Goal: Task Accomplishment & Management: Use online tool/utility

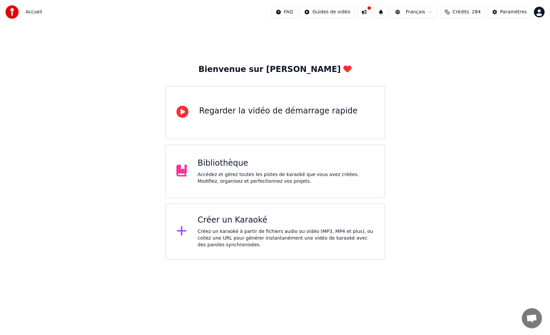
click at [232, 219] on div "Créer un Karaoké" at bounding box center [285, 220] width 176 height 11
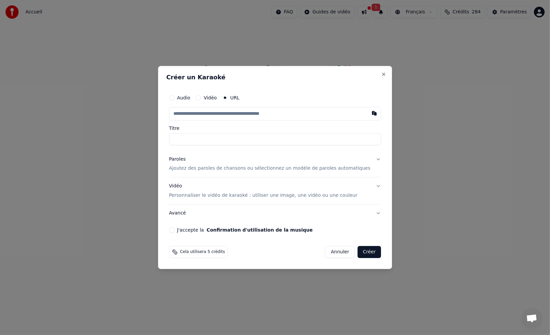
click at [226, 112] on input "text" at bounding box center [275, 113] width 212 height 13
type input "**********"
click at [240, 168] on p "Ajoutez des paroles de chansons ou sélectionnez un modèle de paroles automatiqu…" at bounding box center [269, 168] width 201 height 7
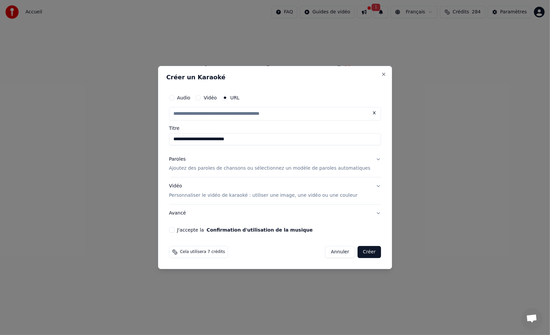
type input "**********"
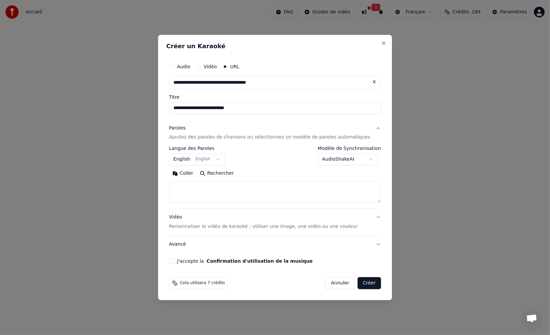
click at [218, 175] on button "Rechercher" at bounding box center [216, 173] width 40 height 11
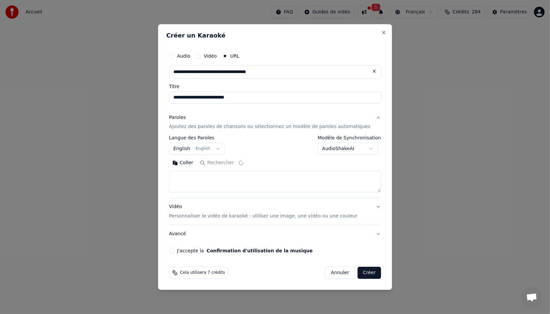
click at [174, 251] on button "J'accepte la Confirmation d'utilisation de la musique" at bounding box center [171, 250] width 5 height 5
click at [183, 219] on p "Personnaliser le vidéo de karaoké : utiliser une image, une vidéo ou une couleur" at bounding box center [263, 216] width 188 height 7
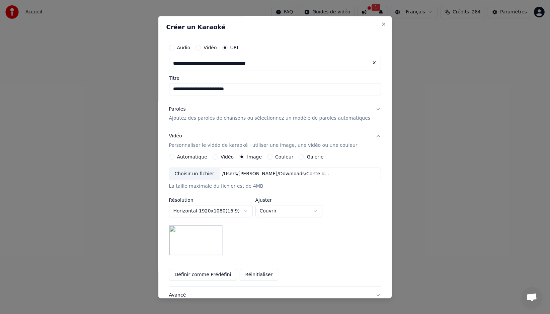
click at [200, 115] on p "Ajoutez des paroles de chansons ou sélectionnez un modèle de paroles automatiqu…" at bounding box center [269, 118] width 201 height 7
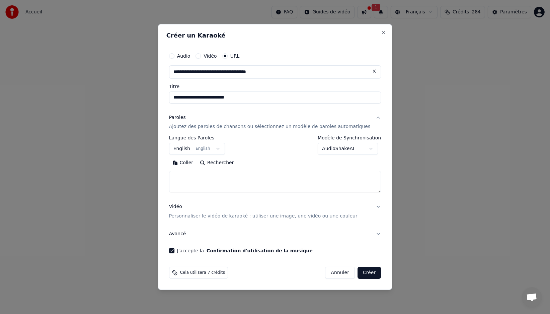
click at [258, 175] on textarea at bounding box center [275, 181] width 212 height 21
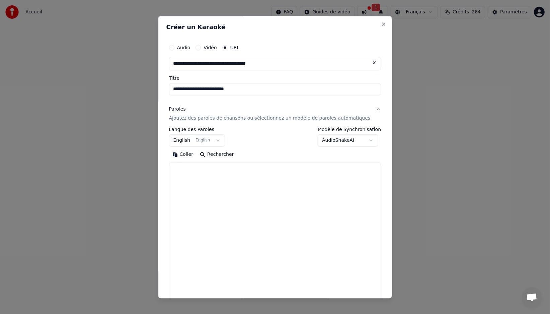
drag, startPoint x: 374, startPoint y: 191, endPoint x: 360, endPoint y: 284, distance: 94.4
click at [371, 260] on body "**********" at bounding box center [275, 130] width 550 height 260
click at [314, 223] on textarea at bounding box center [275, 234] width 212 height 143
paste textarea "**********"
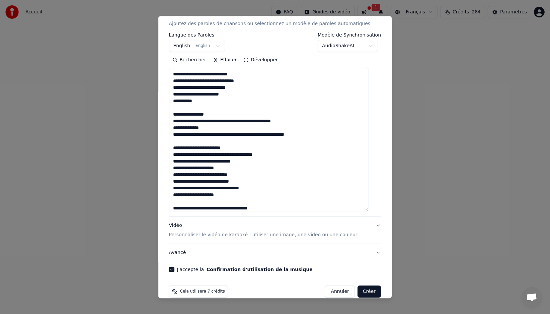
scroll to position [104, 0]
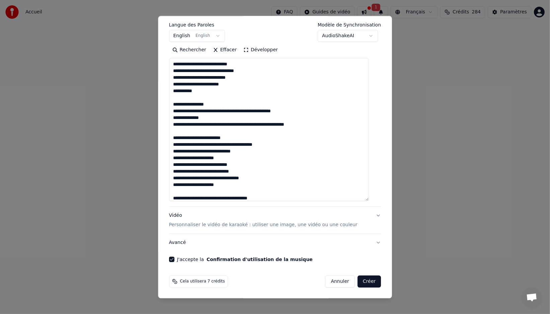
type textarea "**********"
click at [364, 282] on button "Créer" at bounding box center [368, 281] width 23 height 12
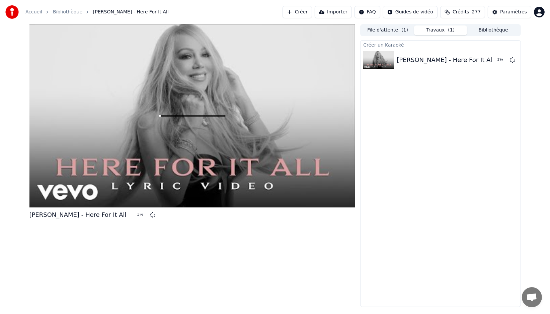
click at [301, 13] on button "Créer" at bounding box center [296, 12] width 29 height 12
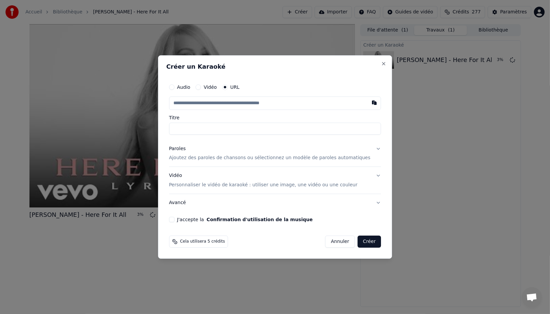
click at [227, 102] on input "text" at bounding box center [275, 102] width 212 height 13
type input "**********"
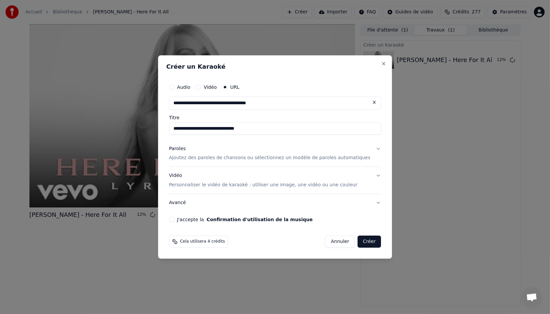
click at [213, 159] on p "Ajoutez des paroles de chansons ou sélectionnez un modèle de paroles automatiqu…" at bounding box center [269, 158] width 201 height 7
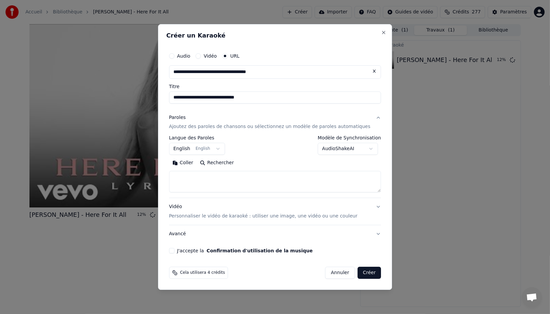
drag, startPoint x: 215, startPoint y: 177, endPoint x: 218, endPoint y: 179, distance: 3.9
click at [215, 177] on textarea at bounding box center [275, 181] width 212 height 21
paste textarea "**********"
type textarea "**********"
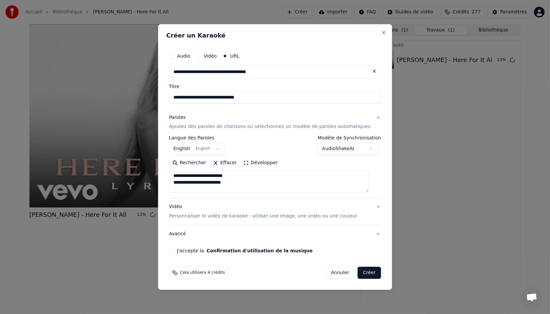
click at [174, 252] on button "J'accepte la Confirmation d'utilisation de la musique" at bounding box center [171, 250] width 5 height 5
click at [183, 218] on p "Personnaliser le vidéo de karaoké : utiliser une image, une vidéo ou une couleur" at bounding box center [263, 216] width 188 height 7
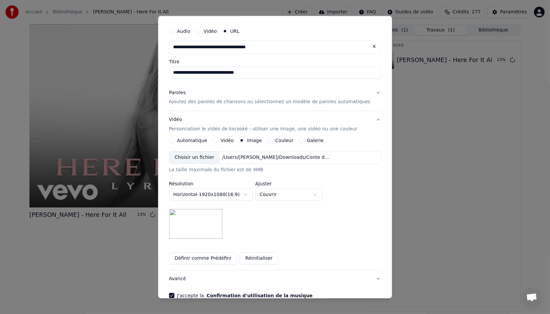
scroll to position [53, 0]
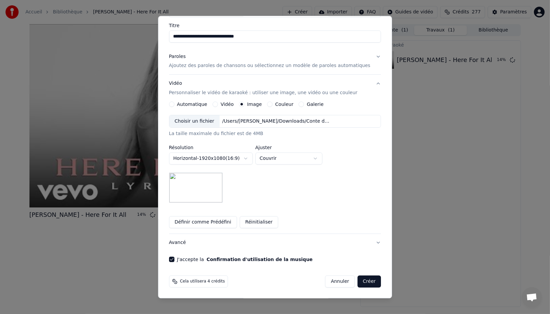
click at [358, 280] on button "Créer" at bounding box center [368, 281] width 23 height 12
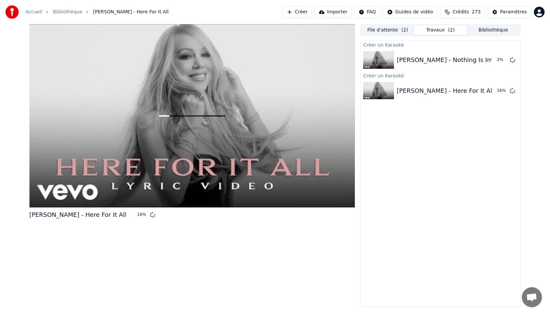
click at [311, 14] on button "Créer" at bounding box center [296, 12] width 29 height 12
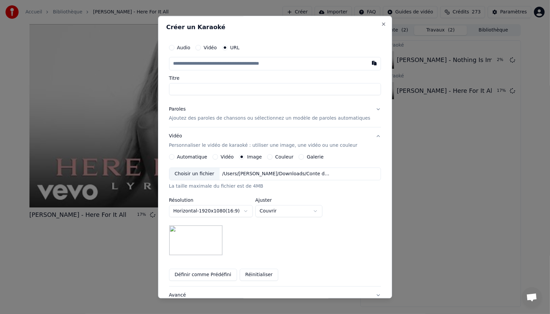
type input "**********"
click at [193, 117] on p "Ajoutez des paroles de chansons ou sélectionnez un modèle de paroles automatiqu…" at bounding box center [269, 118] width 201 height 7
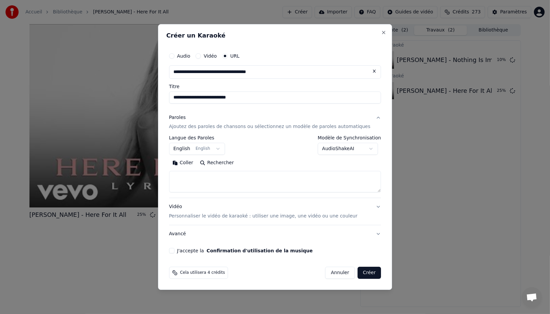
click at [215, 187] on textarea at bounding box center [275, 181] width 212 height 21
paste textarea "**********"
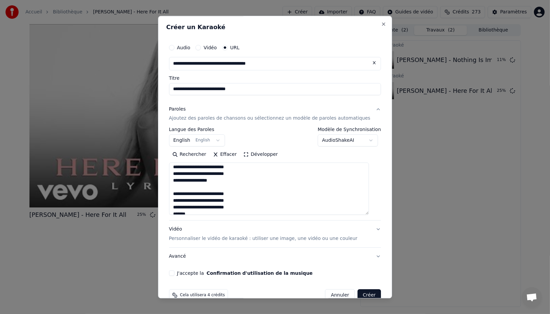
scroll to position [470, 0]
drag, startPoint x: 370, startPoint y: 196, endPoint x: 337, endPoint y: 249, distance: 62.2
click at [368, 215] on textarea at bounding box center [269, 189] width 200 height 52
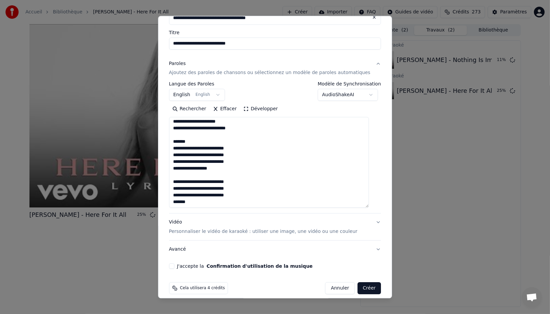
scroll to position [52, 0]
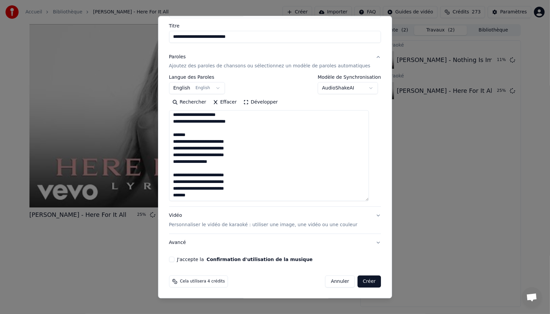
click at [178, 262] on div "**********" at bounding box center [275, 125] width 218 height 279
drag, startPoint x: 177, startPoint y: 259, endPoint x: 201, endPoint y: 264, distance: 24.7
click at [174, 258] on button "J'accepte la Confirmation d'utilisation de la musique" at bounding box center [171, 259] width 5 height 5
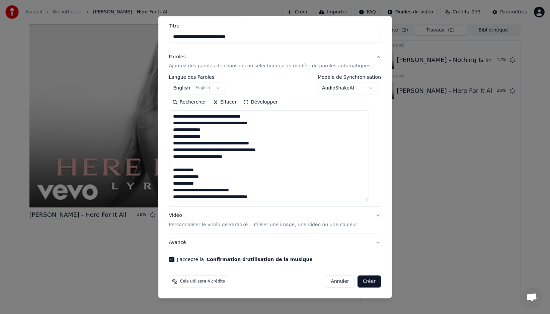
scroll to position [0, 0]
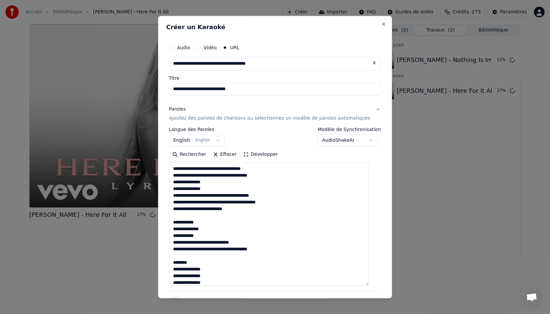
drag, startPoint x: 373, startPoint y: 255, endPoint x: 299, endPoint y: 234, distance: 76.5
click at [369, 280] on textarea at bounding box center [269, 224] width 200 height 123
drag, startPoint x: 182, startPoint y: 222, endPoint x: 172, endPoint y: 222, distance: 10.4
click at [172, 222] on div "**********" at bounding box center [275, 157] width 234 height 282
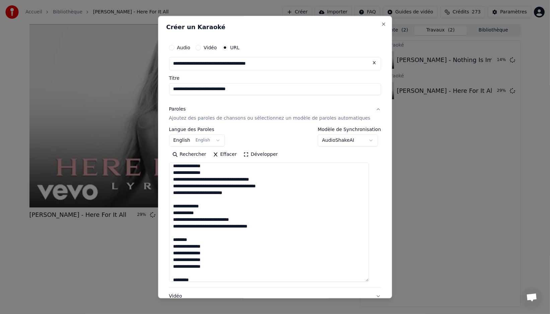
scroll to position [20, 0]
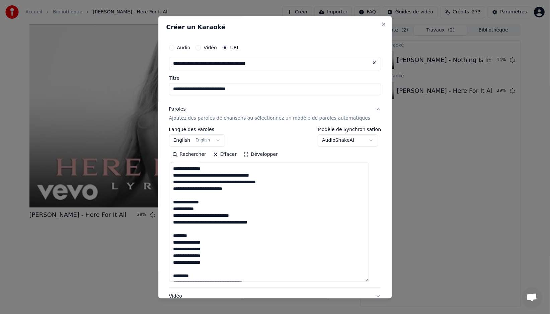
drag, startPoint x: 190, startPoint y: 236, endPoint x: 173, endPoint y: 235, distance: 17.1
click at [173, 235] on div "**********" at bounding box center [275, 191] width 218 height 307
drag, startPoint x: 190, startPoint y: 269, endPoint x: 174, endPoint y: 267, distance: 16.9
click at [174, 267] on div "**********" at bounding box center [275, 191] width 218 height 307
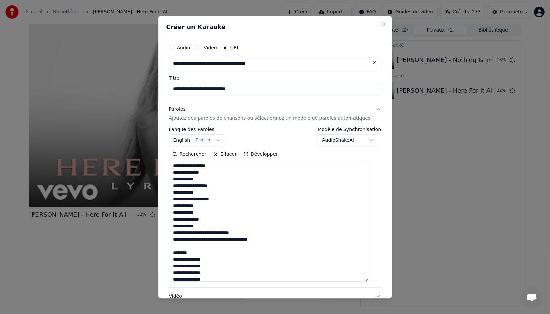
scroll to position [138, 0]
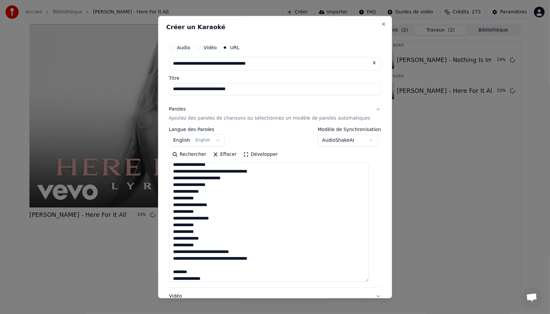
click at [201, 199] on textarea at bounding box center [269, 222] width 200 height 119
drag, startPoint x: 180, startPoint y: 184, endPoint x: 214, endPoint y: 230, distance: 57.2
click at [214, 230] on textarea at bounding box center [269, 222] width 200 height 119
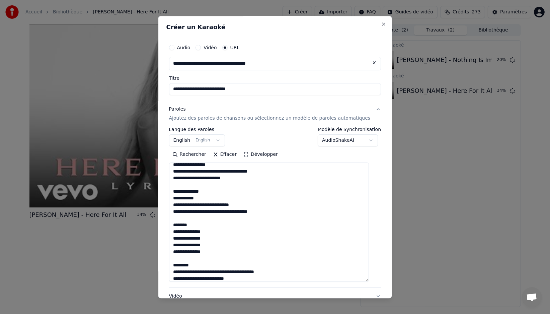
drag, startPoint x: 201, startPoint y: 224, endPoint x: 185, endPoint y: 233, distance: 18.4
click at [178, 223] on textarea at bounding box center [269, 222] width 200 height 119
drag, startPoint x: 197, startPoint y: 265, endPoint x: 178, endPoint y: 263, distance: 18.5
click at [178, 263] on textarea at bounding box center [269, 222] width 200 height 119
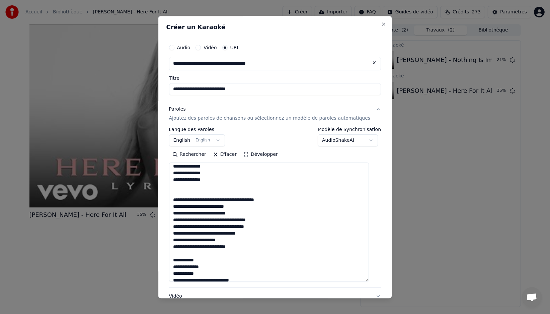
scroll to position [211, 0]
drag, startPoint x: 201, startPoint y: 259, endPoint x: 178, endPoint y: 258, distance: 23.4
click at [178, 258] on textarea at bounding box center [269, 222] width 200 height 119
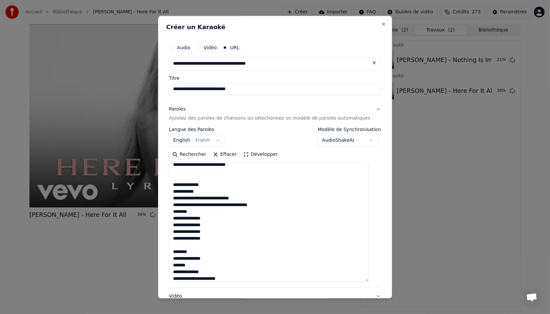
scroll to position [298, 0]
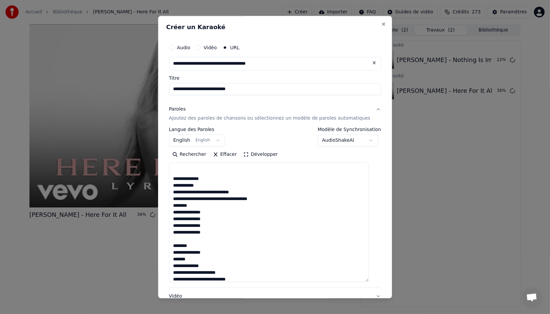
drag, startPoint x: 189, startPoint y: 206, endPoint x: 178, endPoint y: 206, distance: 10.7
click at [177, 205] on textarea at bounding box center [269, 222] width 200 height 119
drag, startPoint x: 191, startPoint y: 247, endPoint x: 179, endPoint y: 245, distance: 12.2
click at [178, 245] on textarea at bounding box center [269, 222] width 200 height 119
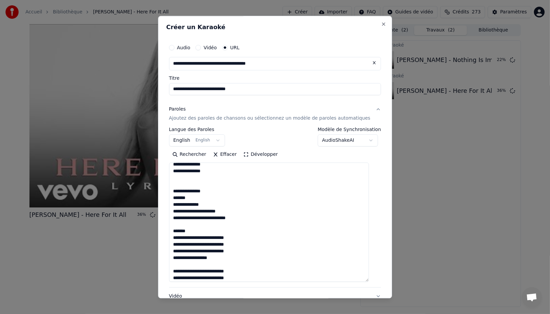
scroll to position [364, 0]
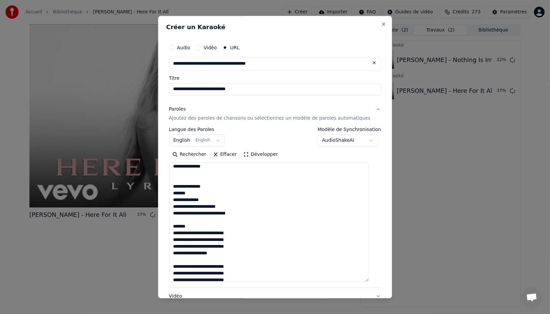
drag, startPoint x: 188, startPoint y: 227, endPoint x: 175, endPoint y: 227, distance: 12.7
click at [175, 227] on textarea at bounding box center [269, 222] width 200 height 119
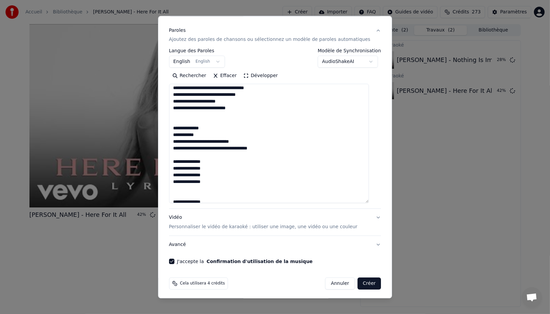
scroll to position [80, 0]
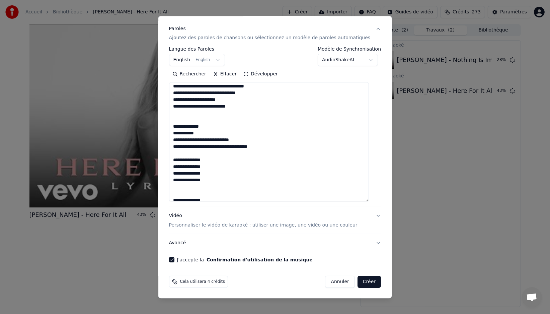
type textarea "**********"
drag, startPoint x: 357, startPoint y: 280, endPoint x: 356, endPoint y: 277, distance: 3.4
click at [357, 280] on button "Créer" at bounding box center [368, 282] width 23 height 12
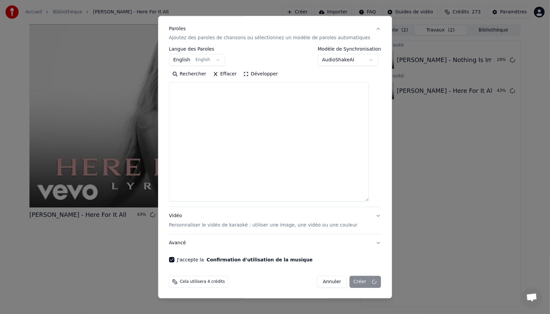
scroll to position [0, 0]
select select
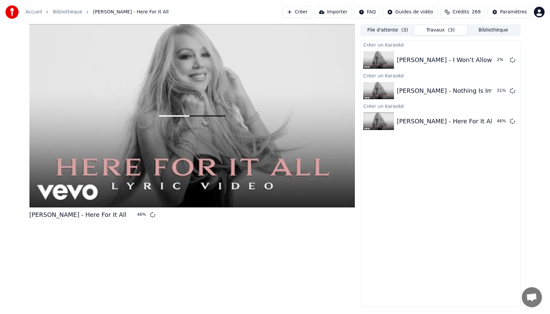
click at [309, 11] on button "Créer" at bounding box center [296, 12] width 29 height 12
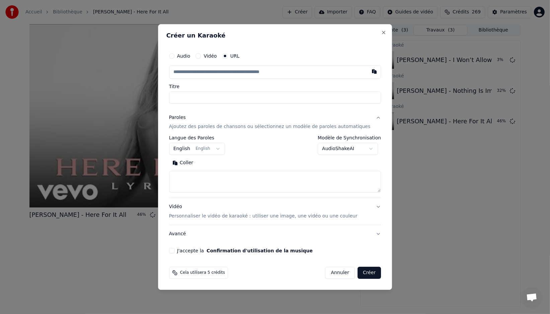
type input "**********"
click at [221, 180] on textarea at bounding box center [275, 181] width 212 height 21
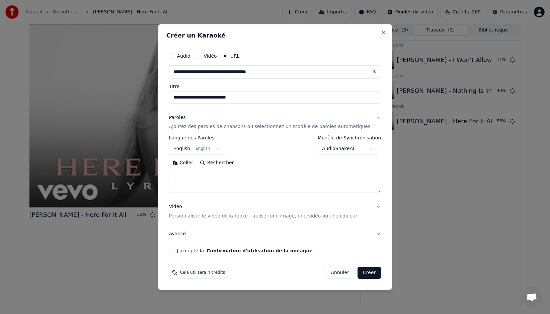
paste textarea "**********"
type textarea "**********"
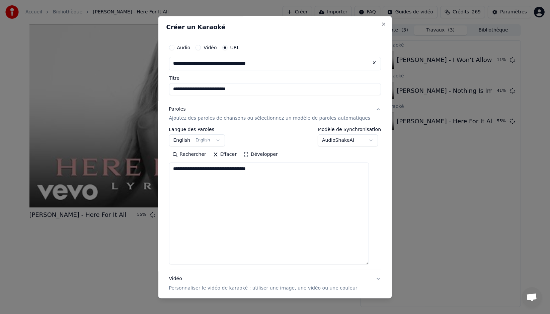
drag, startPoint x: 370, startPoint y: 191, endPoint x: 341, endPoint y: 251, distance: 67.1
click at [369, 264] on textarea "**********" at bounding box center [269, 214] width 200 height 102
click at [312, 214] on textarea "**********" at bounding box center [269, 221] width 200 height 116
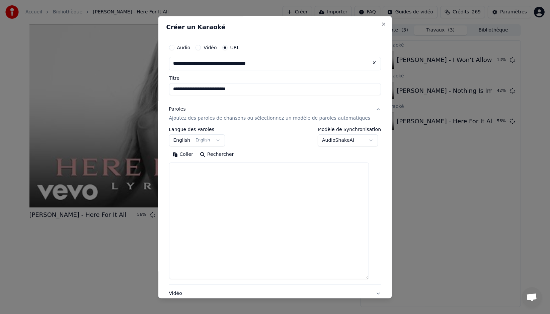
click at [229, 191] on textarea at bounding box center [269, 221] width 200 height 116
click at [221, 183] on textarea at bounding box center [269, 221] width 200 height 116
paste textarea "**********"
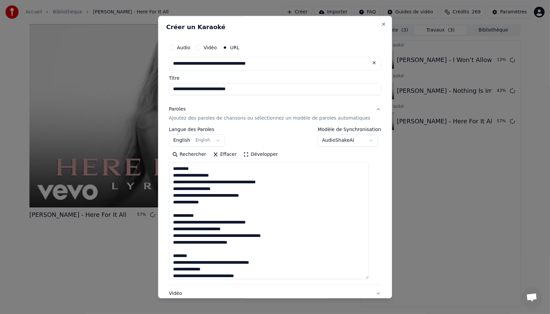
drag, startPoint x: 170, startPoint y: 167, endPoint x: 148, endPoint y: 166, distance: 22.8
click at [148, 166] on body "**********" at bounding box center [275, 157] width 550 height 314
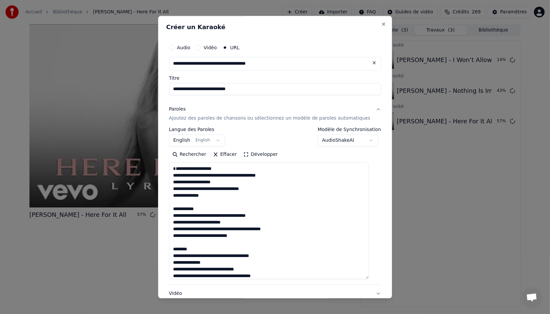
drag, startPoint x: 211, startPoint y: 215, endPoint x: 172, endPoint y: 214, distance: 38.8
click at [171, 214] on div "**********" at bounding box center [275, 157] width 234 height 282
drag, startPoint x: 179, startPoint y: 256, endPoint x: 169, endPoint y: 255, distance: 10.1
click at [165, 256] on div "**********" at bounding box center [275, 157] width 234 height 282
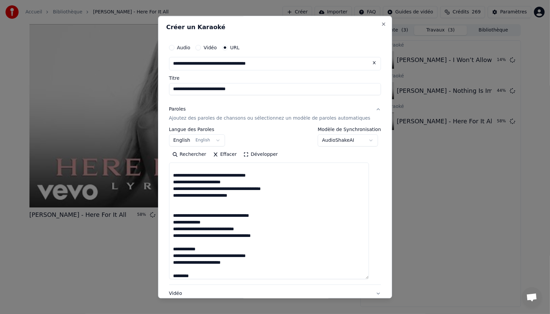
scroll to position [46, 0]
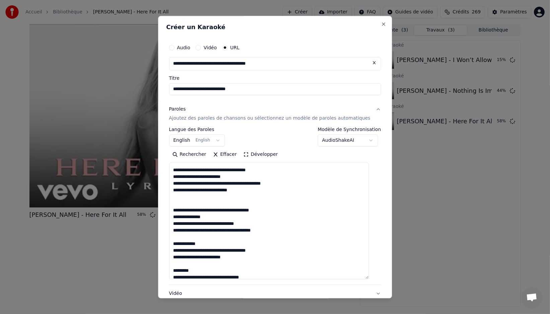
drag, startPoint x: 215, startPoint y: 250, endPoint x: 190, endPoint y: 249, distance: 24.8
click at [173, 249] on div "**********" at bounding box center [275, 190] width 218 height 305
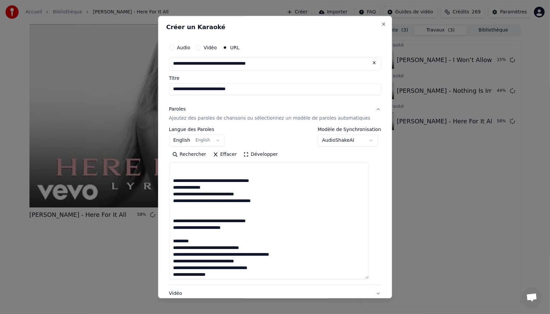
scroll to position [77, 0]
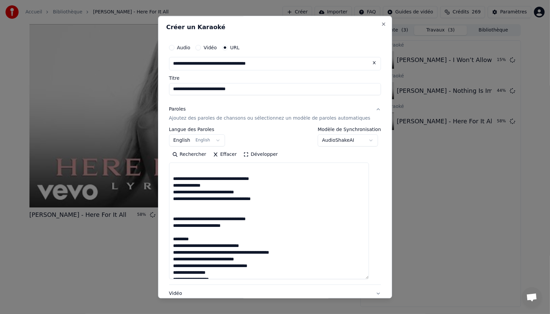
drag, startPoint x: 205, startPoint y: 244, endPoint x: 184, endPoint y: 245, distance: 21.1
click at [172, 245] on div "**********" at bounding box center [275, 157] width 234 height 282
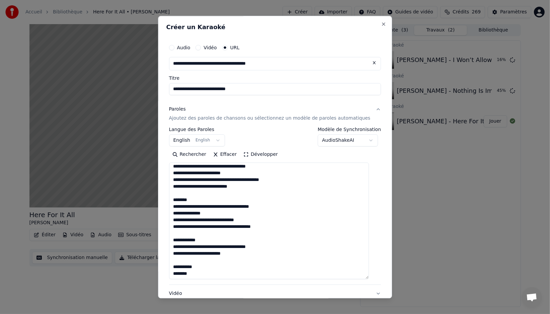
drag, startPoint x: 179, startPoint y: 229, endPoint x: 216, endPoint y: 196, distance: 48.8
click at [216, 196] on textarea at bounding box center [269, 221] width 200 height 116
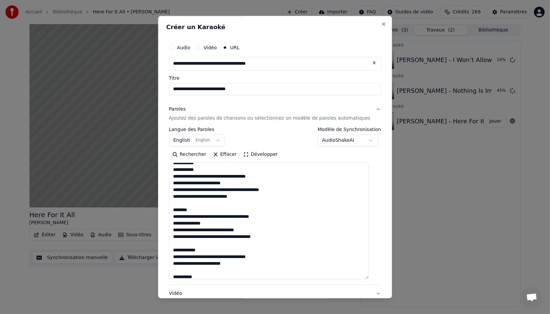
scroll to position [216, 0]
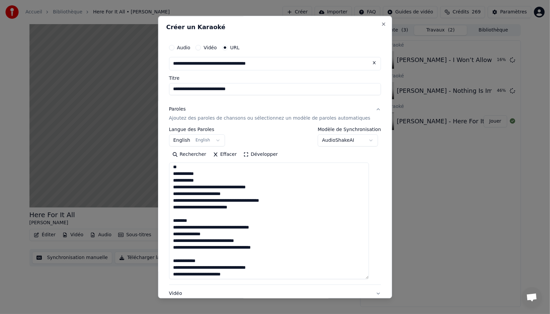
click at [212, 186] on textarea at bounding box center [269, 221] width 200 height 116
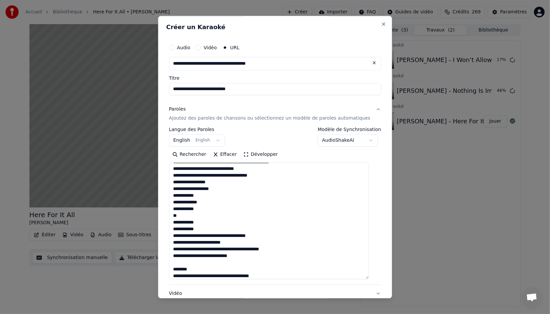
scroll to position [167, 0]
drag, startPoint x: 179, startPoint y: 189, endPoint x: 185, endPoint y: 191, distance: 6.5
click at [179, 189] on textarea at bounding box center [269, 221] width 200 height 116
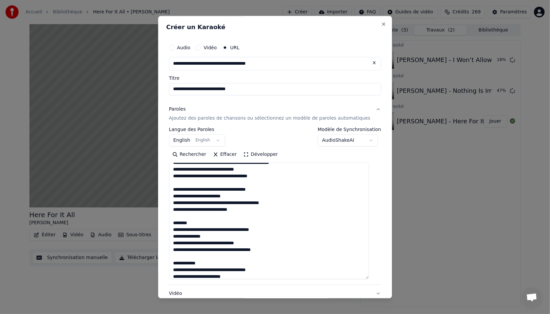
drag, startPoint x: 201, startPoint y: 230, endPoint x: 189, endPoint y: 245, distance: 18.6
click at [170, 230] on div "**********" at bounding box center [275, 157] width 234 height 282
click at [210, 270] on textarea at bounding box center [269, 221] width 200 height 116
drag, startPoint x: 209, startPoint y: 270, endPoint x: 170, endPoint y: 266, distance: 38.4
click at [170, 266] on div "**********" at bounding box center [275, 157] width 234 height 282
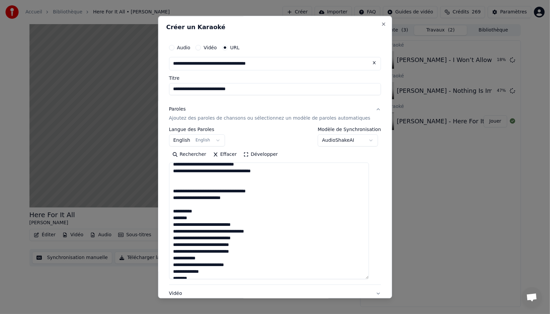
scroll to position [249, 0]
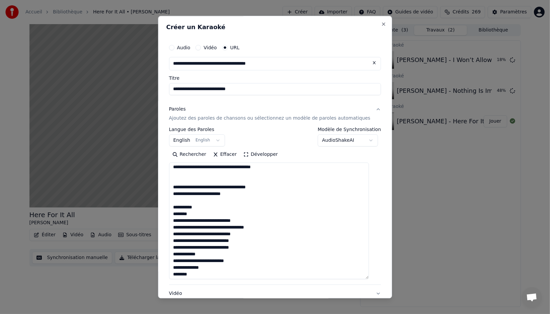
drag, startPoint x: 197, startPoint y: 215, endPoint x: 182, endPoint y: 220, distance: 16.4
click at [173, 214] on div "**********" at bounding box center [275, 190] width 218 height 305
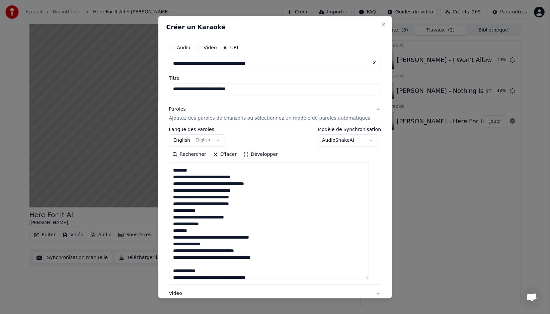
scroll to position [295, 0]
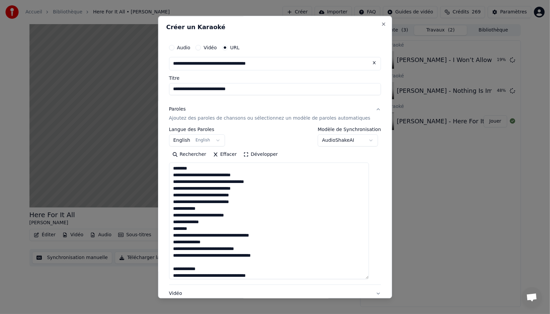
drag, startPoint x: 195, startPoint y: 236, endPoint x: 178, endPoint y: 235, distance: 16.7
click at [178, 235] on textarea at bounding box center [269, 221] width 200 height 116
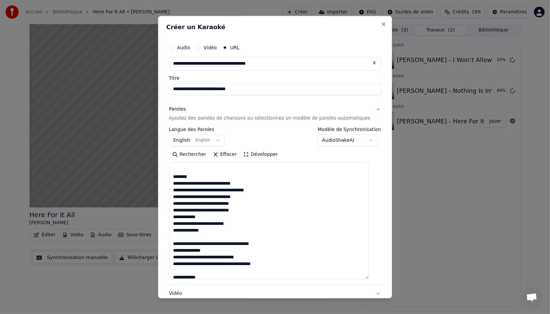
scroll to position [311, 0]
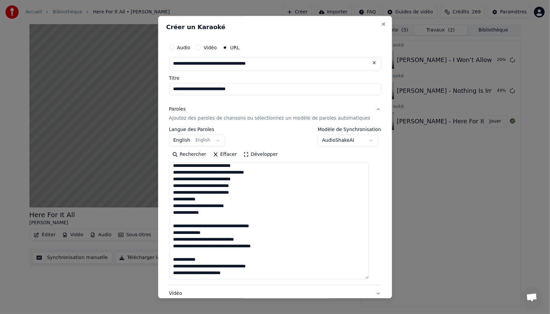
drag, startPoint x: 213, startPoint y: 259, endPoint x: 173, endPoint y: 257, distance: 40.5
click at [172, 257] on div "**********" at bounding box center [275, 190] width 218 height 305
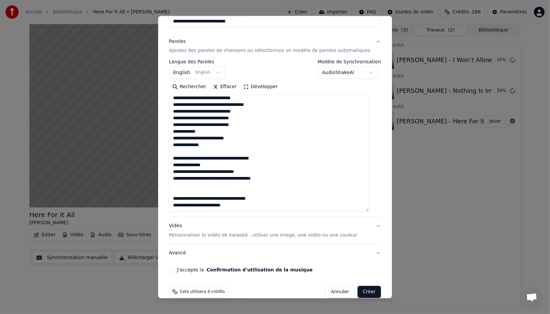
scroll to position [78, 0]
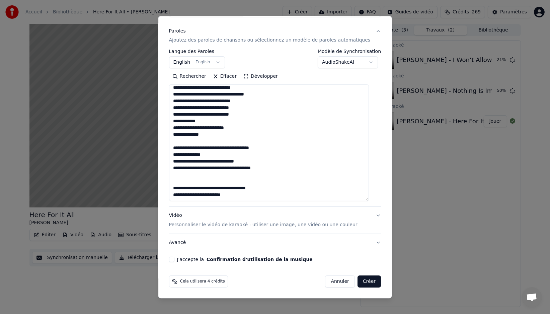
type textarea "**********"
click at [174, 260] on button "J'accepte la Confirmation d'utilisation de la musique" at bounding box center [171, 259] width 5 height 5
click at [357, 281] on button "Créer" at bounding box center [368, 281] width 23 height 12
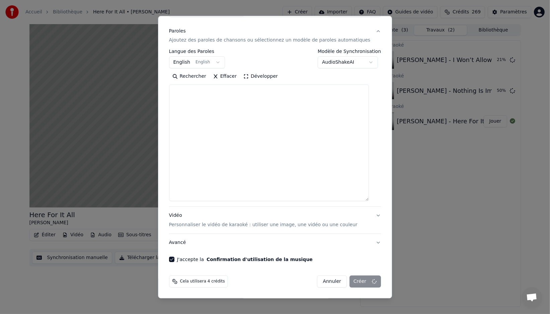
select select
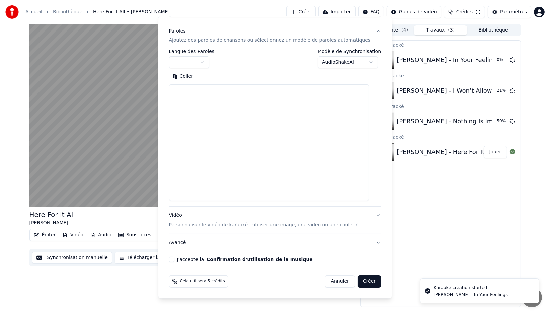
scroll to position [0, 0]
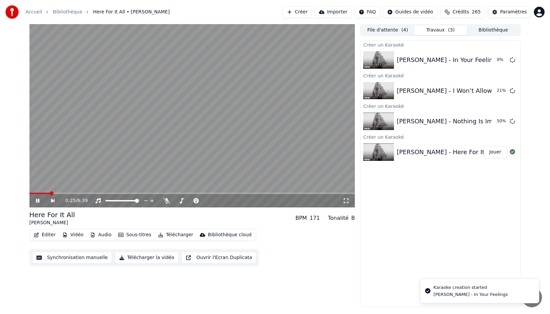
click at [152, 131] on video at bounding box center [192, 115] width 326 height 183
click at [171, 130] on video at bounding box center [192, 115] width 326 height 183
click at [23, 192] on div "0:00 / 6:39 Here For It All [PERSON_NAME] BPM 171 Tonalité B Éditer Vidéo Audio…" at bounding box center [275, 165] width 550 height 282
drag, startPoint x: 49, startPoint y: 199, endPoint x: 45, endPoint y: 199, distance: 4.4
click at [48, 199] on icon at bounding box center [42, 200] width 15 height 5
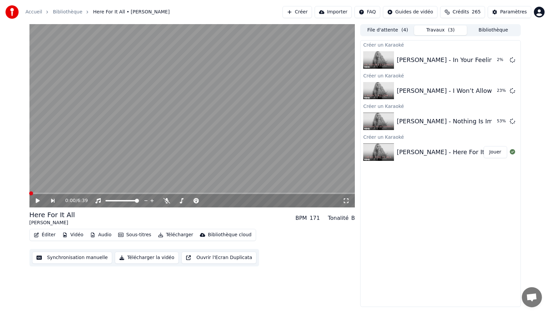
click at [495, 154] on button "Jouer" at bounding box center [495, 152] width 23 height 12
click at [180, 201] on span at bounding box center [181, 200] width 4 height 4
drag, startPoint x: 167, startPoint y: 213, endPoint x: 164, endPoint y: 212, distance: 3.6
click at [163, 212] on div "Here For It All [PERSON_NAME] BPM 171 Tonalité B" at bounding box center [192, 218] width 326 height 16
click at [511, 60] on icon at bounding box center [512, 59] width 5 height 5
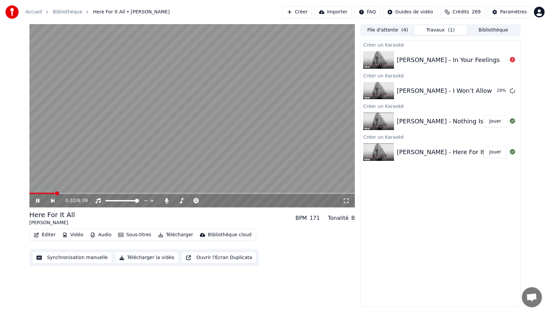
click at [483, 59] on div "[PERSON_NAME] - In Your Feelings" at bounding box center [452, 59] width 110 height 9
click at [407, 60] on div "[PERSON_NAME] - In Your Feelings" at bounding box center [448, 59] width 103 height 9
drag, startPoint x: 396, startPoint y: 60, endPoint x: 402, endPoint y: 60, distance: 5.4
click at [396, 60] on div "[PERSON_NAME] - In Your Feelings" at bounding box center [440, 60] width 160 height 23
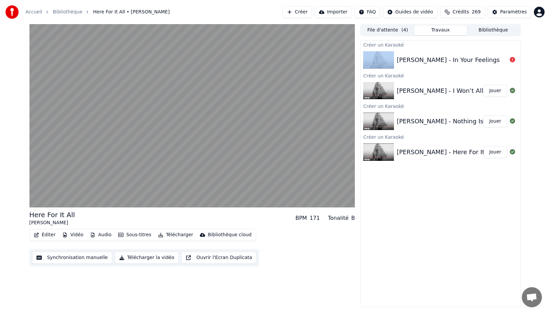
click at [304, 11] on button "Créer" at bounding box center [296, 12] width 29 height 12
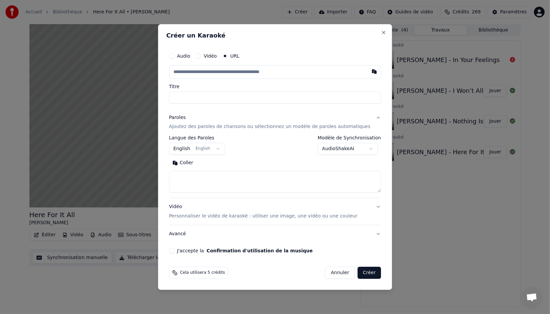
type input "**********"
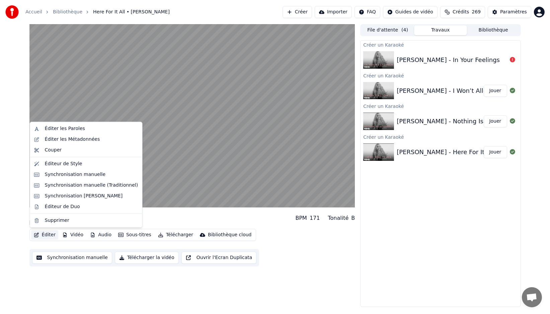
click at [48, 233] on button "Éditer" at bounding box center [44, 234] width 27 height 9
click at [69, 127] on div "Éditer les Paroles" at bounding box center [65, 128] width 40 height 7
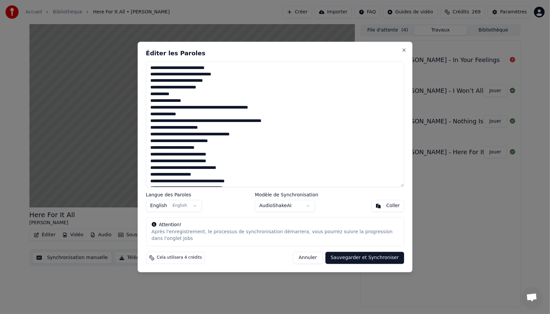
click at [175, 154] on textarea at bounding box center [275, 124] width 258 height 126
click at [178, 147] on textarea at bounding box center [275, 124] width 258 height 126
drag, startPoint x: 168, startPoint y: 134, endPoint x: 148, endPoint y: 133, distance: 19.4
click at [148, 133] on textarea at bounding box center [275, 124] width 258 height 126
click at [315, 256] on button "Annuler" at bounding box center [307, 258] width 29 height 12
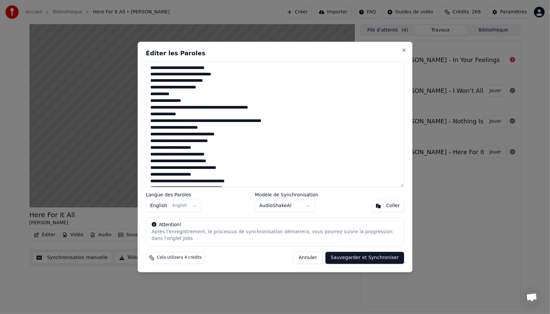
type textarea "**********"
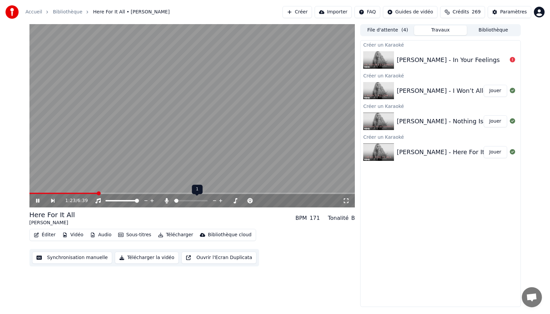
click at [174, 201] on span at bounding box center [176, 200] width 4 height 4
click at [101, 234] on button "Audio" at bounding box center [100, 234] width 27 height 9
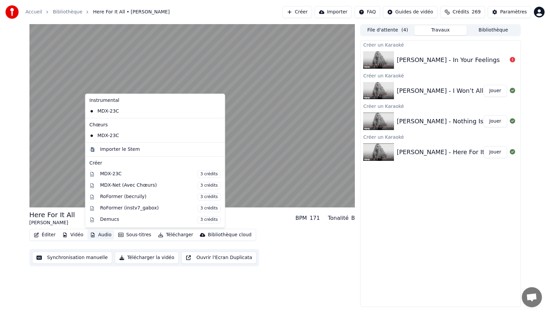
click at [254, 219] on div "Here For It All [PERSON_NAME] BPM 171 Tonalité B" at bounding box center [192, 218] width 326 height 16
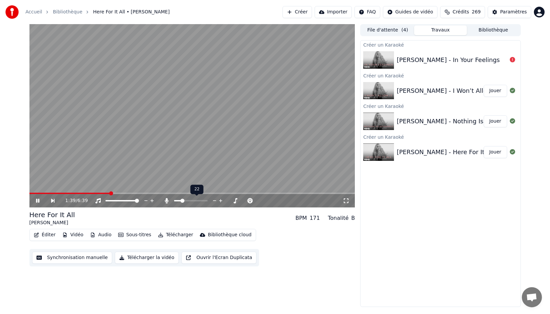
click at [181, 201] on span at bounding box center [182, 200] width 4 height 4
click at [63, 212] on div "Here For It All" at bounding box center [52, 214] width 46 height 9
drag, startPoint x: 462, startPoint y: 185, endPoint x: 469, endPoint y: 190, distance: 9.0
click at [462, 185] on div "Créer un Karaoké [PERSON_NAME] - In Your Feelings Créer un Karaoké [PERSON_NAME…" at bounding box center [440, 173] width 160 height 266
drag, startPoint x: 469, startPoint y: 190, endPoint x: 461, endPoint y: 188, distance: 8.4
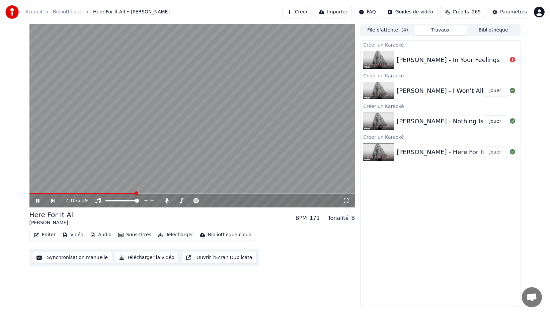
drag, startPoint x: 442, startPoint y: 187, endPoint x: 498, endPoint y: 132, distance: 78.3
click at [458, 180] on div "Créer un Karaoké [PERSON_NAME] - In Your Feelings Créer un Karaoké [PERSON_NAME…" at bounding box center [440, 173] width 160 height 266
click at [494, 122] on button "Jouer" at bounding box center [495, 121] width 23 height 12
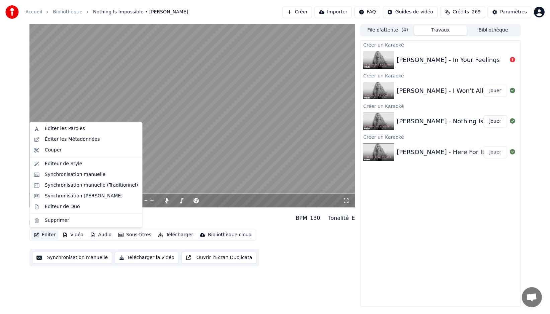
click at [45, 235] on button "Éditer" at bounding box center [44, 234] width 27 height 9
click at [52, 129] on div "Éditer les Paroles" at bounding box center [65, 128] width 40 height 7
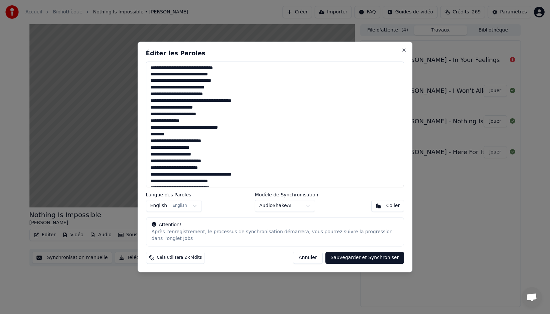
drag, startPoint x: 169, startPoint y: 135, endPoint x: 128, endPoint y: 135, distance: 40.5
click at [128, 135] on body "Accueil Bibliothèque Nothing Is Impossible • [PERSON_NAME] Créer Importer FAQ G…" at bounding box center [275, 157] width 550 height 314
click at [168, 136] on textarea at bounding box center [275, 124] width 258 height 126
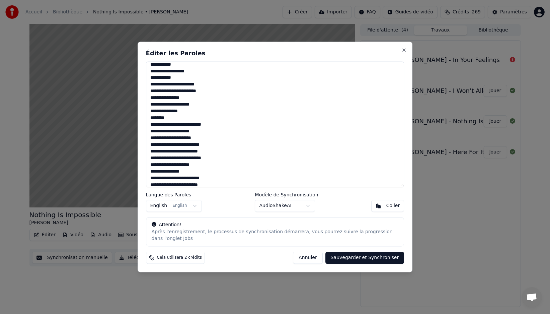
scroll to position [182, 0]
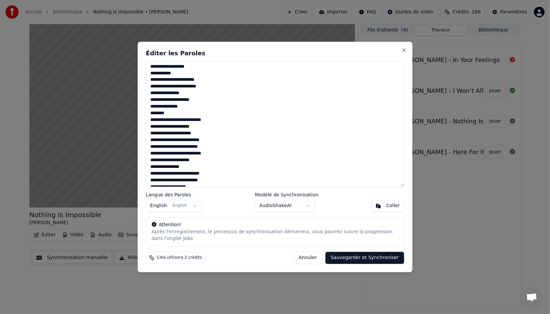
click at [160, 112] on textarea at bounding box center [275, 124] width 258 height 126
click at [162, 113] on textarea at bounding box center [275, 124] width 258 height 126
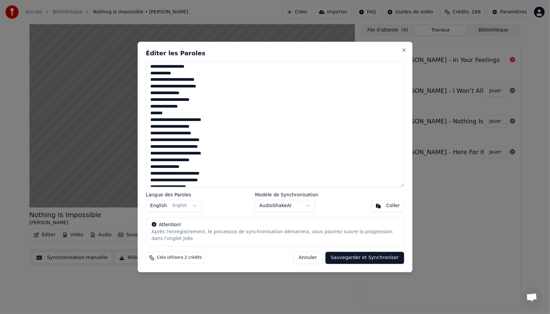
click at [162, 113] on textarea at bounding box center [275, 124] width 258 height 126
type textarea "**********"
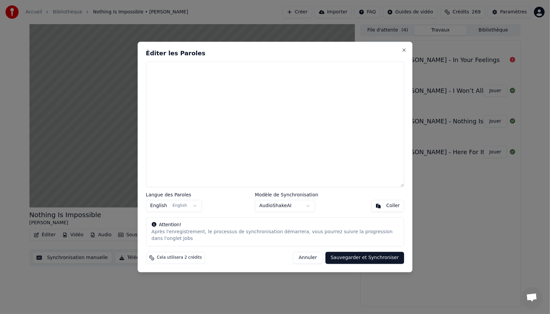
scroll to position [0, 0]
click at [311, 260] on button "Annuler" at bounding box center [307, 258] width 29 height 12
type textarea "**********"
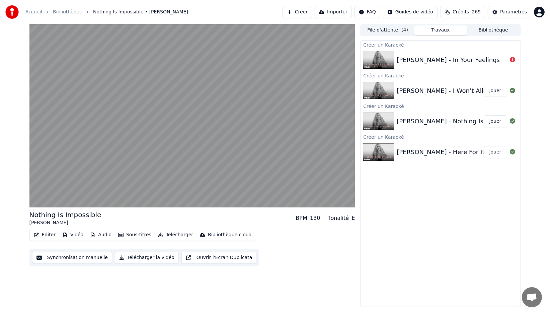
click at [50, 235] on button "Éditer" at bounding box center [44, 234] width 27 height 9
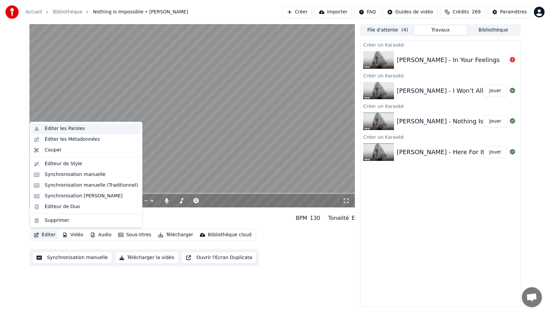
click at [74, 130] on div "Éditer les Paroles" at bounding box center [65, 128] width 40 height 7
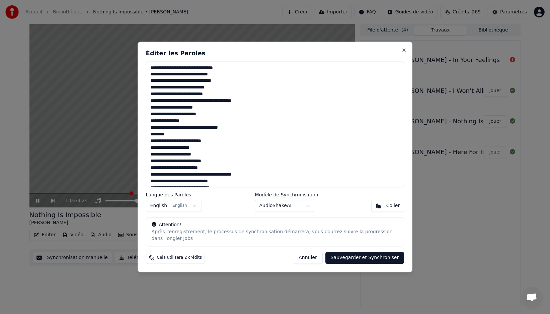
click at [177, 139] on textarea at bounding box center [275, 124] width 258 height 126
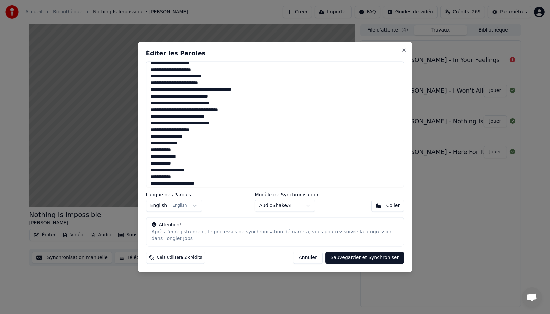
scroll to position [74, 0]
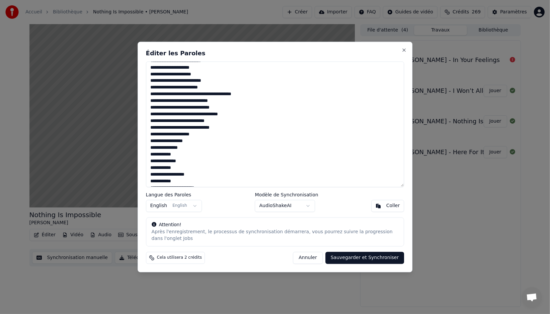
click at [167, 80] on textarea at bounding box center [275, 124] width 258 height 126
click at [174, 95] on textarea at bounding box center [275, 124] width 258 height 126
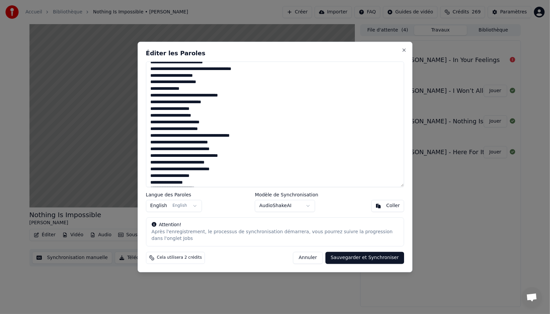
scroll to position [26, 0]
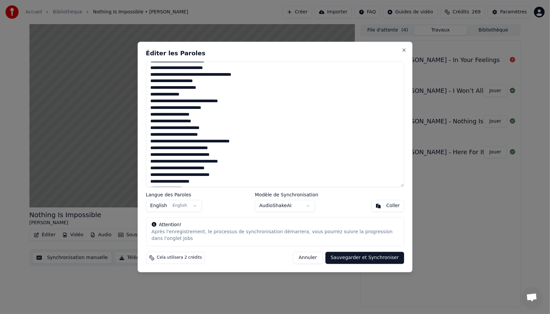
click at [177, 141] on textarea at bounding box center [275, 124] width 258 height 126
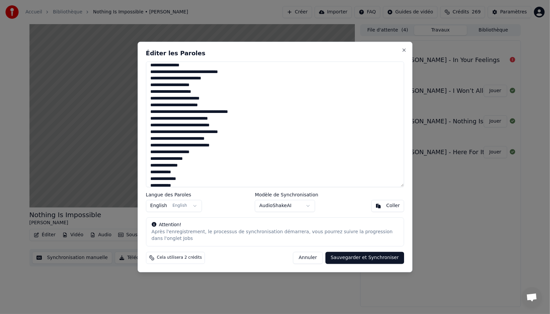
scroll to position [0, 0]
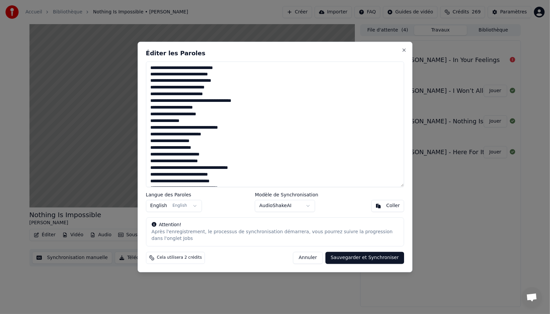
click at [212, 126] on textarea at bounding box center [275, 124] width 258 height 126
drag, startPoint x: 314, startPoint y: 257, endPoint x: 327, endPoint y: 232, distance: 29.0
click at [315, 257] on button "Annuler" at bounding box center [307, 258] width 29 height 12
type textarea "**********"
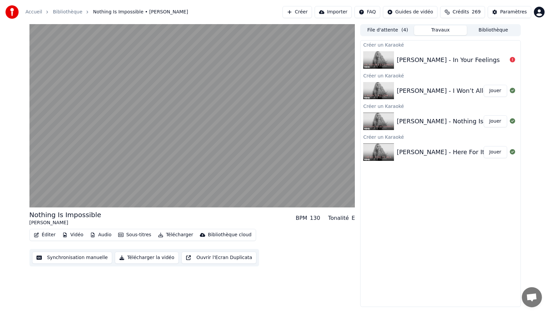
click at [444, 118] on div "[PERSON_NAME] - Nothing Is Impossible" at bounding box center [457, 120] width 121 height 9
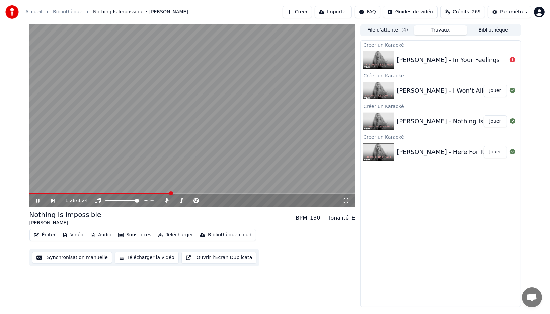
click at [44, 234] on button "Éditer" at bounding box center [44, 234] width 27 height 9
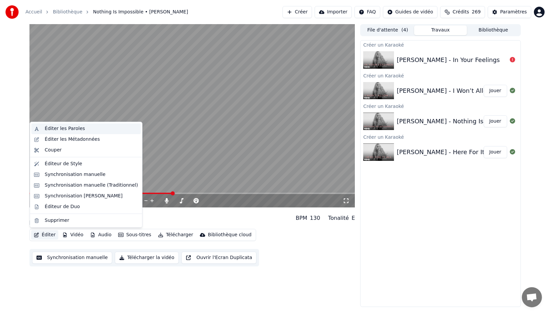
click at [64, 129] on div "Éditer les Paroles" at bounding box center [65, 128] width 40 height 7
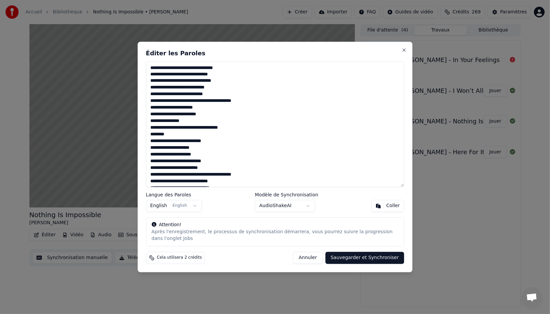
click at [168, 161] on textarea at bounding box center [275, 124] width 258 height 126
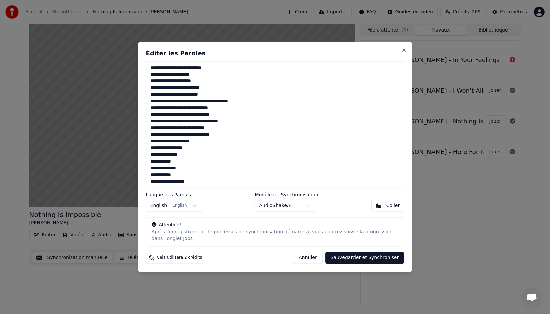
scroll to position [75, 0]
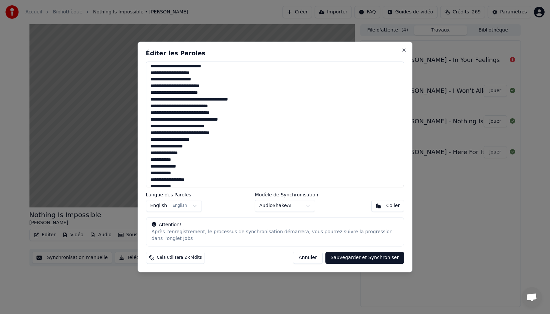
drag, startPoint x: 155, startPoint y: 148, endPoint x: 195, endPoint y: 179, distance: 51.1
click at [195, 179] on textarea at bounding box center [275, 124] width 258 height 126
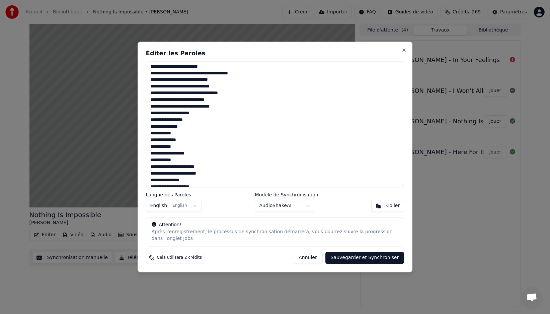
scroll to position [111, 0]
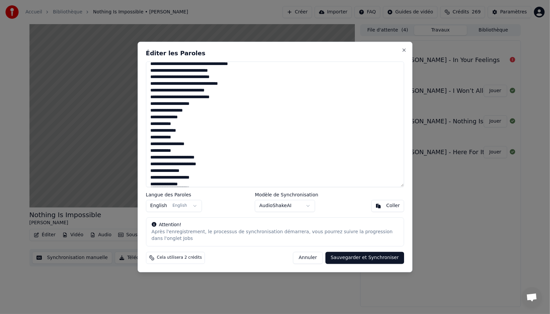
click at [182, 151] on textarea at bounding box center [275, 124] width 258 height 126
drag, startPoint x: 161, startPoint y: 151, endPoint x: 147, endPoint y: 150, distance: 14.1
click at [147, 150] on textarea at bounding box center [275, 124] width 258 height 126
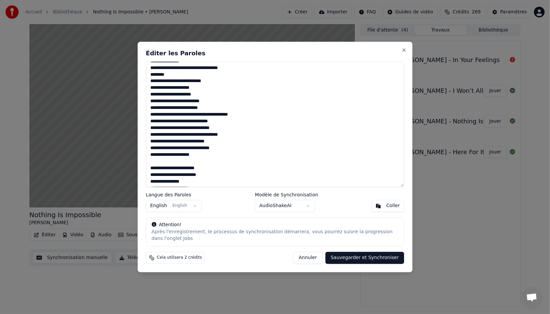
scroll to position [57, 0]
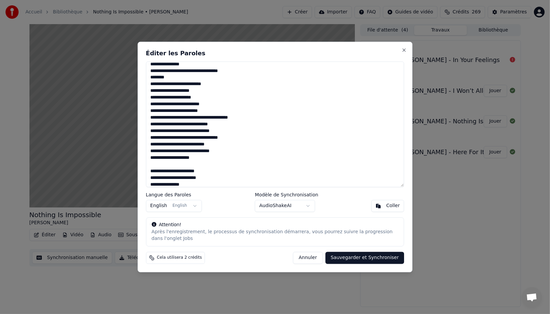
drag, startPoint x: 162, startPoint y: 78, endPoint x: 162, endPoint y: 88, distance: 10.4
click at [143, 78] on div "Éditer les Paroles Langue des Paroles English English Modèle de Synchronisation…" at bounding box center [275, 157] width 275 height 231
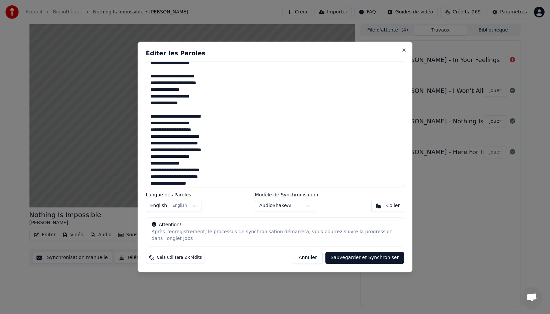
scroll to position [154, 0]
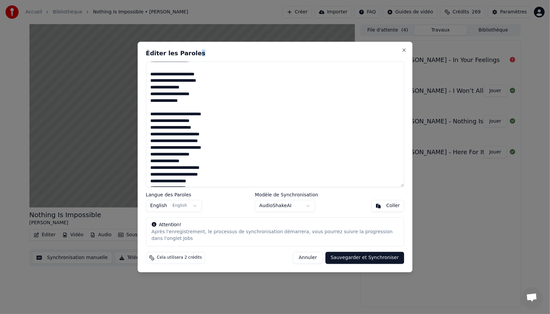
drag, startPoint x: 191, startPoint y: 50, endPoint x: 225, endPoint y: 51, distance: 33.8
click at [225, 51] on h2 "Éditer les Paroles" at bounding box center [275, 53] width 258 height 6
click at [209, 133] on textarea at bounding box center [275, 124] width 258 height 126
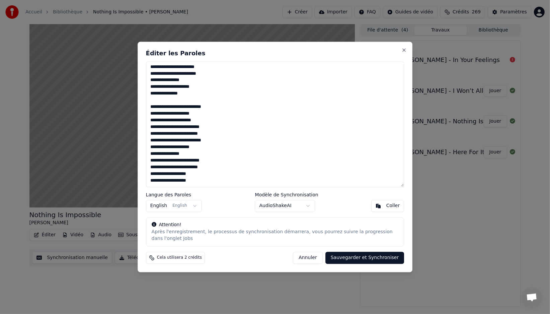
click at [288, 204] on body "Accueil Bibliothèque Nothing Is Impossible • [PERSON_NAME] Créer Importer FAQ G…" at bounding box center [275, 157] width 550 height 314
click at [225, 169] on textarea at bounding box center [275, 124] width 258 height 126
click at [311, 258] on button "Annuler" at bounding box center [307, 258] width 29 height 12
type textarea "**********"
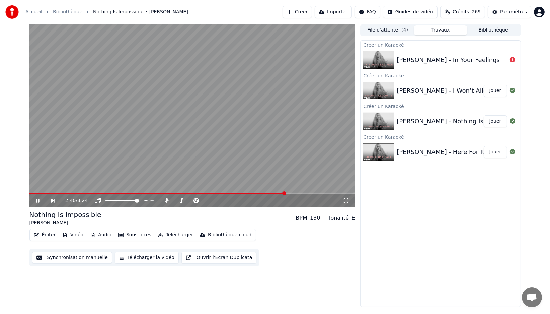
click at [232, 192] on video at bounding box center [192, 115] width 326 height 183
click at [226, 193] on span at bounding box center [127, 192] width 196 height 1
click at [193, 164] on video at bounding box center [192, 115] width 326 height 183
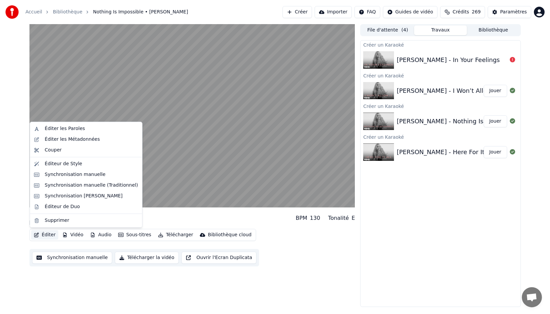
click at [47, 236] on button "Éditer" at bounding box center [44, 234] width 27 height 9
click at [73, 129] on div "Éditer les Paroles" at bounding box center [65, 128] width 40 height 7
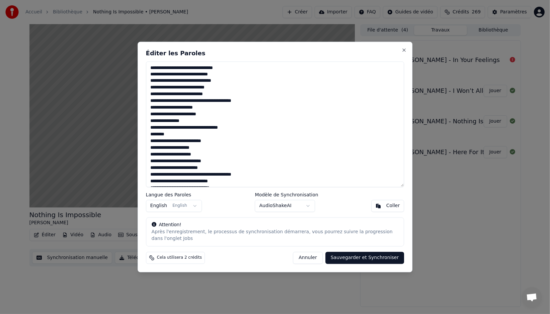
click at [235, 164] on textarea at bounding box center [275, 124] width 258 height 126
type textarea "**********"
click at [363, 256] on button "Sauvegarder et Synchroniser" at bounding box center [364, 258] width 79 height 12
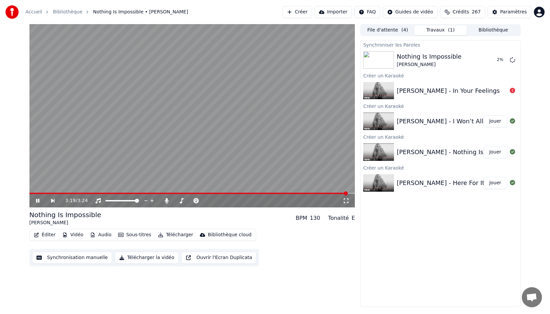
click at [406, 223] on div "Synchroniser les Paroles Nothing Is Impossible [PERSON_NAME] 2 % Créer un Karao…" at bounding box center [440, 173] width 160 height 266
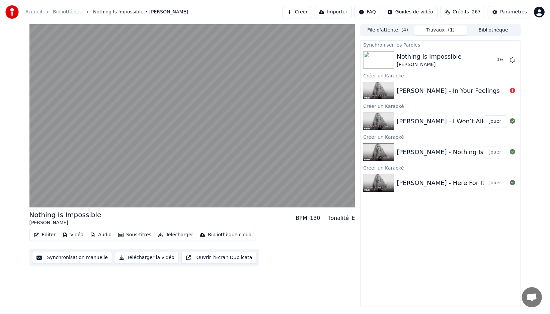
click at [493, 121] on button "Jouer" at bounding box center [495, 121] width 23 height 12
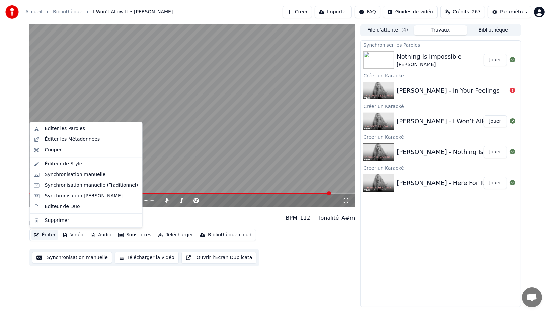
click at [38, 234] on icon "button" at bounding box center [36, 234] width 5 height 5
click at [54, 129] on div "Éditer les Paroles" at bounding box center [65, 128] width 40 height 7
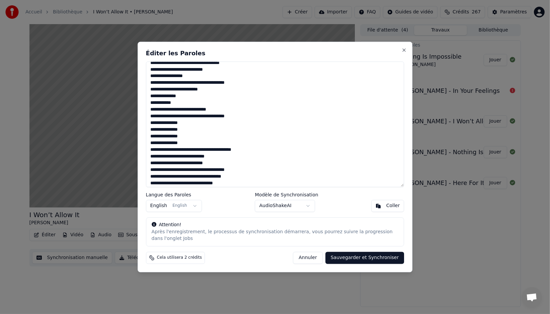
scroll to position [105, 0]
click at [222, 170] on textarea at bounding box center [275, 124] width 258 height 126
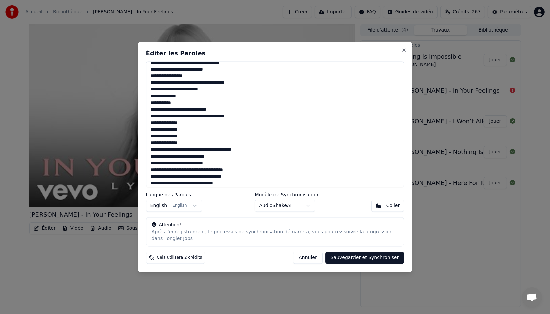
click at [186, 156] on textarea at bounding box center [275, 124] width 258 height 126
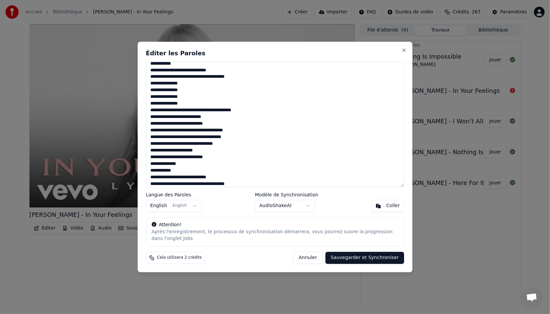
scroll to position [146, 0]
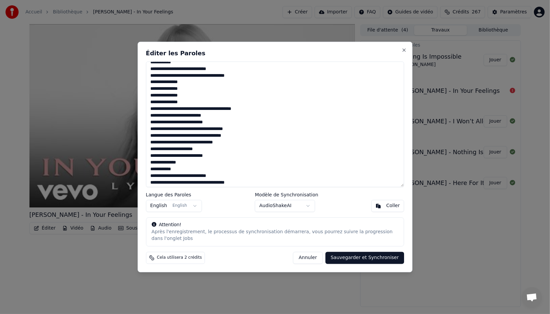
click at [188, 149] on textarea at bounding box center [275, 124] width 258 height 126
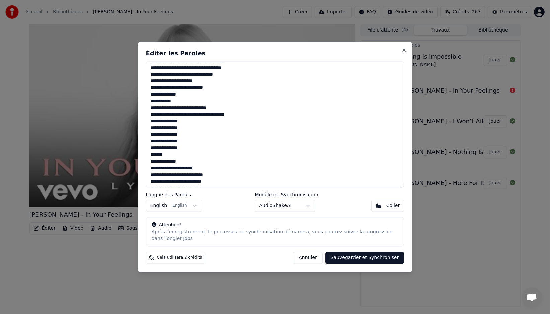
scroll to position [214, 0]
click at [166, 148] on textarea at bounding box center [275, 124] width 258 height 126
drag, startPoint x: 188, startPoint y: 167, endPoint x: 189, endPoint y: 171, distance: 3.7
click at [187, 167] on textarea at bounding box center [275, 124] width 258 height 126
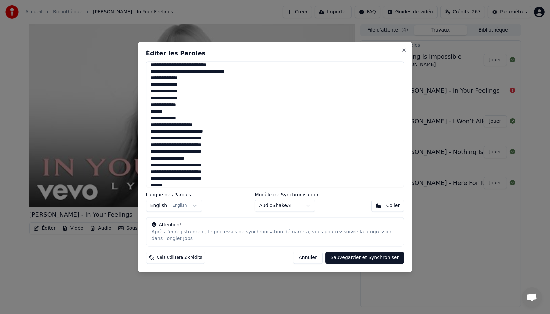
scroll to position [262, 0]
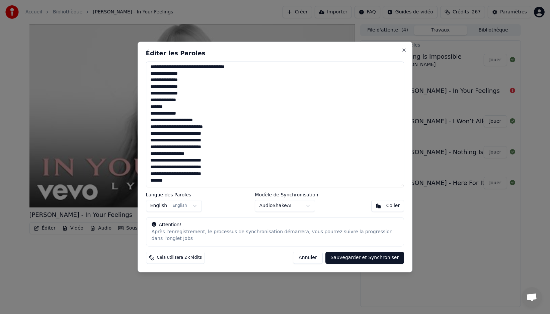
click at [350, 258] on button "Sauvegarder et Synchroniser" at bounding box center [364, 258] width 79 height 12
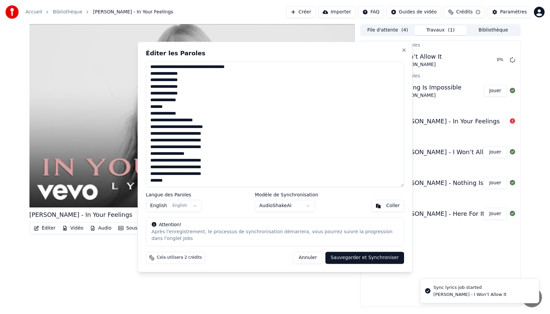
type textarea "**********"
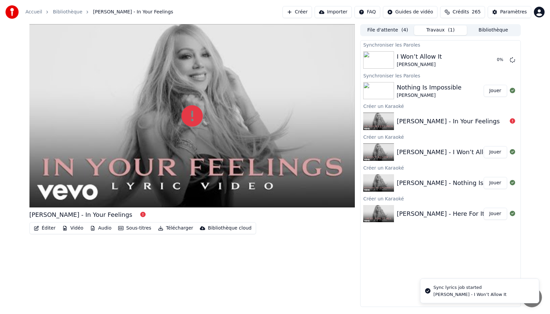
click at [496, 90] on button "Jouer" at bounding box center [495, 91] width 23 height 12
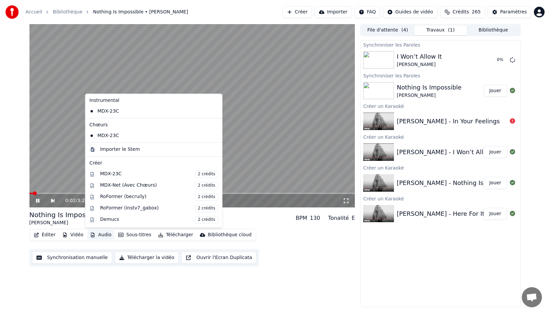
click at [91, 233] on icon "button" at bounding box center [92, 234] width 5 height 5
click at [128, 183] on div "MDX-Net (Avec Chœurs) 2 crédits" at bounding box center [159, 185] width 118 height 7
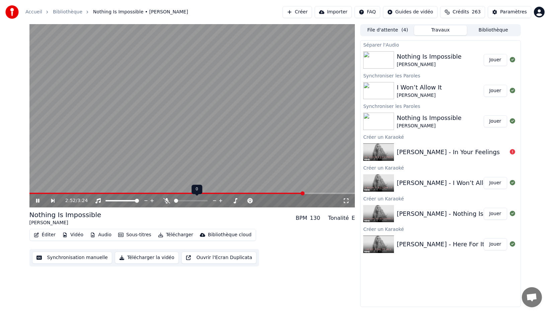
click at [174, 201] on span at bounding box center [176, 200] width 4 height 4
click at [180, 194] on div "3:03 / 3:24" at bounding box center [192, 200] width 326 height 13
click at [181, 192] on span at bounding box center [105, 192] width 152 height 1
click at [294, 192] on span at bounding box center [192, 192] width 326 height 1
click at [277, 193] on span at bounding box center [152, 192] width 247 height 1
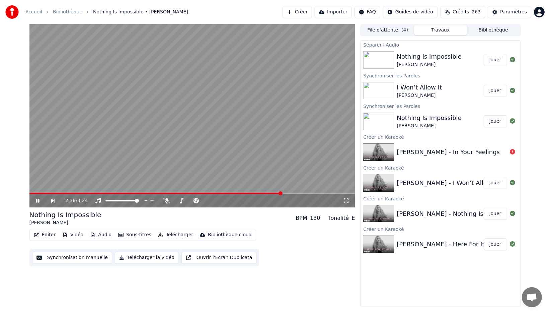
click at [319, 193] on span at bounding box center [192, 192] width 326 height 1
drag, startPoint x: 277, startPoint y: 212, endPoint x: 266, endPoint y: 211, distance: 11.4
drag, startPoint x: 264, startPoint y: 212, endPoint x: 250, endPoint y: 211, distance: 13.4
drag, startPoint x: 250, startPoint y: 211, endPoint x: 235, endPoint y: 216, distance: 16.1
click at [250, 211] on div "Nothing Is Impossible [PERSON_NAME] BPM 130 Tonalité E" at bounding box center [192, 218] width 326 height 16
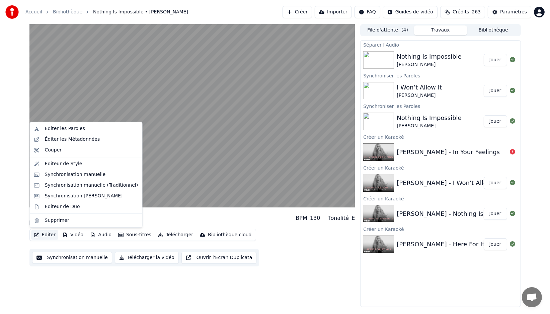
click at [57, 235] on button "Éditer" at bounding box center [44, 234] width 27 height 9
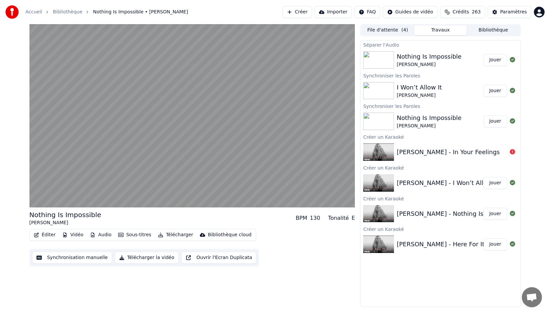
click at [254, 224] on div "Nothing Is Impossible [PERSON_NAME] BPM 130 Tonalité E" at bounding box center [192, 218] width 326 height 16
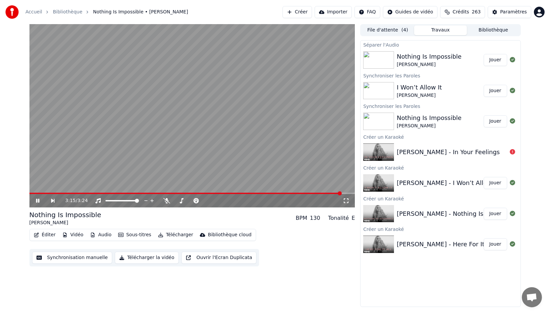
click at [185, 233] on button "Télécharger" at bounding box center [175, 234] width 40 height 9
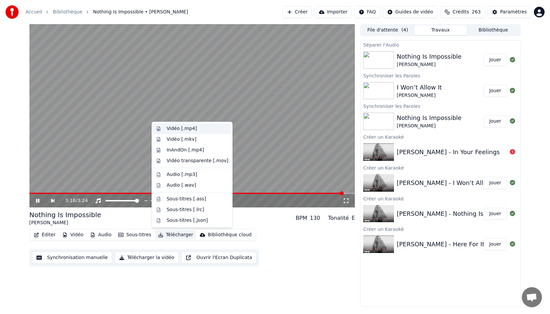
click at [186, 128] on div "Vidéo [.mp4]" at bounding box center [182, 128] width 30 height 7
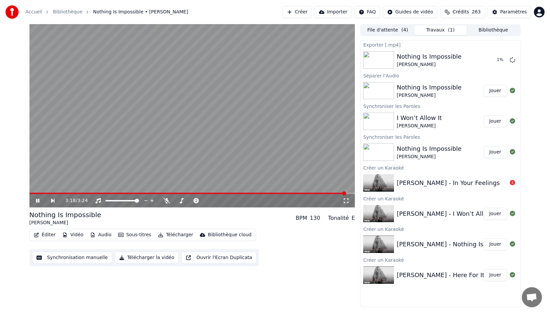
click at [174, 238] on button "Télécharger" at bounding box center [175, 234] width 40 height 9
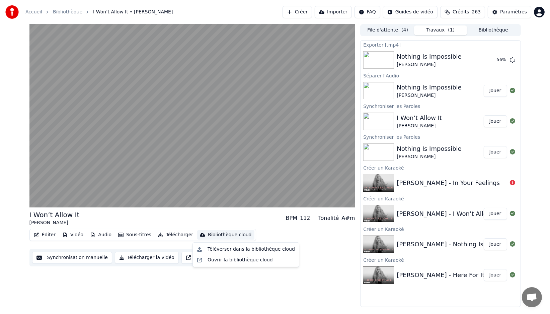
click at [272, 236] on div "Éditer Vidéo Audio Sous-titres Télécharger Bibliothèque cloud Synchronisation m…" at bounding box center [192, 247] width 326 height 37
drag, startPoint x: 281, startPoint y: 228, endPoint x: 274, endPoint y: 224, distance: 8.0
drag, startPoint x: 264, startPoint y: 221, endPoint x: 261, endPoint y: 216, distance: 5.1
click at [261, 216] on div "I Won’t Allow It [PERSON_NAME] BPM 112 Tonalité A#m" at bounding box center [192, 218] width 326 height 16
click at [258, 215] on div "I Won’t Allow It [PERSON_NAME] BPM 112 Tonalité A#m" at bounding box center [192, 218] width 326 height 16
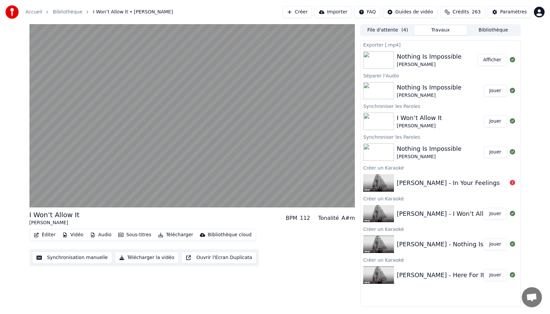
click at [239, 208] on div "I Won’t Allow It [PERSON_NAME] BPM 112 Tonalité A#m Éditer Vidéo Audio Sous-tit…" at bounding box center [192, 165] width 326 height 282
drag, startPoint x: 237, startPoint y: 211, endPoint x: 228, endPoint y: 213, distance: 9.3
click at [222, 212] on div "I Won’t Allow It [PERSON_NAME] BPM 112 Tonalité A#m" at bounding box center [192, 218] width 326 height 16
click at [220, 213] on div "I Won’t Allow It [PERSON_NAME] BPM 112 Tonalité A#m" at bounding box center [192, 218] width 326 height 16
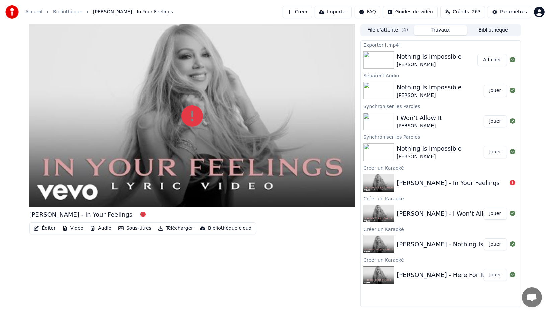
click at [497, 91] on button "Jouer" at bounding box center [495, 91] width 23 height 12
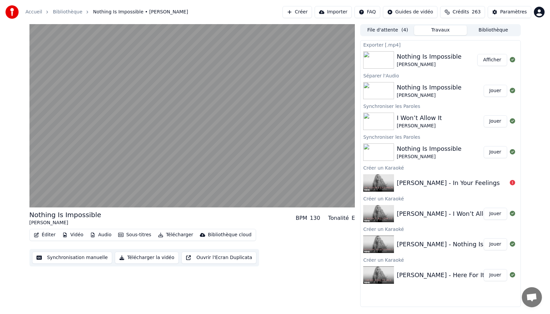
click at [500, 122] on button "Jouer" at bounding box center [495, 121] width 23 height 12
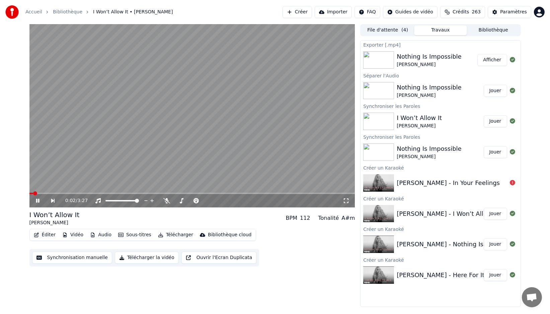
click at [46, 191] on video at bounding box center [192, 115] width 326 height 183
click at [49, 193] on span at bounding box center [192, 192] width 326 height 1
click at [39, 198] on icon at bounding box center [42, 200] width 15 height 5
click at [167, 235] on button "Télécharger" at bounding box center [175, 234] width 40 height 9
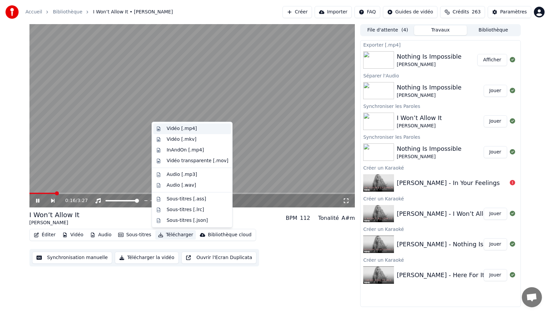
click at [183, 128] on div "Vidéo [.mp4]" at bounding box center [182, 128] width 30 height 7
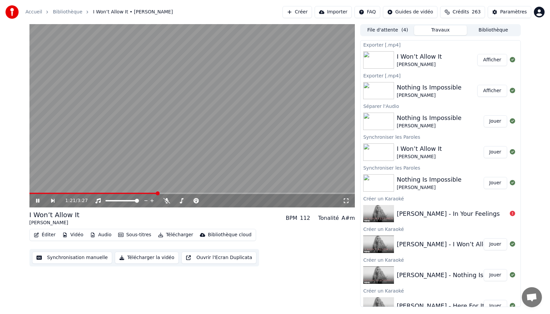
drag, startPoint x: 233, startPoint y: 207, endPoint x: 207, endPoint y: 214, distance: 26.7
drag, startPoint x: 206, startPoint y: 215, endPoint x: 180, endPoint y: 214, distance: 26.1
click at [179, 213] on div "I Won’t Allow It [PERSON_NAME] BPM 112 Tonalité A#m" at bounding box center [192, 218] width 326 height 16
click at [178, 213] on div "I Won’t Allow It [PERSON_NAME] BPM 112 Tonalité A#m" at bounding box center [192, 218] width 326 height 16
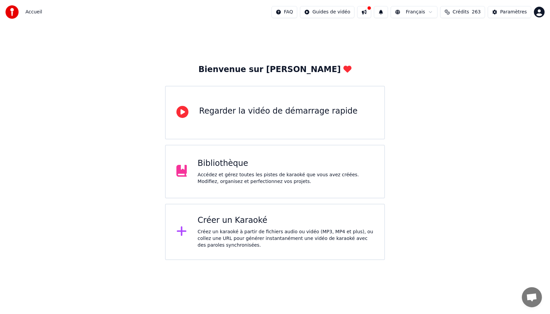
click at [245, 192] on div "Bibliothèque Accédez et gérez toutes les pistes de karaoké que vous avez créées…" at bounding box center [275, 172] width 220 height 54
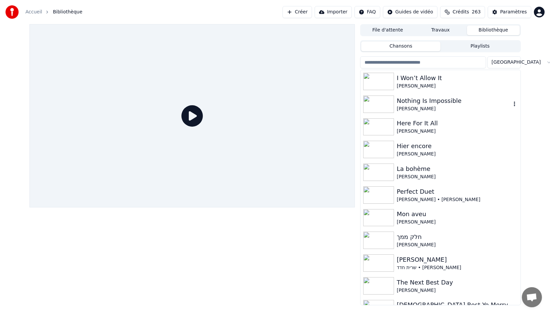
click at [467, 100] on div "Nothing Is Impossible" at bounding box center [454, 100] width 114 height 9
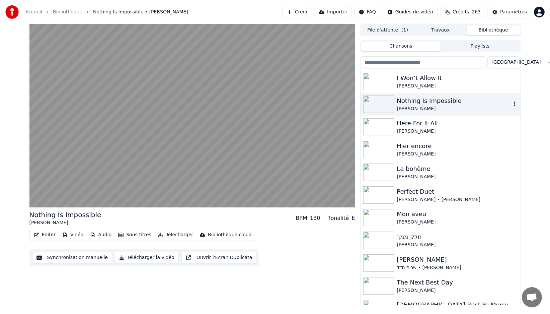
click at [440, 100] on div "Nothing Is Impossible" at bounding box center [454, 100] width 114 height 9
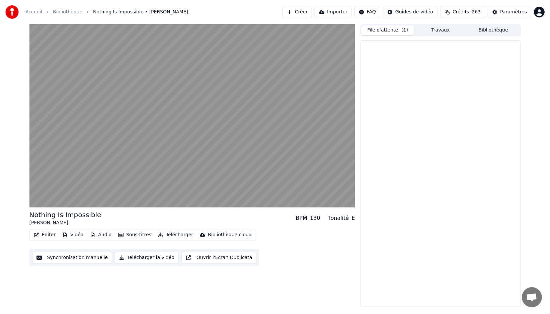
click at [403, 32] on span "( 1 )" at bounding box center [404, 30] width 7 height 7
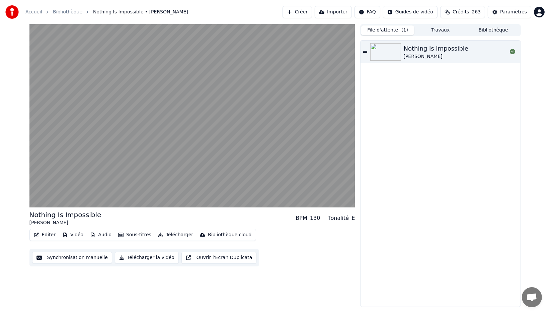
drag, startPoint x: 442, startPoint y: 92, endPoint x: 435, endPoint y: 91, distance: 6.4
drag, startPoint x: 407, startPoint y: 86, endPoint x: 411, endPoint y: 43, distance: 42.6
click at [408, 80] on div "Nothing Is Impossible Mariah Carey" at bounding box center [440, 173] width 160 height 266
click at [440, 26] on button "Travaux" at bounding box center [440, 30] width 53 height 10
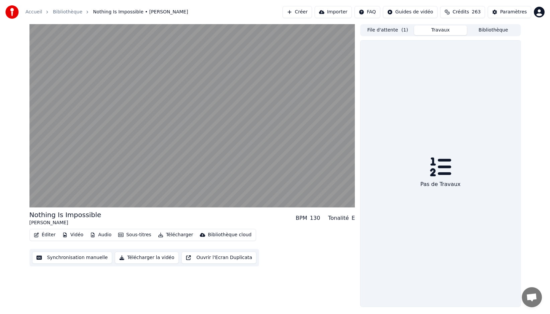
click at [499, 29] on button "Bibliothèque" at bounding box center [493, 30] width 53 height 10
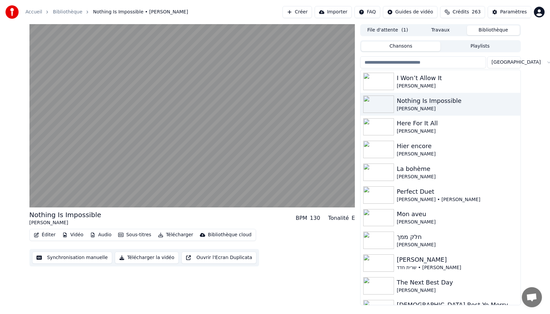
click at [309, 9] on button "Créer" at bounding box center [296, 12] width 29 height 12
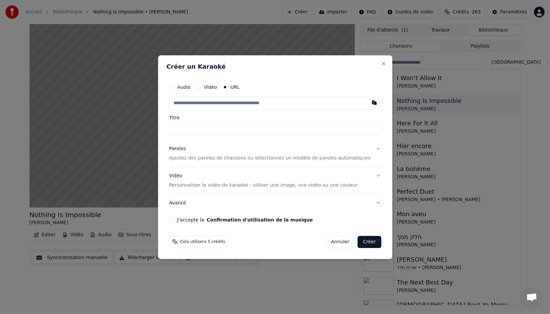
click at [218, 105] on input "text" at bounding box center [275, 102] width 212 height 13
type input "**********"
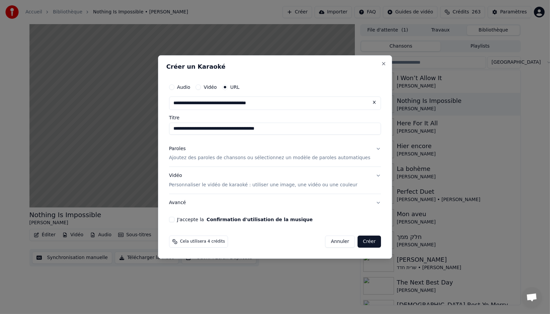
type input "**********"
click at [243, 128] on input "**********" at bounding box center [275, 128] width 212 height 12
type input "**********"
drag, startPoint x: 233, startPoint y: 129, endPoint x: 171, endPoint y: 128, distance: 62.3
click at [171, 128] on div "**********" at bounding box center [275, 156] width 234 height 203
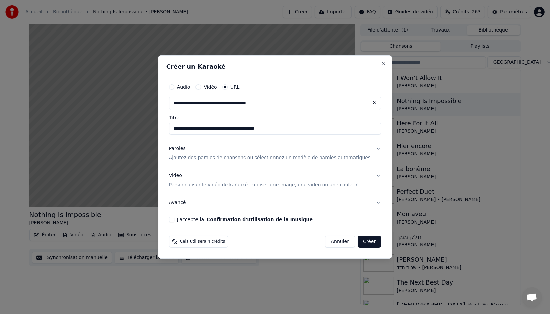
click at [198, 156] on p "Ajoutez des paroles de chansons ou sélectionnez un modèle de paroles automatiqu…" at bounding box center [269, 158] width 201 height 7
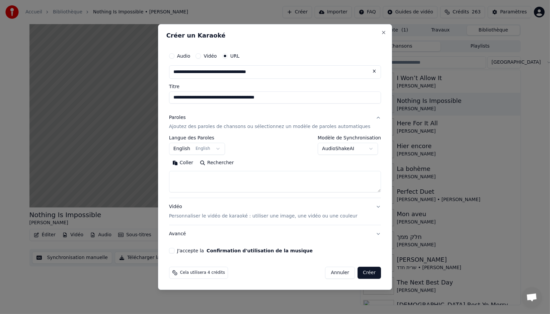
click at [209, 178] on textarea at bounding box center [275, 181] width 212 height 21
paste textarea "**********"
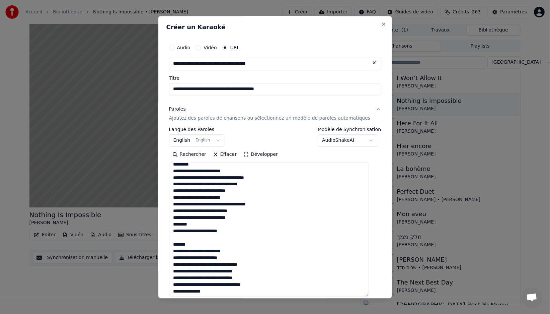
scroll to position [403, 0]
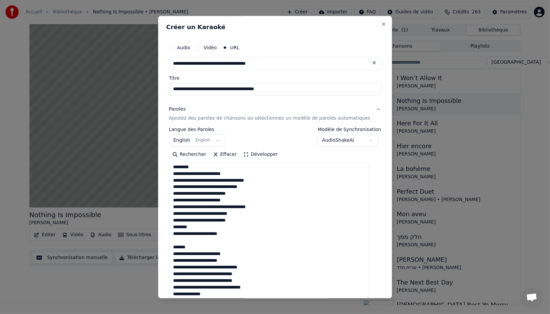
drag, startPoint x: 374, startPoint y: 191, endPoint x: 272, endPoint y: 269, distance: 127.7
click at [368, 297] on textarea at bounding box center [269, 232] width 200 height 138
drag, startPoint x: 178, startPoint y: 246, endPoint x: 162, endPoint y: 245, distance: 16.1
click at [162, 245] on body "**********" at bounding box center [275, 157] width 550 height 314
click at [236, 242] on textarea at bounding box center [269, 231] width 200 height 137
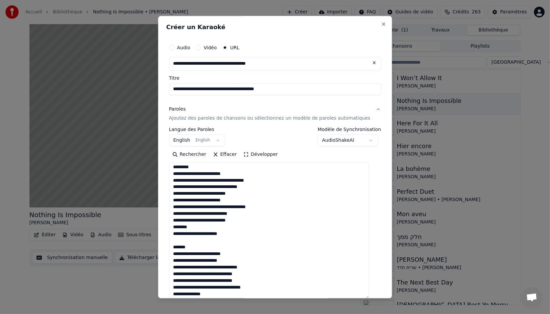
drag, startPoint x: 207, startPoint y: 246, endPoint x: 173, endPoint y: 245, distance: 33.5
click at [173, 245] on div "**********" at bounding box center [275, 200] width 218 height 325
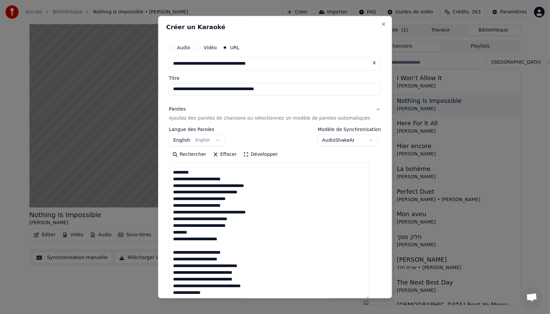
scroll to position [398, 0]
drag, startPoint x: 196, startPoint y: 234, endPoint x: 175, endPoint y: 232, distance: 21.2
click at [175, 232] on textarea at bounding box center [269, 231] width 200 height 137
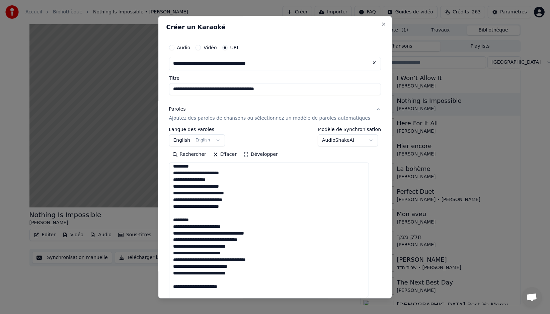
scroll to position [345, 0]
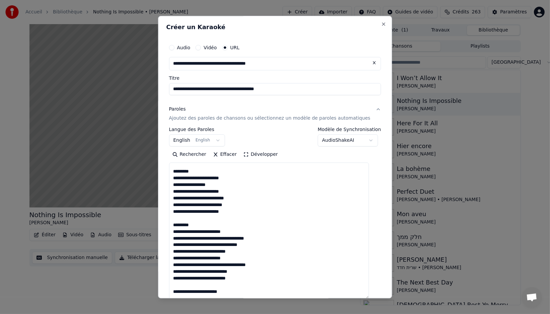
drag, startPoint x: 190, startPoint y: 223, endPoint x: 183, endPoint y: 220, distance: 7.3
click at [178, 222] on textarea at bounding box center [269, 231] width 200 height 137
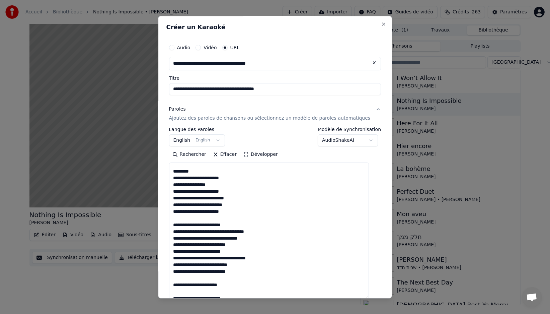
drag, startPoint x: 201, startPoint y: 172, endPoint x: 176, endPoint y: 172, distance: 25.4
click at [176, 172] on textarea at bounding box center [269, 231] width 200 height 137
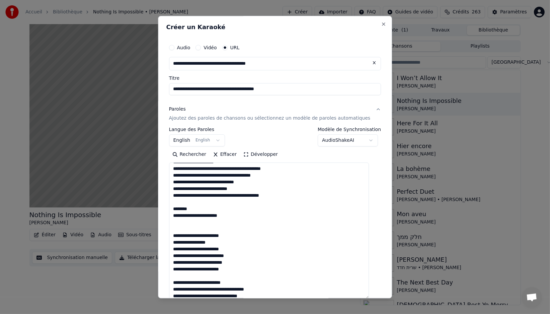
scroll to position [284, 0]
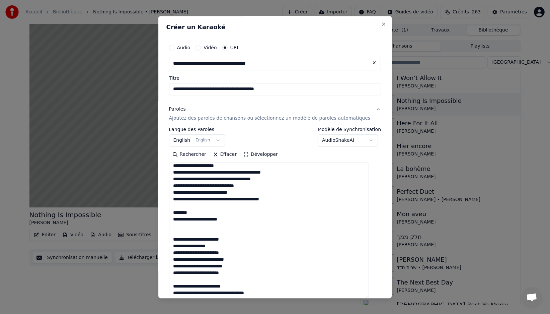
drag, startPoint x: 201, startPoint y: 213, endPoint x: 181, endPoint y: 204, distance: 21.6
click at [172, 212] on div "**********" at bounding box center [275, 200] width 218 height 325
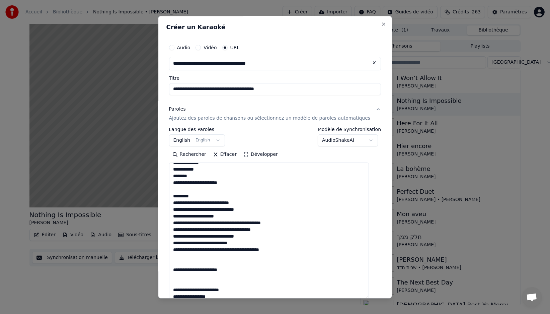
scroll to position [233, 0]
drag, startPoint x: 194, startPoint y: 195, endPoint x: 172, endPoint y: 194, distance: 22.2
click at [172, 194] on div "**********" at bounding box center [275, 200] width 218 height 325
drag, startPoint x: 174, startPoint y: 176, endPoint x: 177, endPoint y: 177, distance: 3.7
click at [174, 176] on div "**********" at bounding box center [275, 200] width 218 height 325
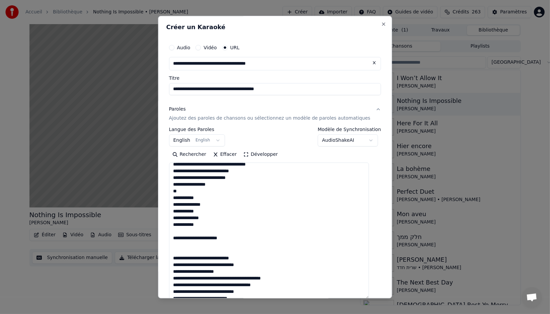
scroll to position [176, 0]
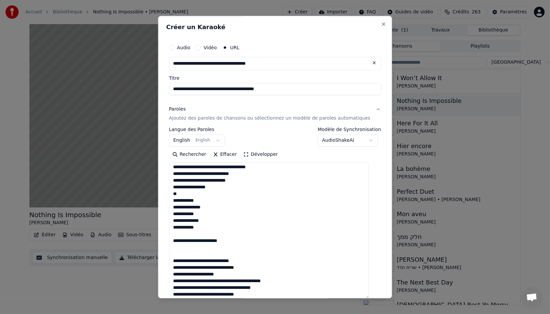
drag, startPoint x: 168, startPoint y: 205, endPoint x: 179, endPoint y: 187, distance: 21.8
click at [179, 187] on textarea at bounding box center [269, 231] width 200 height 137
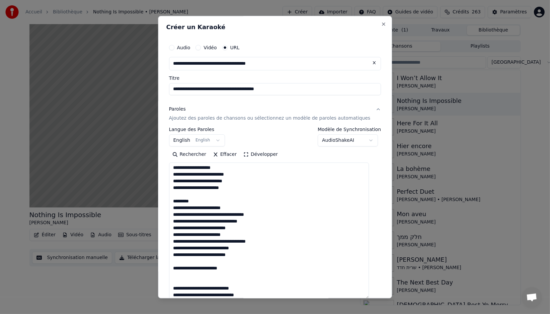
scroll to position [101, 0]
click at [174, 201] on div "**********" at bounding box center [275, 200] width 218 height 325
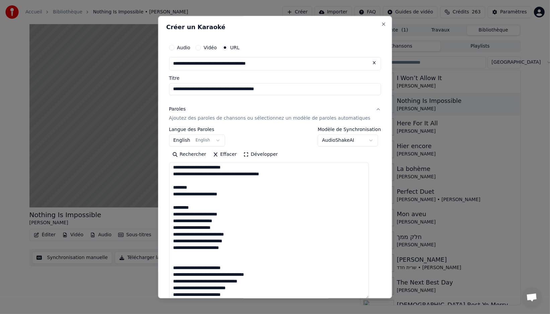
scroll to position [40, 0]
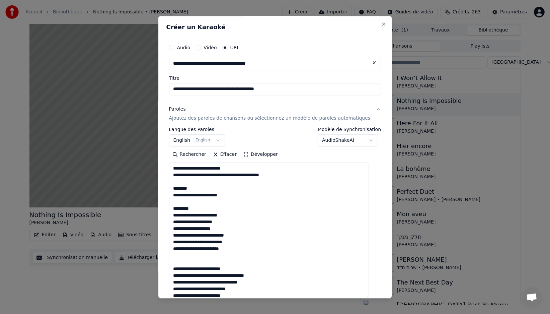
drag, startPoint x: 201, startPoint y: 208, endPoint x: 190, endPoint y: 195, distance: 16.4
click at [175, 206] on textarea at bounding box center [269, 231] width 200 height 137
drag, startPoint x: 190, startPoint y: 189, endPoint x: 177, endPoint y: 189, distance: 12.4
click at [177, 189] on textarea at bounding box center [269, 231] width 200 height 137
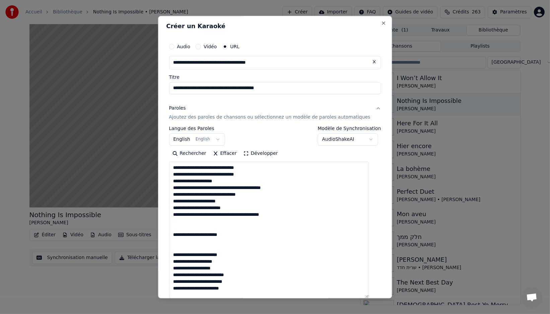
scroll to position [0, 0]
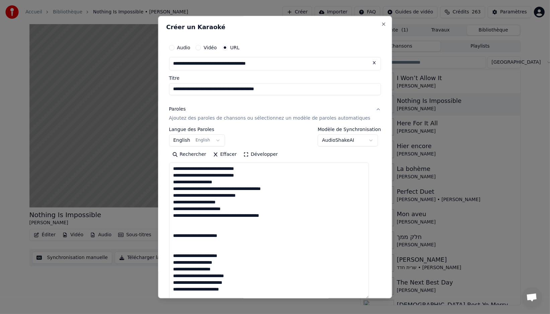
type textarea "**********"
click at [254, 154] on button "Développer" at bounding box center [260, 154] width 41 height 11
click at [254, 154] on button "Réduire" at bounding box center [256, 154] width 32 height 11
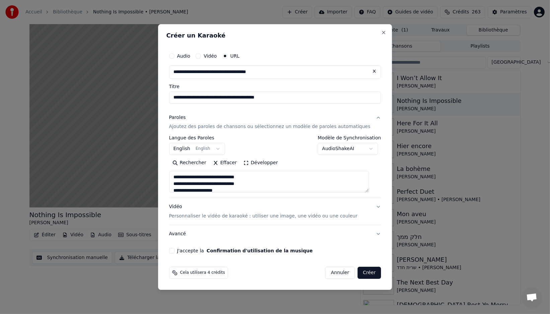
click at [174, 250] on button "J'accepte la Confirmation d'utilisation de la musique" at bounding box center [171, 250] width 5 height 5
click at [361, 271] on button "Créer" at bounding box center [368, 272] width 23 height 12
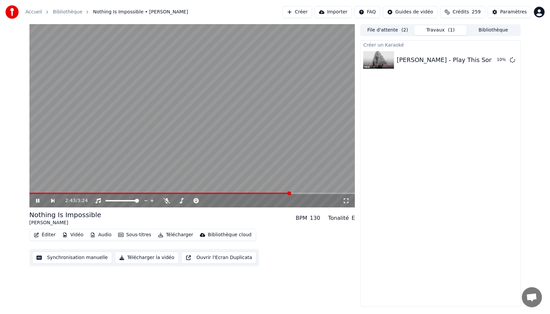
drag, startPoint x: 428, startPoint y: 128, endPoint x: 401, endPoint y: 114, distance: 30.1
drag, startPoint x: 436, startPoint y: 148, endPoint x: 382, endPoint y: 72, distance: 93.1
click at [428, 139] on div "Créer un Karaoké Mariah Carey - Play This Song ft. Anderson .Paak 10 %" at bounding box center [440, 173] width 160 height 266
click at [385, 30] on button "File d'attente ( 2 )" at bounding box center [387, 30] width 53 height 10
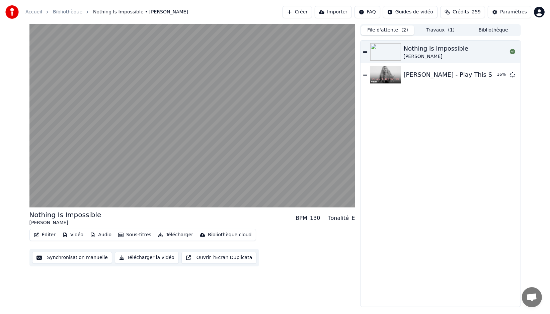
click at [304, 14] on button "Créer" at bounding box center [296, 12] width 29 height 12
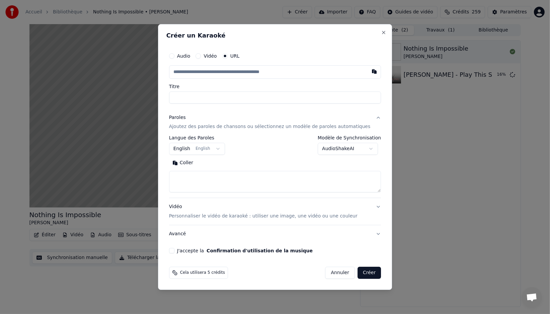
click at [231, 77] on input "text" at bounding box center [275, 71] width 212 height 13
type input "**********"
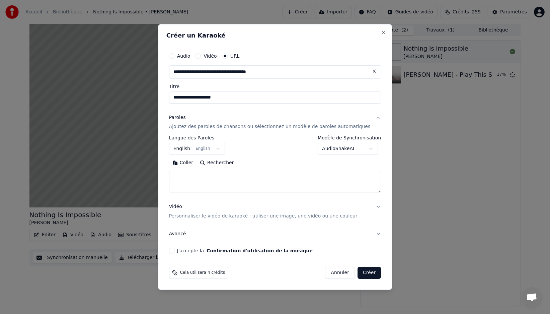
click at [218, 96] on input "**********" at bounding box center [275, 97] width 212 height 12
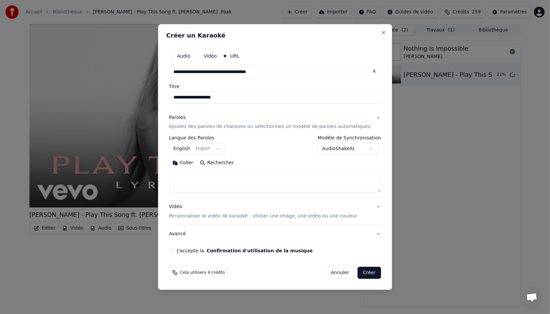
drag, startPoint x: 230, startPoint y: 163, endPoint x: 242, endPoint y: 163, distance: 11.7
click at [230, 163] on button "Rechercher" at bounding box center [216, 163] width 40 height 11
click at [244, 177] on textarea at bounding box center [275, 181] width 212 height 21
paste textarea "**********"
click at [264, 162] on button "Développer" at bounding box center [270, 163] width 41 height 11
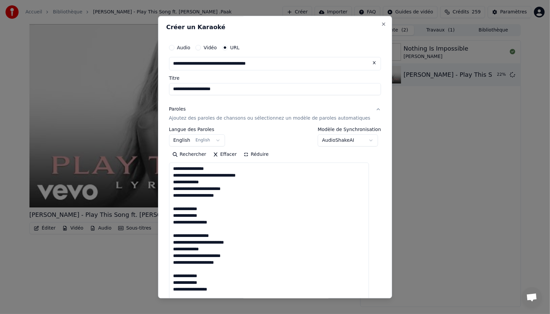
drag, startPoint x: 199, startPoint y: 207, endPoint x: 171, endPoint y: 206, distance: 28.1
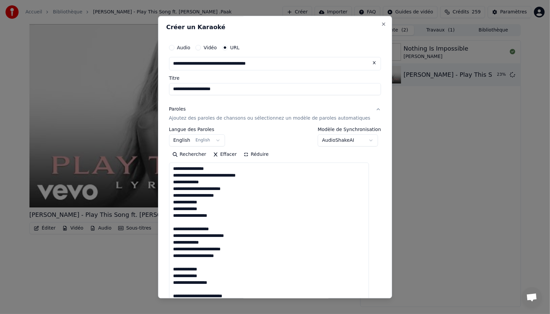
click at [227, 216] on textarea "**********" at bounding box center [269, 316] width 200 height 307
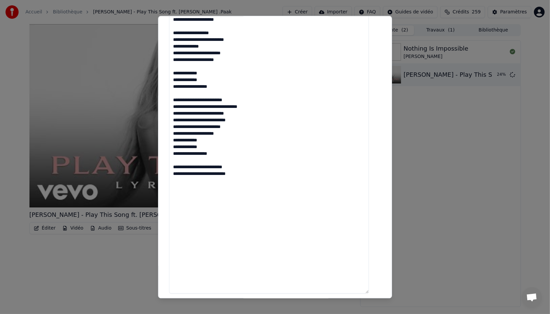
scroll to position [175, 0]
drag, startPoint x: 198, startPoint y: 201, endPoint x: 201, endPoint y: 233, distance: 32.2
click at [201, 234] on textarea "**********" at bounding box center [269, 140] width 200 height 307
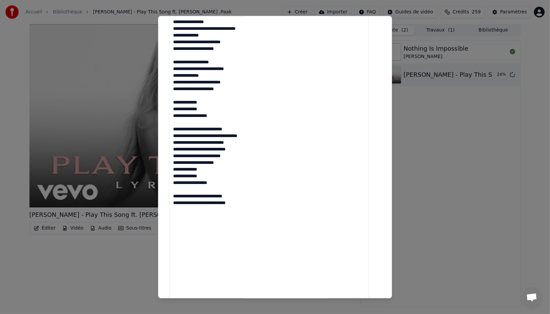
scroll to position [139, 0]
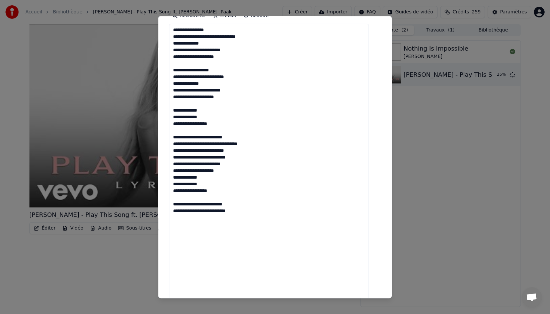
drag, startPoint x: 229, startPoint y: 125, endPoint x: 180, endPoint y: 113, distance: 50.6
click at [178, 112] on textarea "**********" at bounding box center [269, 177] width 200 height 307
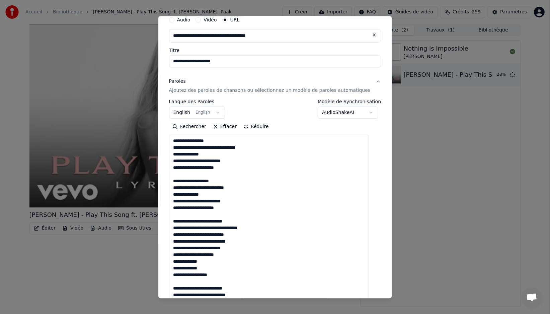
scroll to position [25, 0]
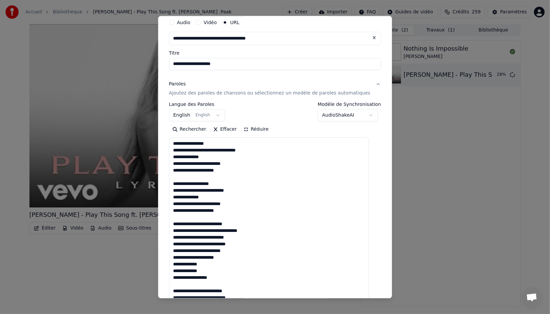
type textarea "**********"
click at [258, 128] on button "Réduire" at bounding box center [256, 129] width 32 height 11
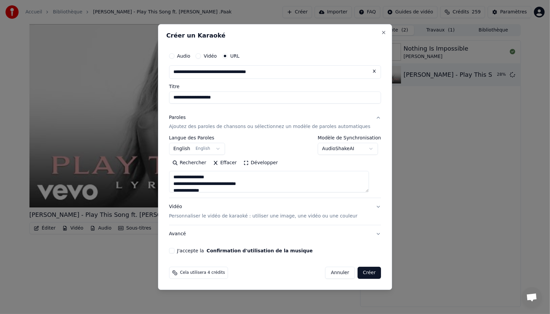
scroll to position [0, 0]
click at [174, 251] on button "J'accepte la Confirmation d'utilisation de la musique" at bounding box center [171, 250] width 5 height 5
click at [362, 272] on button "Créer" at bounding box center [368, 272] width 23 height 12
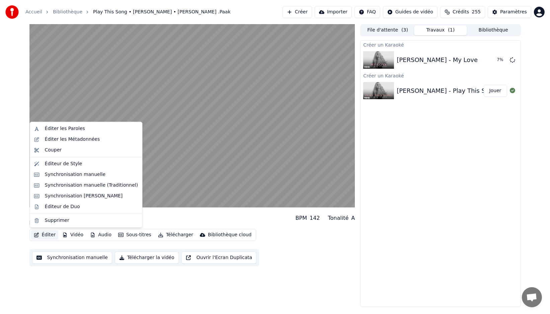
click at [52, 236] on button "Éditer" at bounding box center [44, 234] width 27 height 9
click at [70, 208] on div "Éditeur de Duo" at bounding box center [62, 206] width 35 height 7
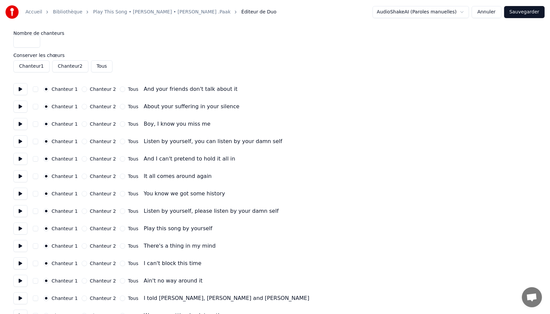
click at [18, 89] on button at bounding box center [20, 89] width 14 height 12
click at [24, 106] on button at bounding box center [20, 106] width 14 height 12
click at [23, 120] on button at bounding box center [20, 124] width 14 height 12
click at [21, 138] on button at bounding box center [20, 141] width 14 height 12
click at [20, 158] on button at bounding box center [20, 159] width 14 height 12
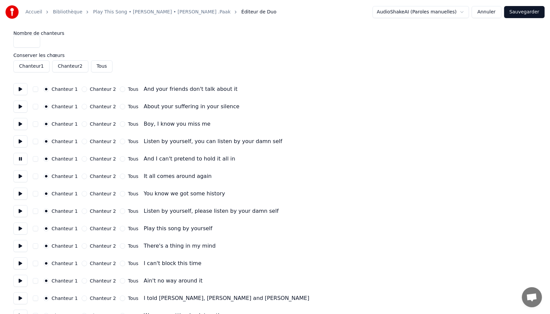
drag, startPoint x: 22, startPoint y: 174, endPoint x: 24, endPoint y: 178, distance: 4.2
click at [22, 174] on button at bounding box center [20, 176] width 14 height 12
click at [23, 191] on button at bounding box center [20, 193] width 14 height 12
click at [22, 211] on button at bounding box center [20, 211] width 14 height 12
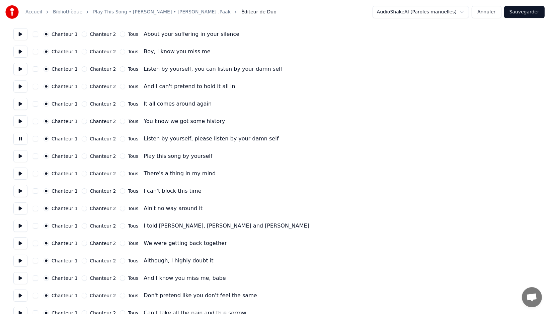
scroll to position [78, 0]
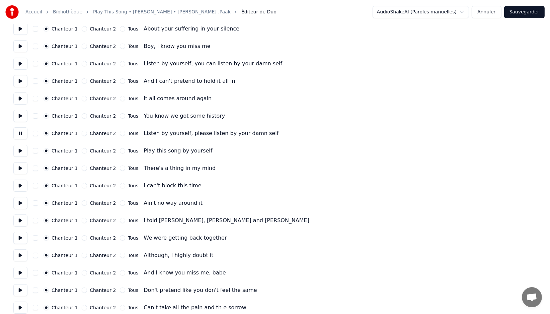
click at [21, 155] on button at bounding box center [20, 151] width 14 height 12
click at [20, 165] on button at bounding box center [20, 168] width 14 height 12
click at [82, 167] on button "Chanteur 2" at bounding box center [84, 167] width 5 height 5
click at [23, 147] on button at bounding box center [20, 151] width 14 height 12
click at [20, 183] on button at bounding box center [20, 185] width 14 height 12
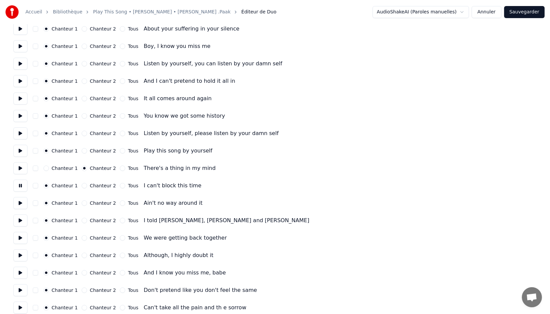
click at [105, 185] on label "Chanteur 2" at bounding box center [103, 185] width 26 height 5
click at [87, 185] on button "Chanteur 2" at bounding box center [84, 185] width 5 height 5
drag, startPoint x: 22, startPoint y: 205, endPoint x: 55, endPoint y: 206, distance: 32.8
click at [22, 205] on button at bounding box center [20, 203] width 14 height 12
drag, startPoint x: 101, startPoint y: 203, endPoint x: 83, endPoint y: 216, distance: 22.1
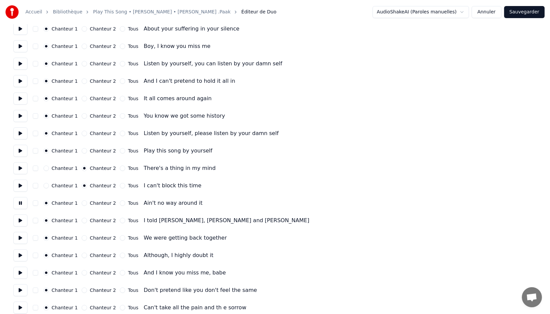
click at [101, 203] on label "Chanteur 2" at bounding box center [103, 202] width 26 height 5
click at [87, 203] on button "Chanteur 2" at bounding box center [84, 202] width 5 height 5
click at [21, 221] on button at bounding box center [20, 220] width 14 height 12
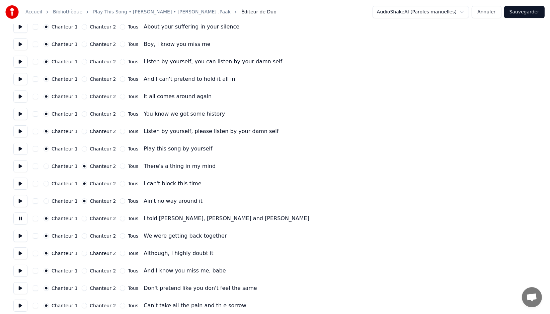
click at [99, 217] on label "Chanteur 2" at bounding box center [103, 218] width 26 height 5
click at [87, 217] on button "Chanteur 2" at bounding box center [84, 218] width 5 height 5
click at [26, 237] on button at bounding box center [20, 236] width 14 height 12
click at [104, 235] on label "Chanteur 2" at bounding box center [103, 235] width 26 height 5
click at [87, 235] on button "Chanteur 2" at bounding box center [84, 235] width 5 height 5
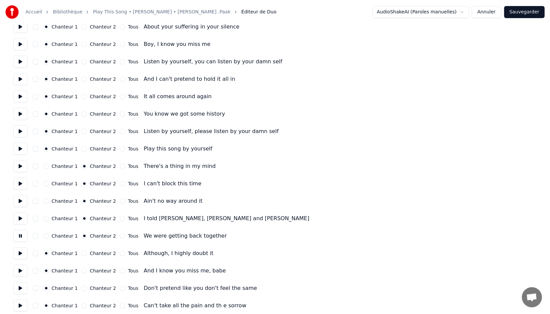
click at [21, 253] on button at bounding box center [20, 253] width 14 height 12
click at [85, 252] on div "Chanteur 2" at bounding box center [99, 252] width 34 height 5
click at [86, 253] on div "Chanteur 2" at bounding box center [99, 252] width 34 height 5
click at [83, 253] on button "Chanteur 2" at bounding box center [84, 252] width 5 height 5
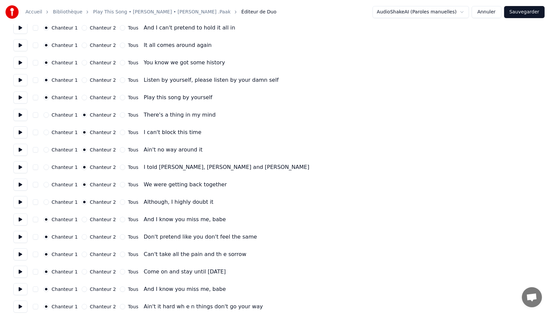
scroll to position [133, 0]
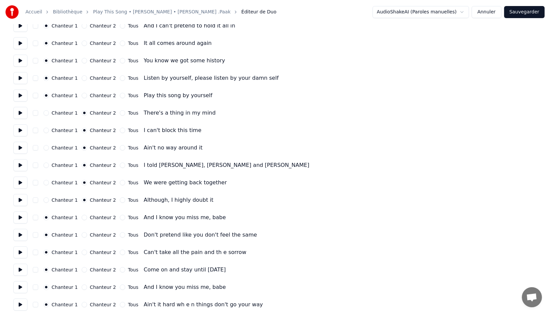
click at [21, 215] on button at bounding box center [20, 217] width 14 height 12
click at [21, 233] on button at bounding box center [20, 235] width 14 height 12
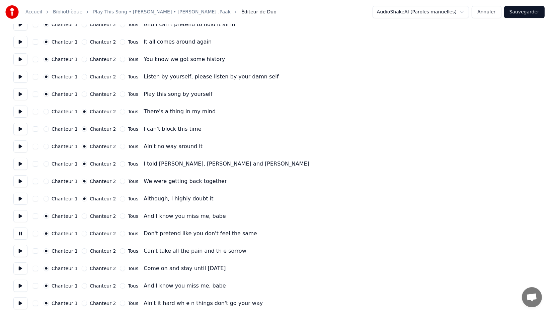
scroll to position [135, 0]
click at [20, 249] on button at bounding box center [20, 250] width 14 height 12
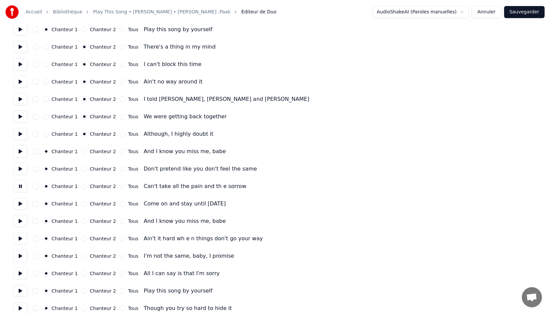
scroll to position [200, 0]
click at [210, 183] on div "Can't take all the pain and th е sorrow" at bounding box center [195, 185] width 102 height 8
click at [209, 185] on div "Can't take all the pain and th е sorrow" at bounding box center [195, 185] width 102 height 8
click at [484, 12] on button "Annuler" at bounding box center [486, 12] width 29 height 12
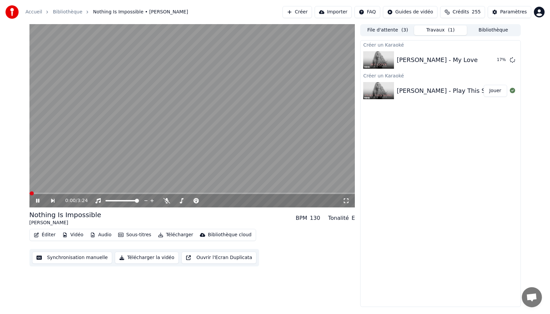
click at [51, 229] on div "Éditer Vidéo Audio Sous-titres Télécharger Bibliothèque cloud" at bounding box center [142, 235] width 227 height 12
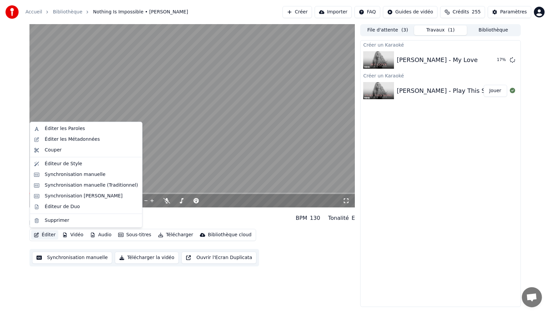
click at [49, 232] on button "Éditer" at bounding box center [44, 234] width 27 height 9
click at [65, 127] on div "Éditer les Paroles" at bounding box center [65, 128] width 40 height 7
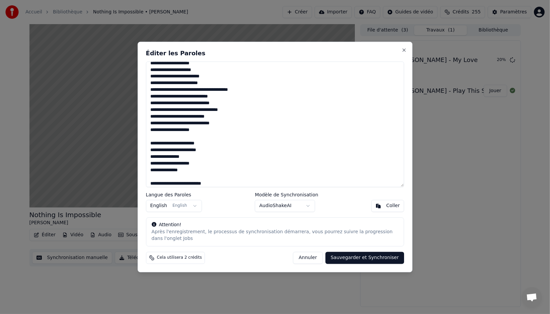
scroll to position [85, 0]
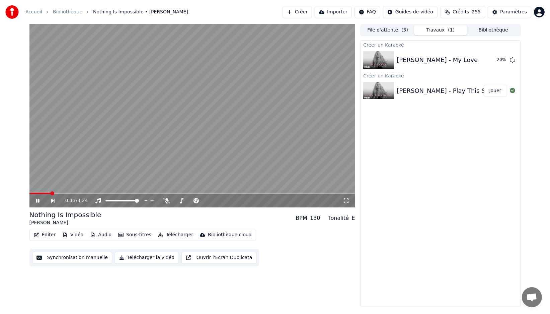
click at [325, 163] on video at bounding box center [192, 115] width 326 height 183
click at [490, 91] on button "Jouer" at bounding box center [495, 91] width 23 height 12
click at [41, 238] on button "Éditer" at bounding box center [44, 234] width 27 height 9
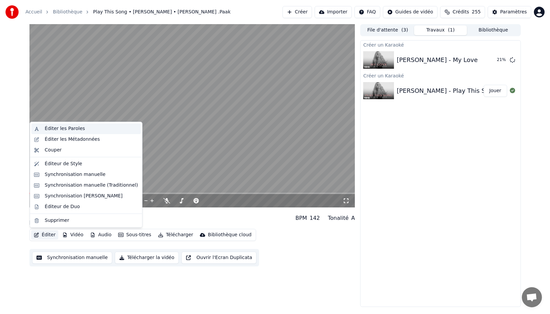
click at [73, 131] on div "Éditer les Paroles" at bounding box center [65, 128] width 40 height 7
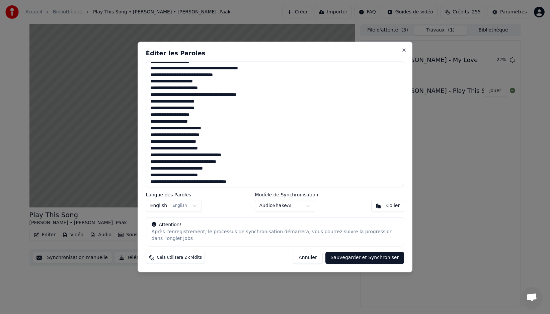
scroll to position [21, 0]
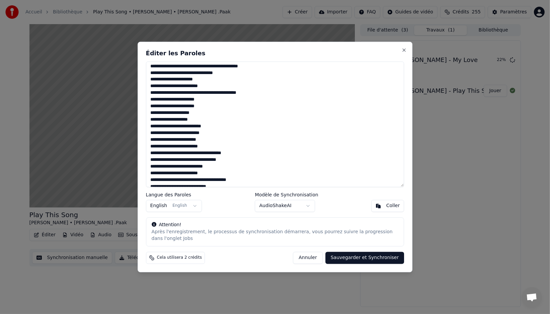
click at [214, 159] on textarea at bounding box center [275, 124] width 258 height 126
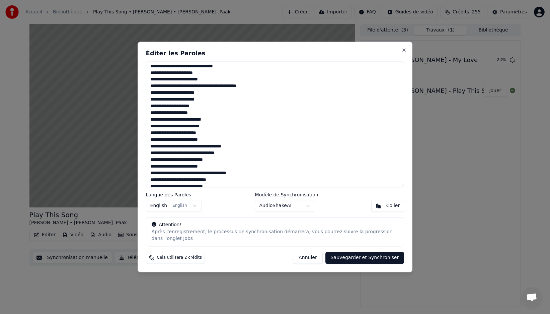
scroll to position [29, 0]
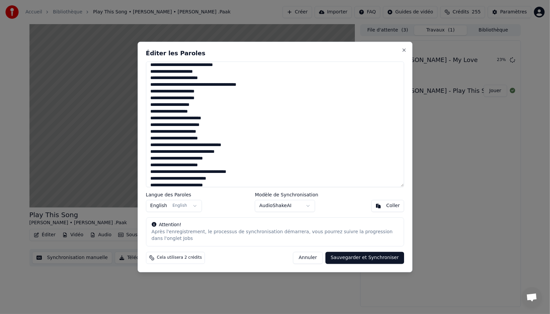
click at [189, 171] on textarea at bounding box center [275, 124] width 258 height 126
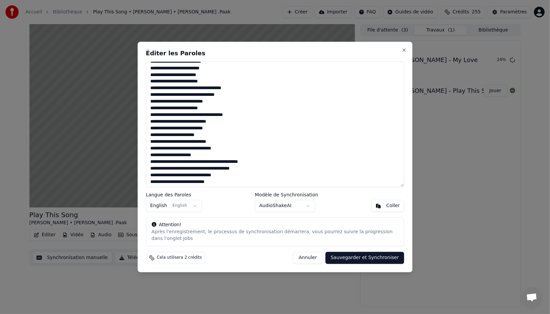
scroll to position [87, 0]
click at [178, 167] on textarea at bounding box center [275, 124] width 258 height 126
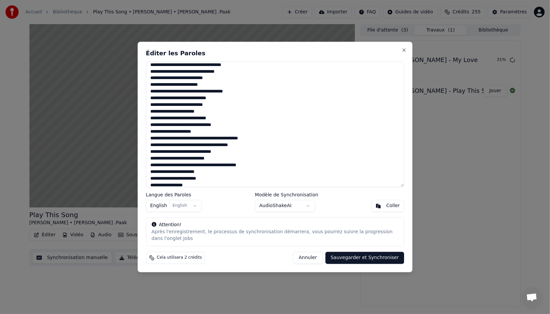
scroll to position [109, 0]
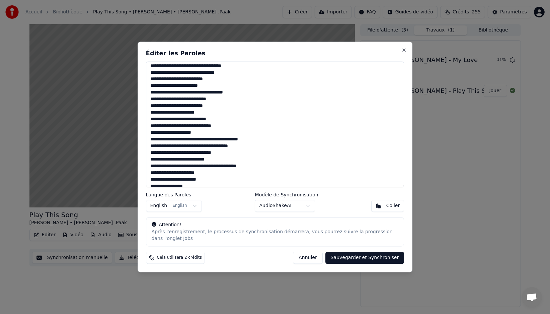
type textarea "**********"
click at [368, 256] on button "Sauvegarder et Synchroniser" at bounding box center [364, 258] width 79 height 12
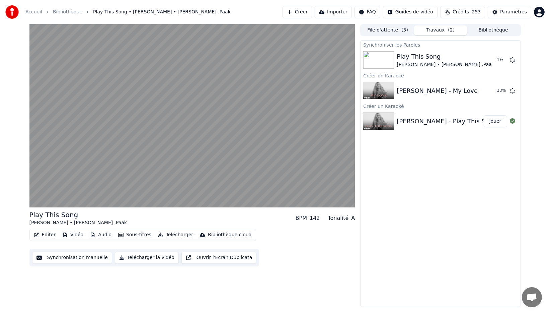
drag, startPoint x: 453, startPoint y: 150, endPoint x: 431, endPoint y: 151, distance: 22.1
click at [421, 151] on div "Synchroniser les Paroles Play This Song Mariah Carey • Anderson .Paak 1 % Créer…" at bounding box center [440, 173] width 160 height 266
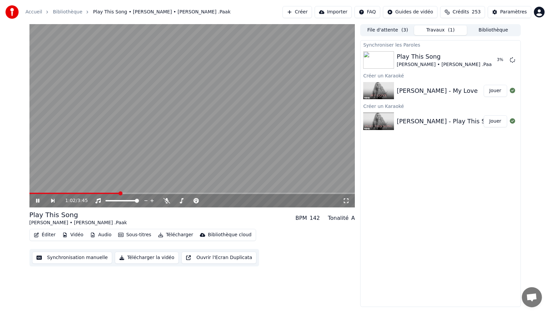
click at [483, 88] on div "Mariah Carey - My Love" at bounding box center [440, 90] width 87 height 9
click at [492, 90] on button "Jouer" at bounding box center [495, 91] width 23 height 12
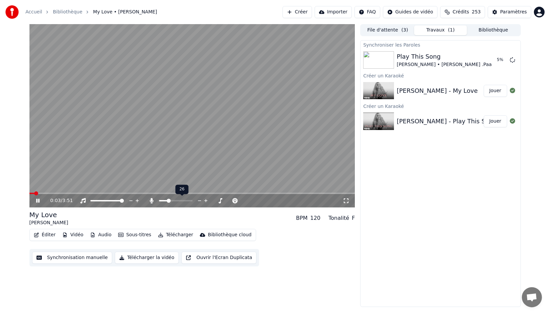
click at [168, 201] on span at bounding box center [169, 200] width 4 height 4
click at [44, 235] on button "Éditer" at bounding box center [44, 234] width 27 height 9
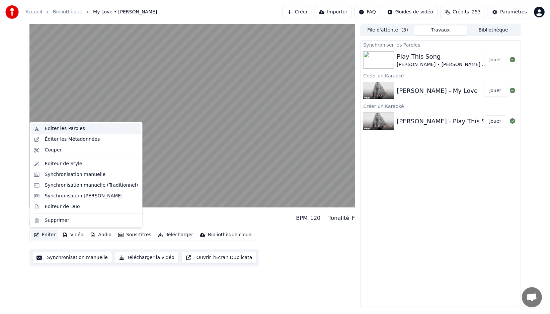
click at [60, 129] on div "Éditer les Paroles" at bounding box center [65, 128] width 40 height 7
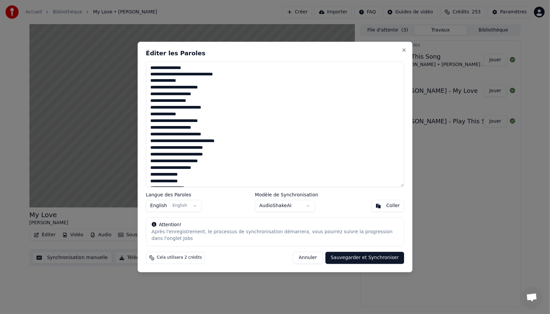
click at [199, 108] on textarea "**********" at bounding box center [275, 124] width 258 height 126
paste textarea "**********"
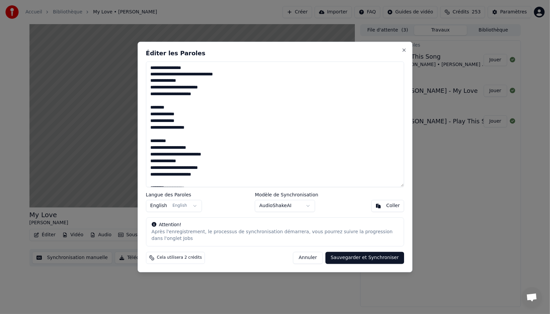
drag, startPoint x: 171, startPoint y: 107, endPoint x: 139, endPoint y: 106, distance: 32.1
click at [139, 106] on div "**********" at bounding box center [275, 157] width 275 height 231
drag, startPoint x: 169, startPoint y: 135, endPoint x: 167, endPoint y: 144, distance: 9.5
click at [143, 134] on div "**********" at bounding box center [275, 157] width 275 height 231
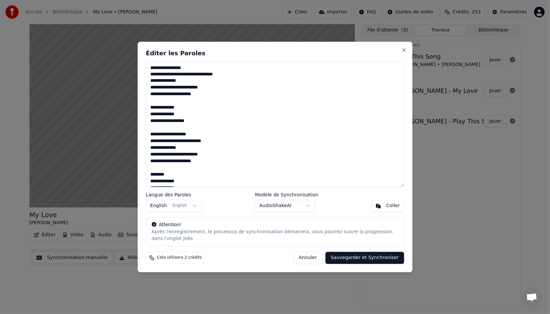
drag, startPoint x: 146, startPoint y: 173, endPoint x: 138, endPoint y: 172, distance: 7.8
click at [138, 172] on div "**********" at bounding box center [275, 157] width 275 height 231
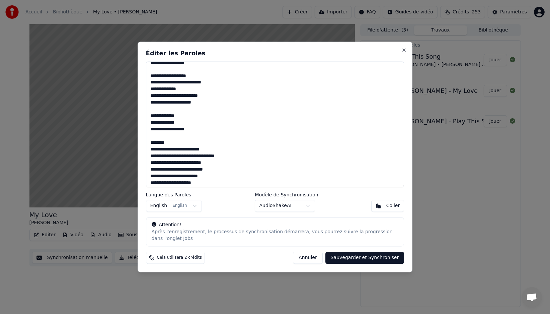
scroll to position [63, 0]
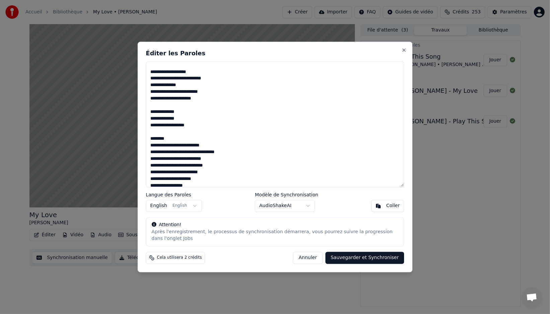
drag, startPoint x: 169, startPoint y: 138, endPoint x: 163, endPoint y: 138, distance: 6.7
click at [149, 139] on textarea "**********" at bounding box center [275, 124] width 258 height 126
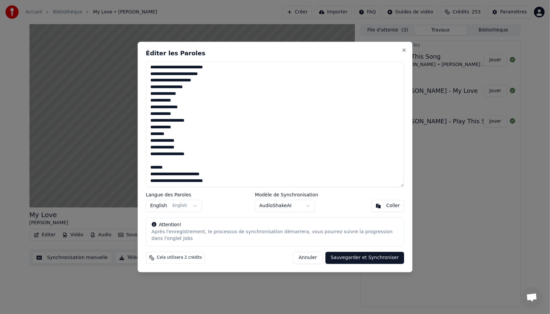
scroll to position [155, 0]
drag, startPoint x: 170, startPoint y: 133, endPoint x: 149, endPoint y: 134, distance: 21.1
click at [146, 133] on textarea "**********" at bounding box center [275, 124] width 258 height 126
drag, startPoint x: 159, startPoint y: 166, endPoint x: 143, endPoint y: 166, distance: 15.7
click at [143, 166] on div "**********" at bounding box center [275, 157] width 275 height 231
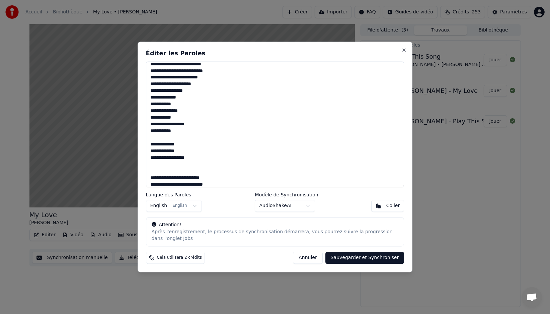
scroll to position [149, 0]
drag, startPoint x: 150, startPoint y: 92, endPoint x: 186, endPoint y: 133, distance: 54.1
click at [186, 133] on textarea "**********" at bounding box center [275, 124] width 258 height 126
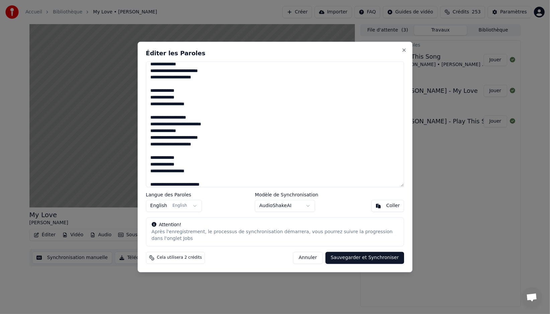
scroll to position [0, 0]
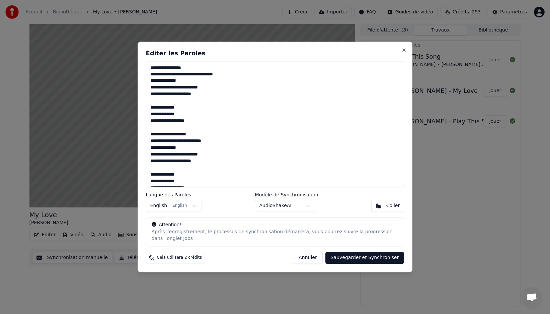
type textarea "**********"
click at [365, 260] on button "Sauvegarder et Synchroniser" at bounding box center [364, 258] width 79 height 12
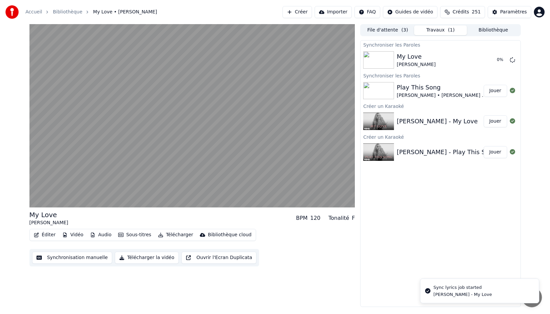
click at [494, 90] on button "Jouer" at bounding box center [495, 91] width 23 height 12
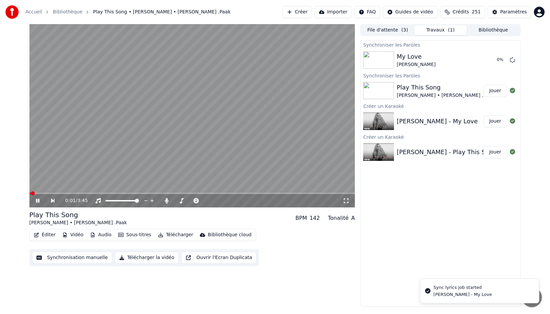
click at [45, 234] on button "Éditer" at bounding box center [44, 234] width 27 height 9
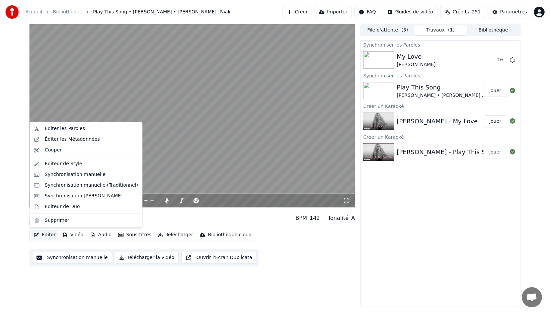
drag, startPoint x: 422, startPoint y: 201, endPoint x: 426, endPoint y: 208, distance: 7.7
click at [422, 202] on div "Synchroniser les Paroles My Love Mariah Carey 1 % Synchroniser les Paroles Play…" at bounding box center [440, 173] width 160 height 266
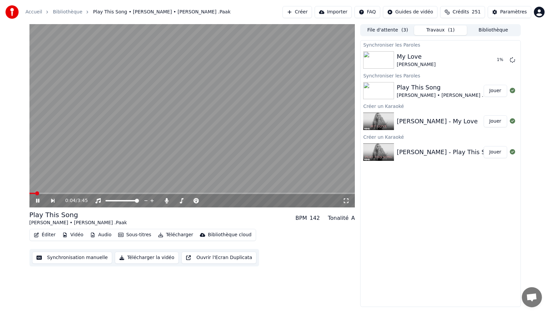
drag, startPoint x: 426, startPoint y: 208, endPoint x: 413, endPoint y: 199, distance: 16.2
click at [403, 194] on div "Synchroniser les Paroles My Love Mariah Carey 1 % Synchroniser les Paroles Play…" at bounding box center [440, 173] width 160 height 266
click at [31, 193] on span at bounding box center [30, 192] width 3 height 1
click at [46, 234] on button "Éditer" at bounding box center [44, 234] width 27 height 9
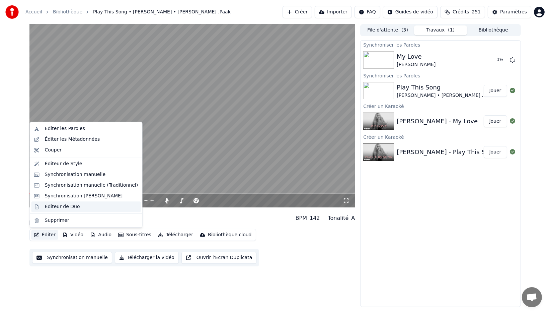
click at [66, 206] on div "Éditeur de Duo" at bounding box center [62, 206] width 35 height 7
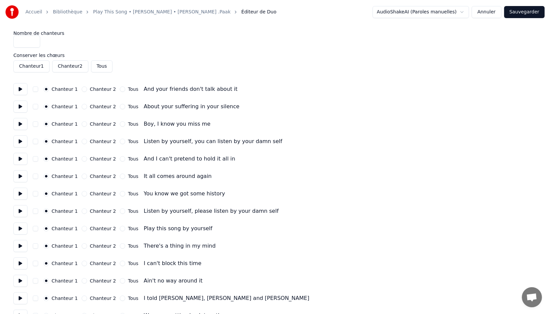
click at [16, 207] on button at bounding box center [20, 211] width 14 height 12
click at [18, 225] on button at bounding box center [20, 228] width 14 height 12
click at [20, 241] on button at bounding box center [20, 246] width 14 height 12
click at [97, 244] on label "Chanteur 2" at bounding box center [103, 245] width 26 height 5
click at [87, 244] on button "Chanteur 2" at bounding box center [84, 245] width 5 height 5
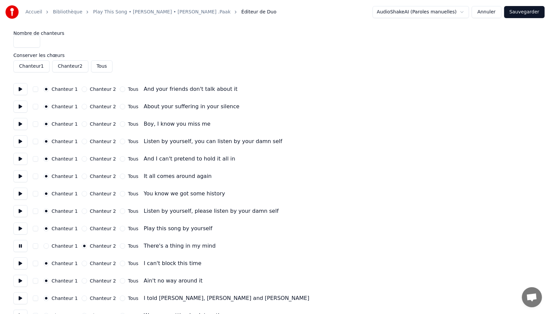
click at [90, 262] on label "Chanteur 2" at bounding box center [103, 263] width 26 height 5
click at [87, 262] on button "Chanteur 2" at bounding box center [84, 262] width 5 height 5
drag, startPoint x: 92, startPoint y: 279, endPoint x: 95, endPoint y: 284, distance: 6.2
click at [92, 279] on label "Chanteur 2" at bounding box center [103, 280] width 26 height 5
click at [87, 279] on button "Chanteur 2" at bounding box center [84, 280] width 5 height 5
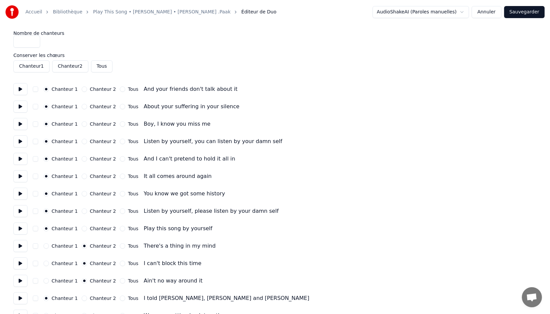
click at [97, 296] on label "Chanteur 2" at bounding box center [103, 298] width 26 height 5
click at [87, 296] on button "Chanteur 2" at bounding box center [84, 297] width 5 height 5
drag, startPoint x: 21, startPoint y: 299, endPoint x: 53, endPoint y: 259, distance: 51.2
click at [23, 298] on button at bounding box center [20, 298] width 14 height 12
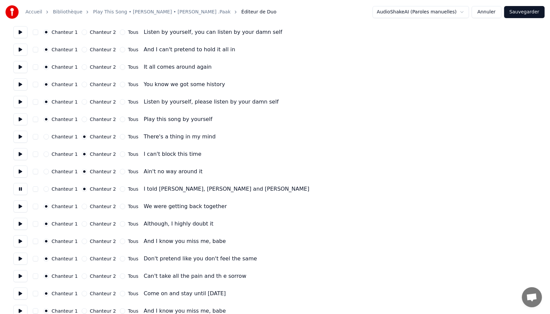
scroll to position [119, 0]
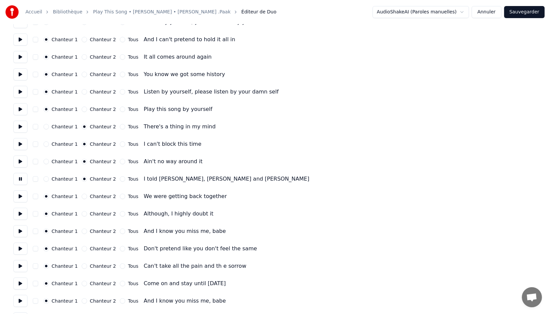
click at [19, 192] on button at bounding box center [20, 196] width 14 height 12
click at [88, 198] on div "Chanteur 2" at bounding box center [99, 195] width 34 height 5
click at [91, 195] on label "Chanteur 2" at bounding box center [103, 196] width 26 height 5
click at [87, 195] on button "Chanteur 2" at bounding box center [84, 195] width 5 height 5
click at [21, 212] on button at bounding box center [20, 214] width 14 height 12
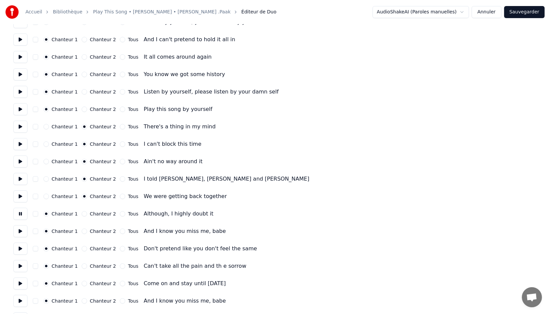
drag, startPoint x: 100, startPoint y: 211, endPoint x: 96, endPoint y: 213, distance: 4.5
click at [100, 211] on label "Chanteur 2" at bounding box center [103, 213] width 26 height 5
click at [87, 211] on button "Chanteur 2" at bounding box center [84, 213] width 5 height 5
click at [16, 232] on button at bounding box center [20, 231] width 14 height 12
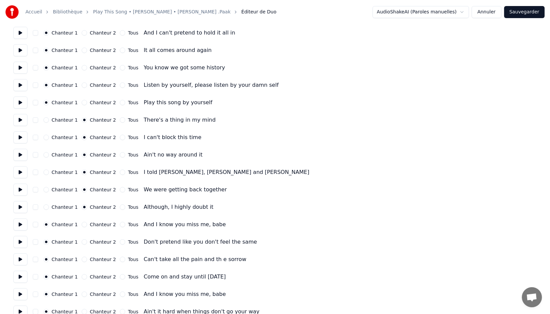
scroll to position [130, 0]
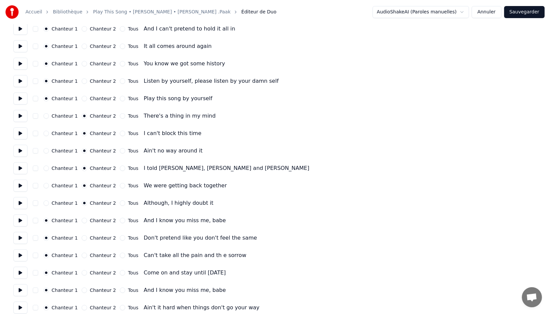
click at [22, 253] on button at bounding box center [20, 255] width 14 height 12
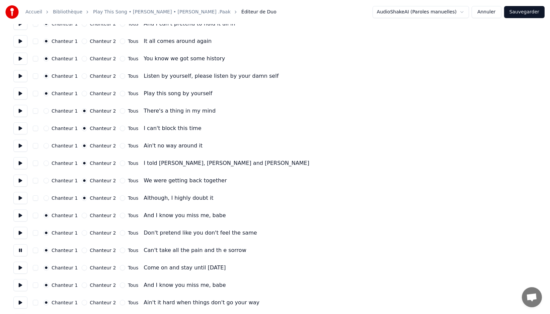
scroll to position [135, 0]
click at [23, 265] on button at bounding box center [20, 267] width 14 height 12
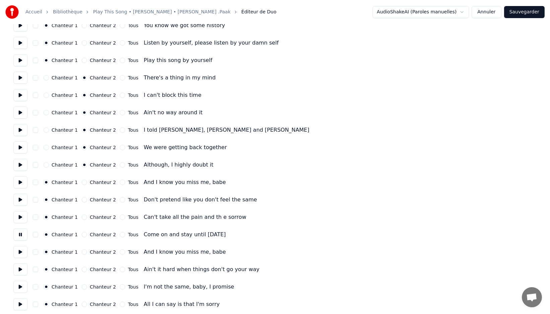
scroll to position [170, 0]
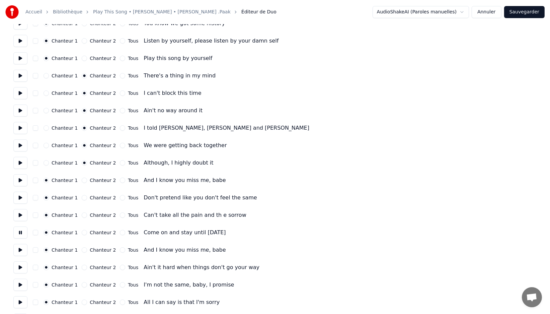
drag, startPoint x: 21, startPoint y: 258, endPoint x: 21, endPoint y: 254, distance: 3.4
click at [21, 253] on button at bounding box center [20, 250] width 14 height 12
click at [21, 266] on button at bounding box center [20, 267] width 14 height 12
click at [21, 282] on button at bounding box center [20, 284] width 14 height 12
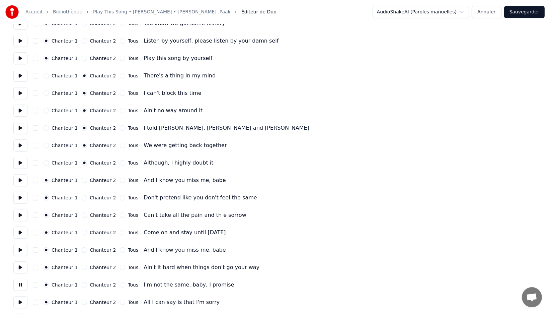
click at [22, 299] on button at bounding box center [20, 302] width 14 height 12
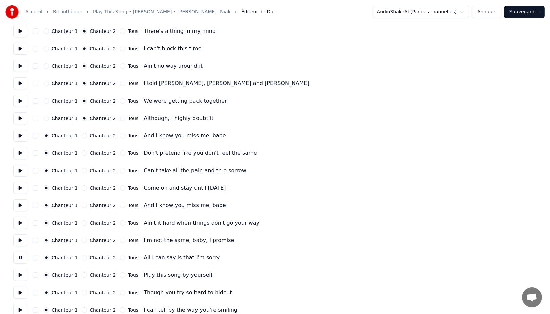
scroll to position [218, 0]
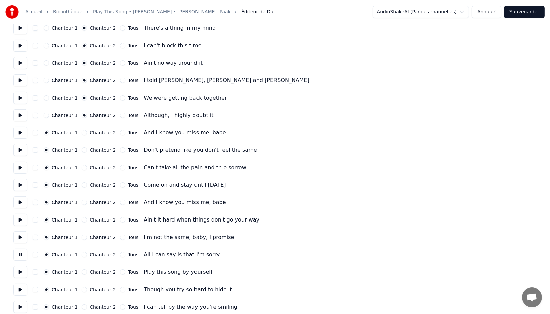
click at [21, 271] on button at bounding box center [20, 272] width 14 height 12
click at [22, 288] on button at bounding box center [20, 289] width 14 height 12
click at [91, 289] on label "Chanteur 2" at bounding box center [103, 289] width 26 height 5
click at [87, 289] on button "Chanteur 2" at bounding box center [84, 288] width 5 height 5
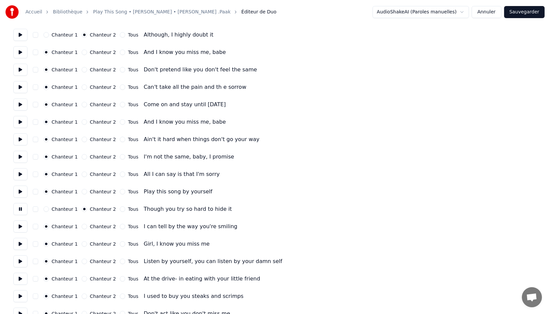
scroll to position [301, 0]
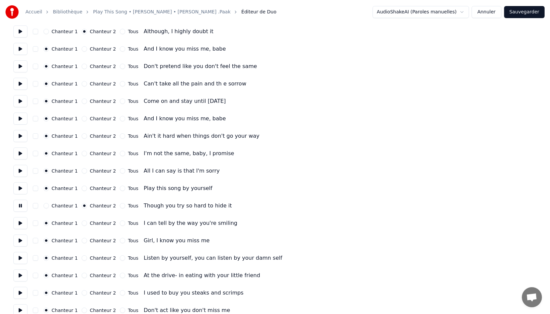
click at [23, 220] on button at bounding box center [20, 223] width 14 height 12
click at [95, 221] on label "Chanteur 2" at bounding box center [103, 223] width 26 height 5
click at [87, 220] on button "Chanteur 2" at bounding box center [84, 222] width 5 height 5
click at [95, 241] on label "Chanteur 2" at bounding box center [103, 240] width 26 height 5
click at [87, 241] on button "Chanteur 2" at bounding box center [84, 240] width 5 height 5
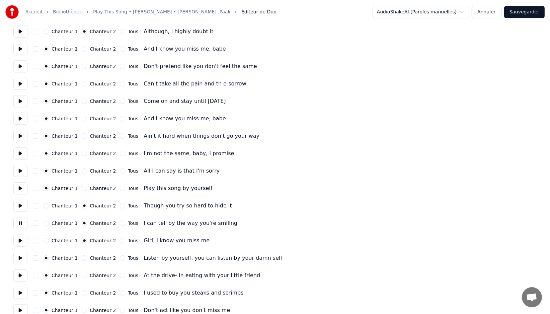
click at [95, 255] on label "Chanteur 2" at bounding box center [103, 257] width 26 height 5
click at [87, 255] on button "Chanteur 2" at bounding box center [84, 257] width 5 height 5
click at [19, 257] on button at bounding box center [20, 258] width 14 height 12
click at [21, 238] on button at bounding box center [20, 240] width 14 height 12
click at [20, 276] on button at bounding box center [20, 275] width 14 height 12
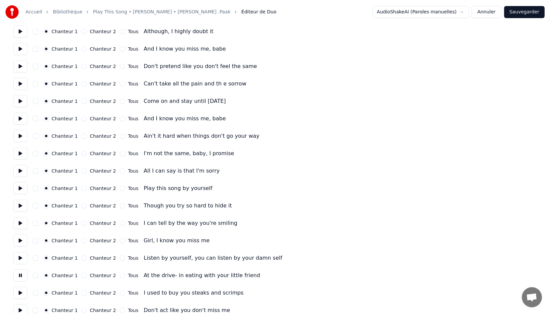
scroll to position [304, 0]
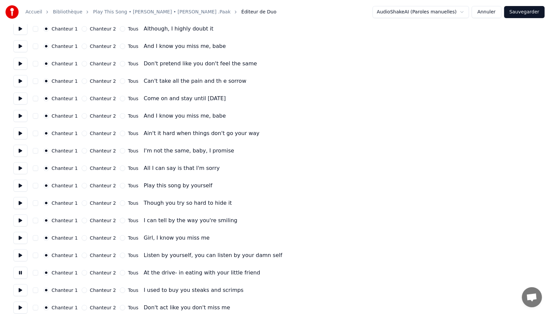
click at [102, 270] on label "Chanteur 2" at bounding box center [103, 272] width 26 height 5
click at [87, 270] on button "Chanteur 2" at bounding box center [84, 272] width 5 height 5
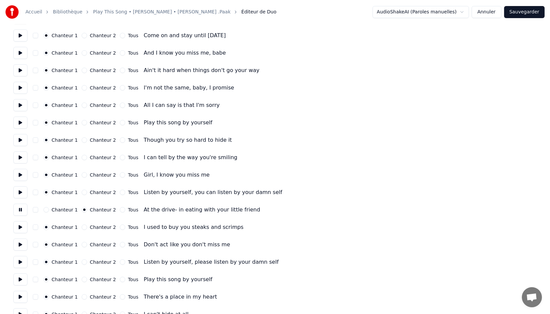
scroll to position [369, 0]
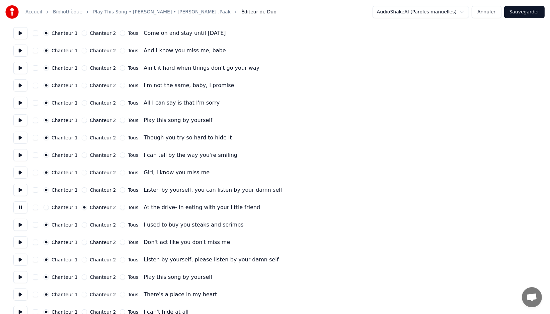
click at [95, 187] on label "Chanteur 2" at bounding box center [103, 189] width 26 height 5
click at [87, 187] on button "Chanteur 2" at bounding box center [84, 189] width 5 height 5
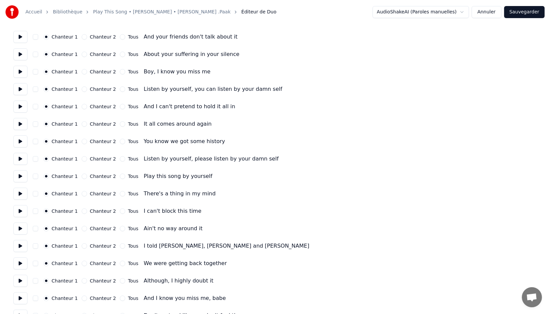
scroll to position [51, 0]
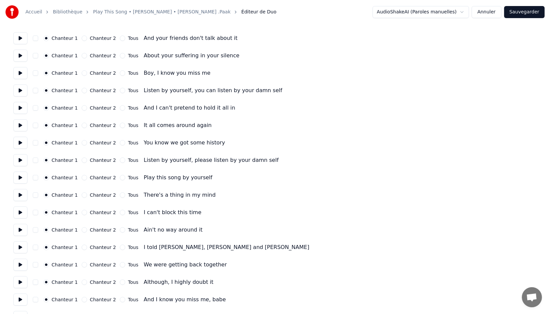
click at [20, 161] on button at bounding box center [20, 160] width 14 height 12
click at [22, 180] on button at bounding box center [20, 177] width 14 height 12
click at [22, 194] on button at bounding box center [20, 195] width 14 height 12
click at [101, 195] on label "Chanteur 2" at bounding box center [103, 194] width 26 height 5
click at [87, 195] on button "Chanteur 2" at bounding box center [84, 194] width 5 height 5
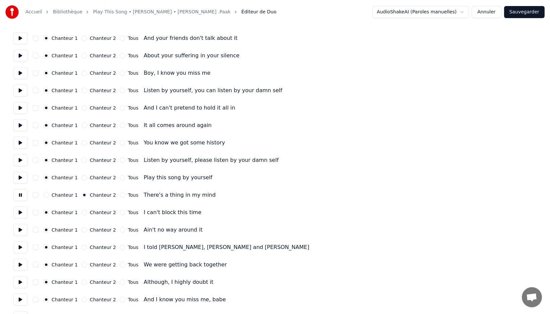
click at [97, 211] on label "Chanteur 2" at bounding box center [103, 212] width 26 height 5
click at [87, 211] on button "Chanteur 2" at bounding box center [84, 212] width 5 height 5
drag, startPoint x: 99, startPoint y: 227, endPoint x: 97, endPoint y: 235, distance: 8.0
click at [99, 227] on label "Chanteur 2" at bounding box center [103, 229] width 26 height 5
click at [87, 227] on button "Chanteur 2" at bounding box center [84, 229] width 5 height 5
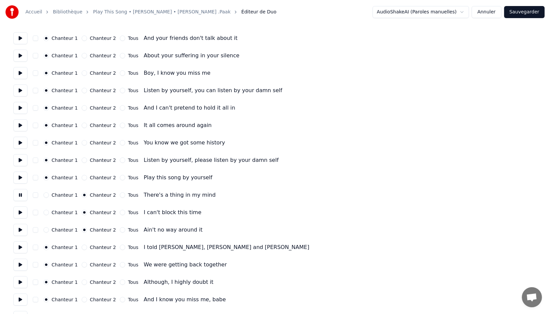
click at [98, 246] on label "Chanteur 2" at bounding box center [103, 247] width 26 height 5
click at [87, 246] on button "Chanteur 2" at bounding box center [84, 246] width 5 height 5
click at [99, 262] on label "Chanteur 2" at bounding box center [103, 264] width 26 height 5
click at [87, 262] on button "Chanteur 2" at bounding box center [84, 264] width 5 height 5
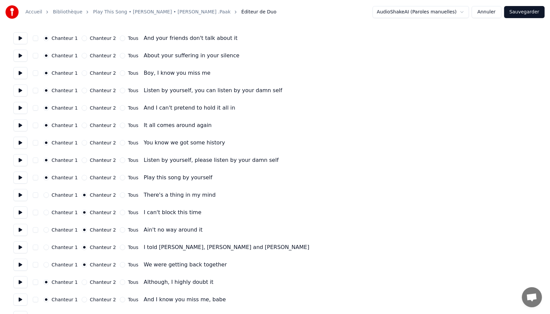
click at [20, 264] on button at bounding box center [20, 264] width 14 height 12
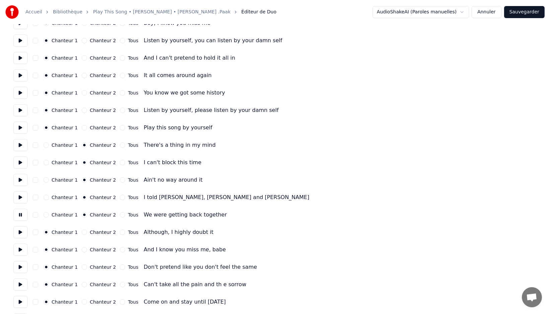
scroll to position [121, 0]
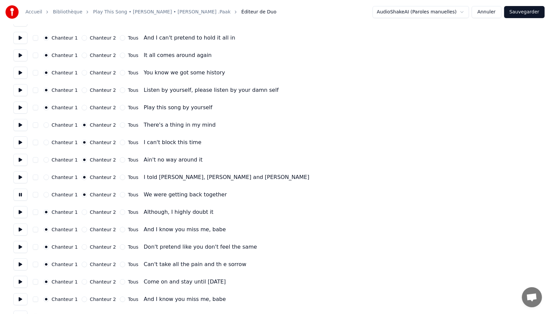
drag, startPoint x: 22, startPoint y: 219, endPoint x: 22, endPoint y: 215, distance: 4.4
click at [22, 211] on button at bounding box center [20, 212] width 14 height 12
click at [97, 211] on label "Chanteur 2" at bounding box center [103, 212] width 26 height 5
click at [87, 211] on button "Chanteur 2" at bounding box center [84, 211] width 5 height 5
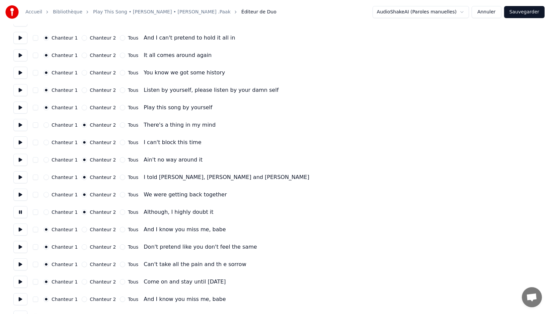
click at [26, 229] on button at bounding box center [20, 229] width 14 height 12
drag, startPoint x: 24, startPoint y: 247, endPoint x: 22, endPoint y: 251, distance: 4.8
click at [24, 247] on button at bounding box center [20, 247] width 14 height 12
drag, startPoint x: 22, startPoint y: 262, endPoint x: 22, endPoint y: 273, distance: 10.4
click at [23, 262] on button at bounding box center [20, 264] width 14 height 12
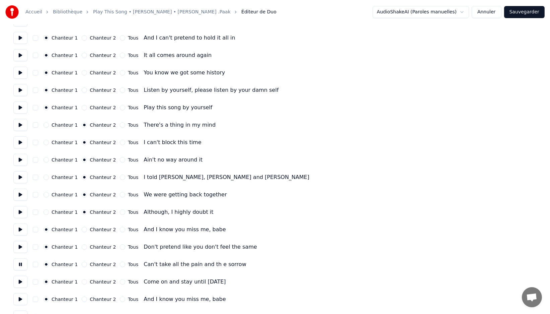
click at [22, 279] on button at bounding box center [20, 281] width 14 height 12
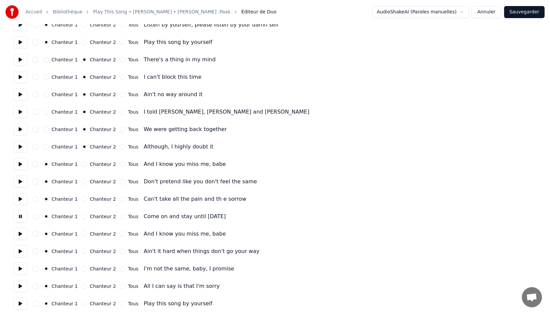
scroll to position [207, 0]
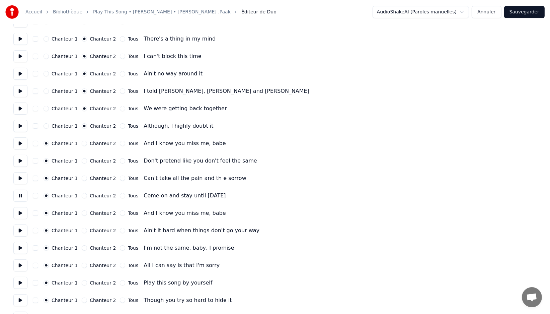
click at [19, 212] on button at bounding box center [20, 213] width 14 height 12
click at [21, 230] on button at bounding box center [20, 230] width 14 height 12
click at [22, 248] on button at bounding box center [20, 248] width 14 height 12
click at [22, 264] on button at bounding box center [20, 265] width 14 height 12
click at [23, 285] on button at bounding box center [20, 282] width 14 height 12
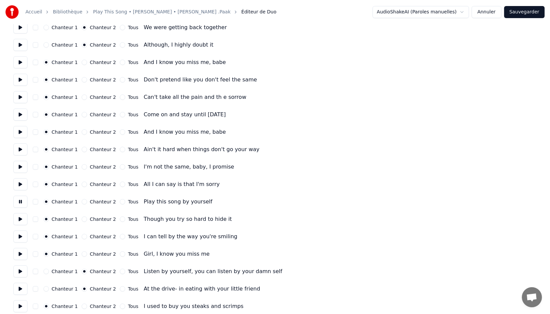
scroll to position [297, 0]
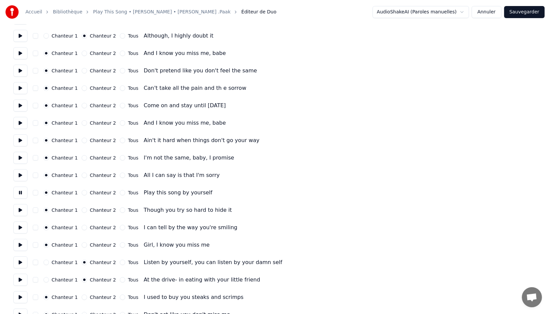
click at [19, 208] on button at bounding box center [20, 210] width 14 height 12
click at [104, 210] on label "Chanteur 2" at bounding box center [103, 210] width 26 height 5
click at [87, 210] on button "Chanteur 2" at bounding box center [84, 209] width 5 height 5
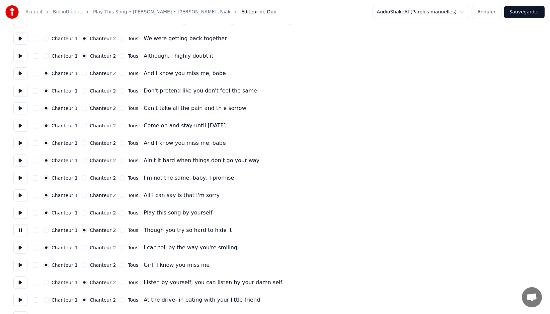
scroll to position [276, 0]
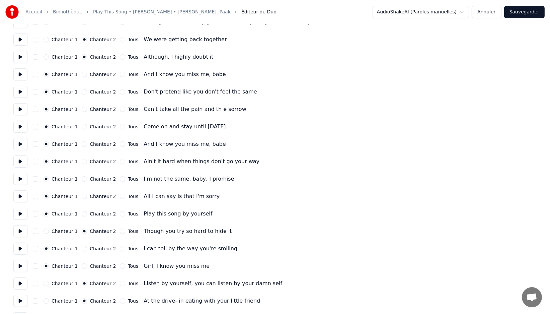
click at [92, 249] on label "Chanteur 2" at bounding box center [103, 248] width 26 height 5
click at [87, 249] on button "Chanteur 2" at bounding box center [84, 248] width 5 height 5
click at [20, 248] on button at bounding box center [20, 248] width 14 height 12
click at [93, 267] on label "Chanteur 2" at bounding box center [103, 265] width 26 height 5
click at [87, 267] on button "Chanteur 2" at bounding box center [84, 265] width 5 height 5
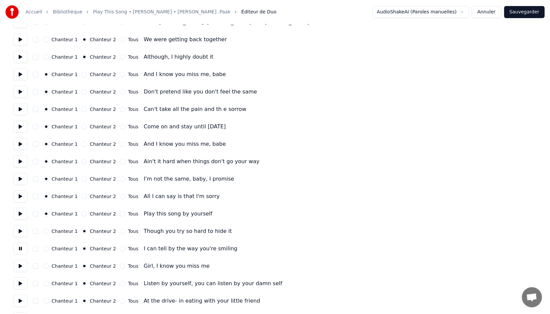
click at [21, 264] on button at bounding box center [20, 266] width 14 height 12
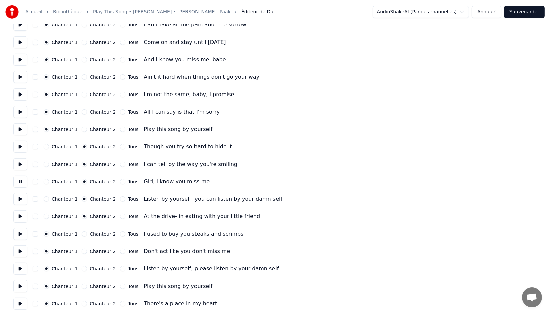
scroll to position [364, 0]
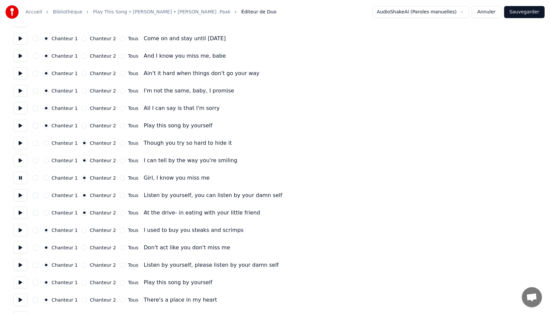
click at [23, 214] on button at bounding box center [20, 213] width 14 height 12
click at [22, 230] on button at bounding box center [20, 230] width 14 height 12
click at [86, 231] on div "Chanteur 2" at bounding box center [99, 229] width 34 height 5
drag, startPoint x: 79, startPoint y: 231, endPoint x: 82, endPoint y: 231, distance: 3.4
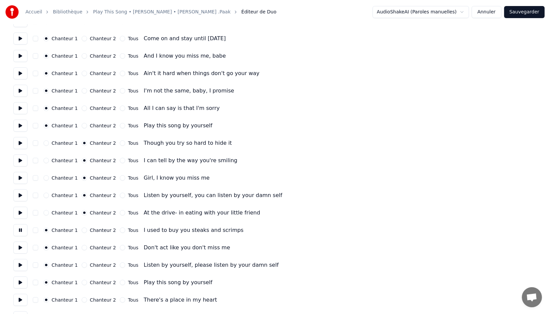
click at [82, 231] on div "Chanteur 2" at bounding box center [99, 229] width 34 height 5
drag, startPoint x: 83, startPoint y: 231, endPoint x: 77, endPoint y: 231, distance: 6.0
click at [83, 231] on button "Chanteur 2" at bounding box center [84, 229] width 5 height 5
click at [21, 247] on button at bounding box center [20, 247] width 14 height 12
click at [104, 245] on label "Chanteur 2" at bounding box center [103, 247] width 26 height 5
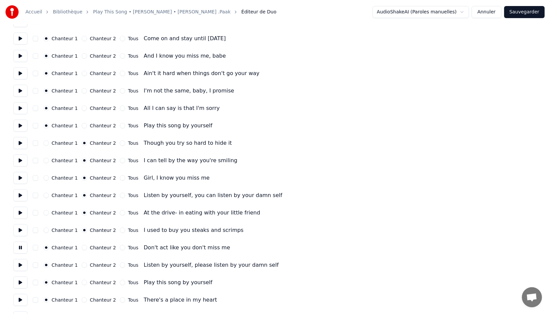
click at [87, 245] on button "Chanteur 2" at bounding box center [84, 247] width 5 height 5
click at [24, 265] on button at bounding box center [20, 265] width 14 height 12
drag, startPoint x: 94, startPoint y: 265, endPoint x: 88, endPoint y: 267, distance: 6.0
click at [94, 265] on label "Chanteur 2" at bounding box center [103, 264] width 26 height 5
click at [87, 265] on button "Chanteur 2" at bounding box center [84, 264] width 5 height 5
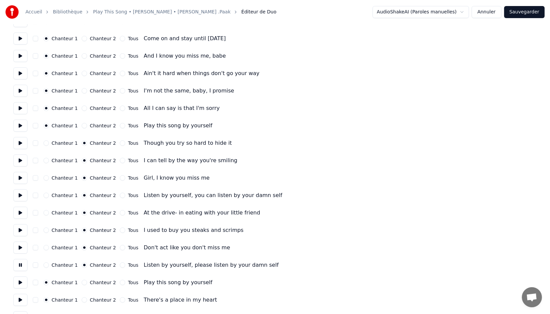
click at [19, 281] on button at bounding box center [20, 282] width 14 height 12
click at [121, 264] on div "Tous" at bounding box center [129, 264] width 18 height 5
click at [128, 265] on label "Tous" at bounding box center [133, 264] width 10 height 5
click at [125, 265] on button "Tous" at bounding box center [122, 264] width 5 height 5
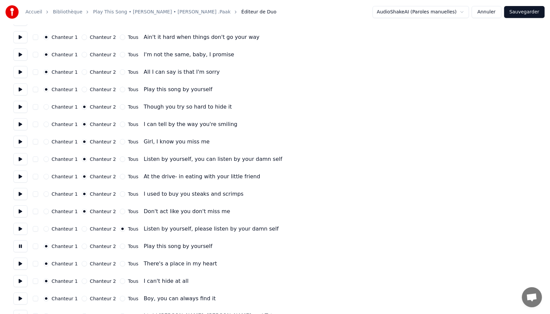
scroll to position [418, 0]
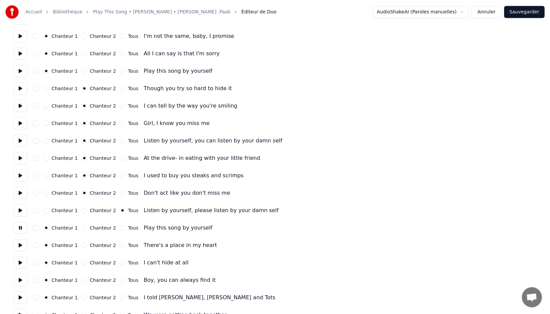
click at [130, 227] on label "Tous" at bounding box center [133, 227] width 10 height 5
click at [125, 227] on button "Tous" at bounding box center [122, 227] width 5 height 5
click at [22, 245] on button at bounding box center [20, 245] width 14 height 12
click at [26, 261] on button at bounding box center [20, 262] width 14 height 12
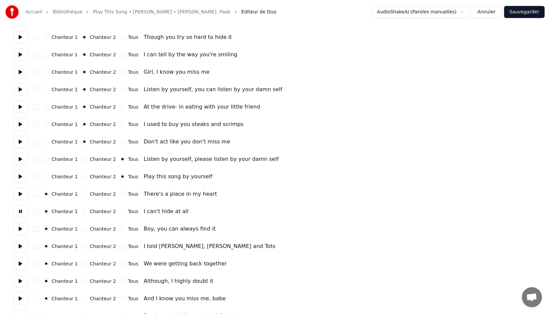
scroll to position [476, 0]
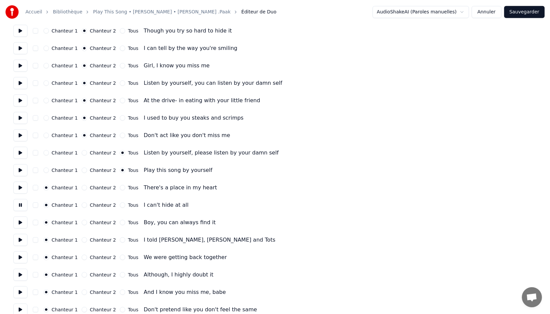
click at [24, 224] on button at bounding box center [20, 222] width 14 height 12
click at [22, 237] on button at bounding box center [20, 240] width 14 height 12
click at [20, 253] on button at bounding box center [20, 257] width 14 height 12
drag, startPoint x: 20, startPoint y: 270, endPoint x: 21, endPoint y: 274, distance: 3.7
click at [21, 270] on button at bounding box center [20, 274] width 14 height 12
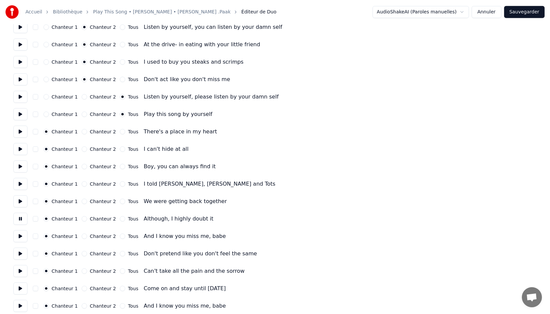
scroll to position [537, 0]
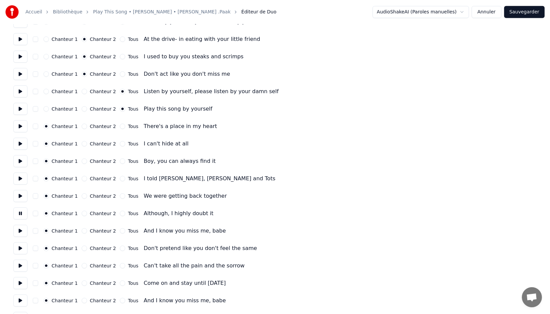
click at [23, 229] on button at bounding box center [20, 231] width 14 height 12
click at [23, 245] on button at bounding box center [20, 248] width 14 height 12
click at [21, 265] on button at bounding box center [20, 265] width 14 height 12
click at [19, 281] on button at bounding box center [20, 283] width 14 height 12
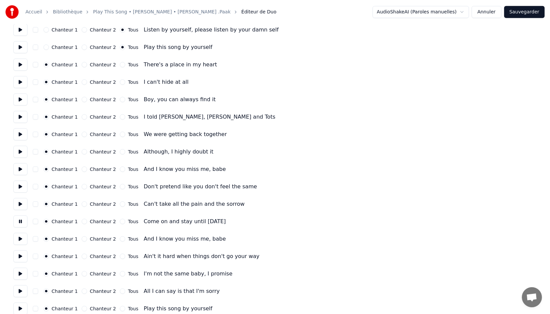
scroll to position [603, 0]
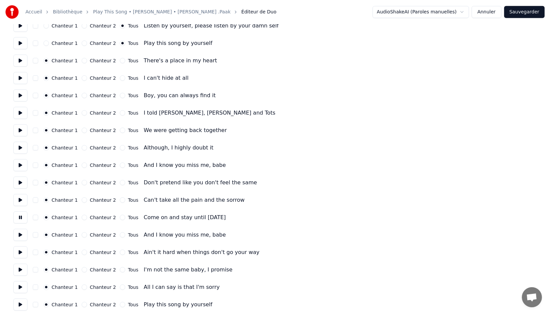
click at [23, 233] on button at bounding box center [20, 235] width 14 height 12
click at [22, 250] on button at bounding box center [20, 252] width 14 height 12
click at [20, 269] on button at bounding box center [20, 269] width 14 height 12
click at [19, 288] on button at bounding box center [20, 287] width 14 height 12
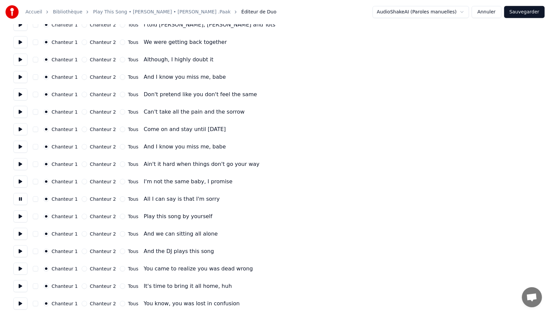
scroll to position [698, 0]
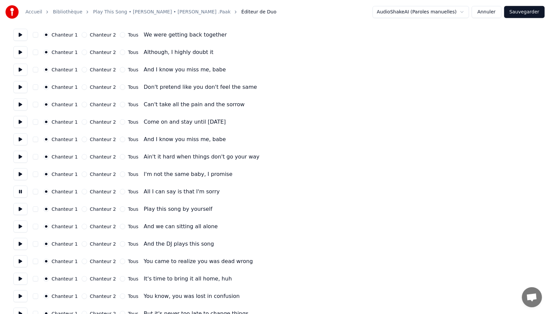
click at [21, 210] on button at bounding box center [20, 209] width 14 height 12
drag, startPoint x: 21, startPoint y: 222, endPoint x: 22, endPoint y: 226, distance: 4.0
click at [22, 223] on button at bounding box center [20, 226] width 14 height 12
click at [22, 241] on button at bounding box center [20, 244] width 14 height 12
click at [98, 225] on label "Chanteur 2" at bounding box center [103, 226] width 26 height 5
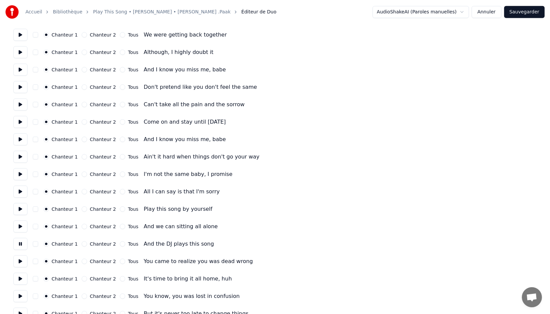
click at [87, 225] on button "Chanteur 2" at bounding box center [84, 226] width 5 height 5
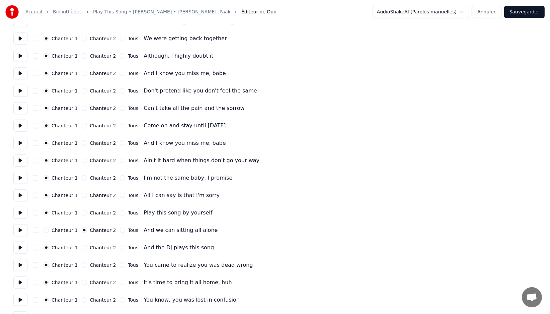
drag, startPoint x: 98, startPoint y: 246, endPoint x: 81, endPoint y: 251, distance: 18.1
click at [98, 246] on label "Chanteur 2" at bounding box center [103, 247] width 26 height 5
click at [87, 246] on button "Chanteur 2" at bounding box center [84, 247] width 5 height 5
click at [21, 251] on button at bounding box center [20, 248] width 14 height 12
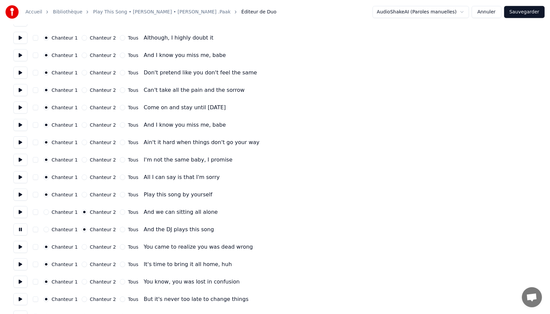
scroll to position [727, 0]
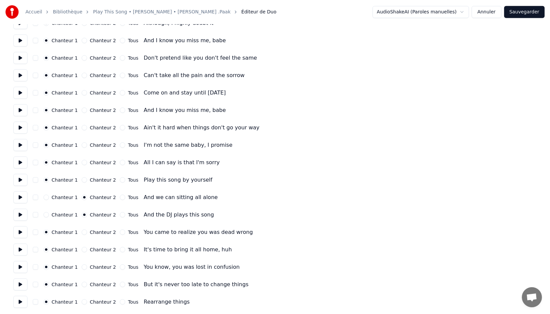
click at [21, 235] on button at bounding box center [20, 232] width 14 height 12
click at [101, 231] on label "Chanteur 2" at bounding box center [103, 232] width 26 height 5
click at [87, 231] on button "Chanteur 2" at bounding box center [84, 231] width 5 height 5
click at [100, 247] on label "Chanteur 2" at bounding box center [103, 249] width 26 height 5
click at [87, 247] on button "Chanteur 2" at bounding box center [84, 249] width 5 height 5
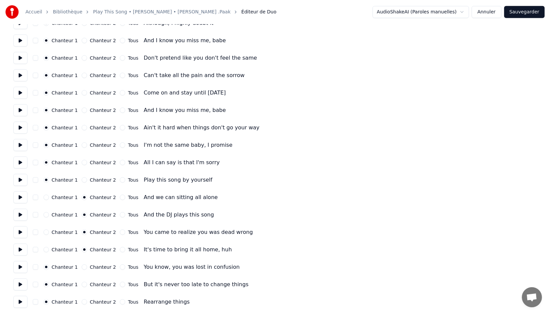
drag, startPoint x: 23, startPoint y: 250, endPoint x: 23, endPoint y: 258, distance: 8.0
click at [24, 250] on button at bounding box center [20, 249] width 14 height 12
click at [23, 265] on button at bounding box center [20, 267] width 14 height 12
click at [22, 280] on button at bounding box center [20, 284] width 14 height 12
click at [90, 266] on label "Chanteur 2" at bounding box center [103, 266] width 26 height 5
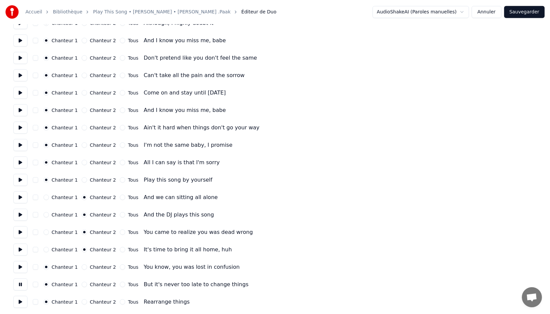
click at [87, 266] on button "Chanteur 2" at bounding box center [84, 266] width 5 height 5
click at [91, 282] on label "Chanteur 2" at bounding box center [103, 284] width 26 height 5
click at [87, 282] on button "Chanteur 2" at bounding box center [84, 283] width 5 height 5
click at [18, 301] on button at bounding box center [20, 302] width 14 height 12
click at [85, 302] on div "Chanteur 2" at bounding box center [99, 301] width 34 height 5
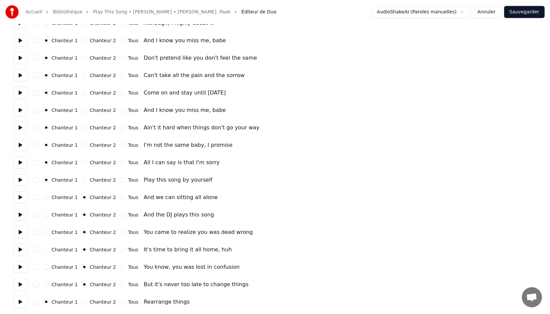
click at [83, 302] on button "Chanteur 2" at bounding box center [84, 301] width 5 height 5
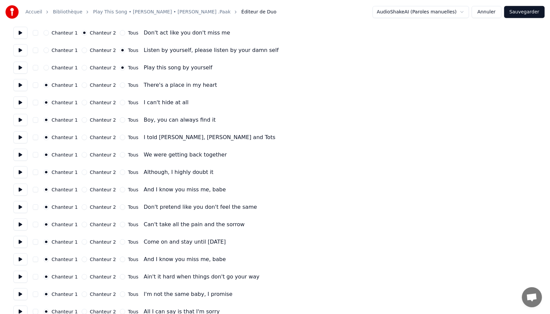
scroll to position [575, 0]
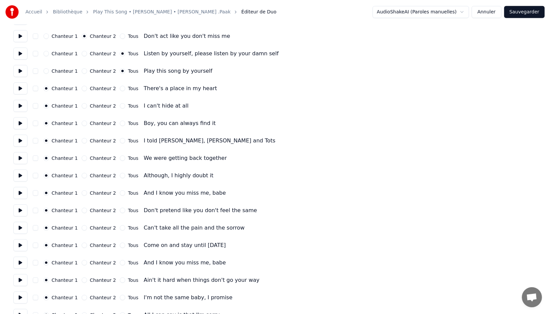
click at [527, 14] on button "Sauvegarder" at bounding box center [524, 12] width 40 height 12
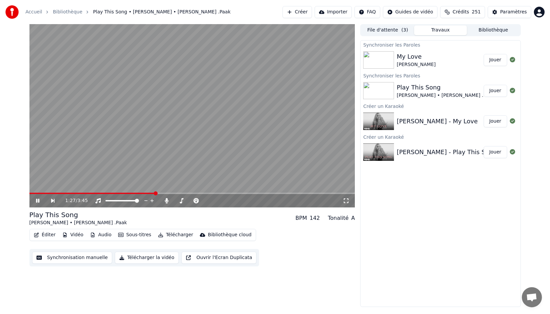
click at [155, 192] on span at bounding box center [192, 192] width 326 height 1
click at [162, 192] on span at bounding box center [192, 192] width 326 height 1
click at [178, 192] on span at bounding box center [192, 192] width 326 height 1
click at [289, 192] on span at bounding box center [192, 192] width 326 height 1
click at [169, 201] on div at bounding box center [193, 200] width 61 height 7
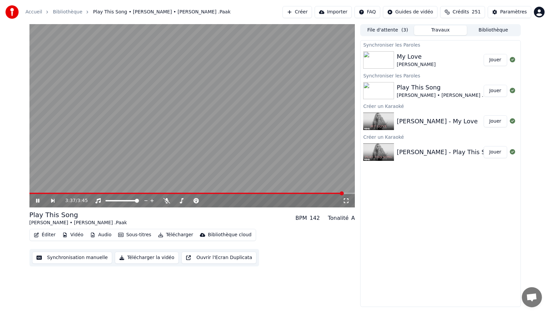
click at [169, 233] on button "Télécharger" at bounding box center [175, 234] width 40 height 9
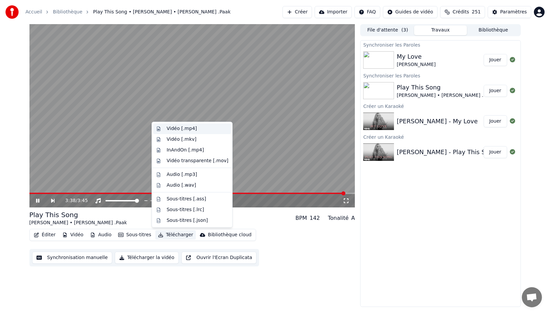
click at [195, 128] on div "Vidéo [.mp4]" at bounding box center [182, 128] width 30 height 7
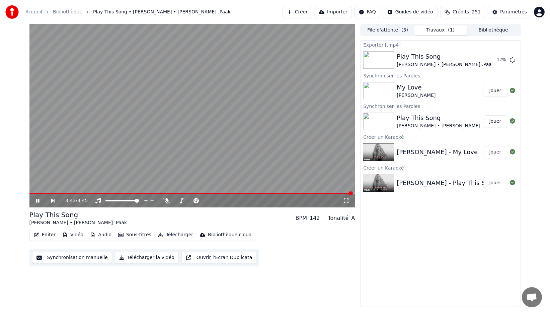
click at [501, 88] on button "Jouer" at bounding box center [495, 91] width 23 height 12
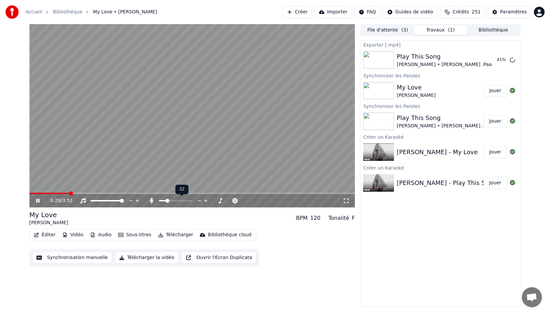
click at [166, 201] on span at bounding box center [167, 200] width 4 height 4
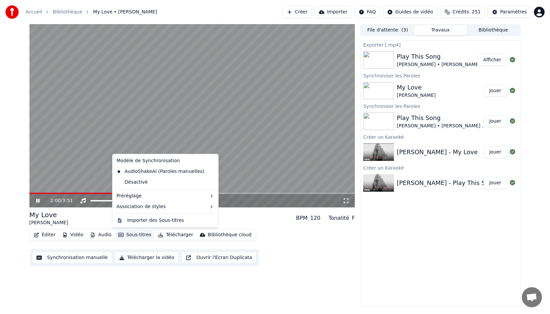
click at [135, 237] on button "Sous-titres" at bounding box center [134, 234] width 38 height 9
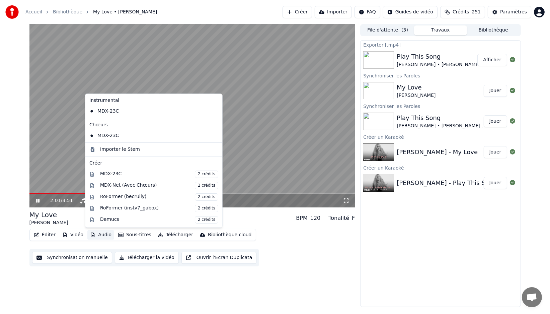
click at [105, 237] on button "Audio" at bounding box center [100, 234] width 27 height 9
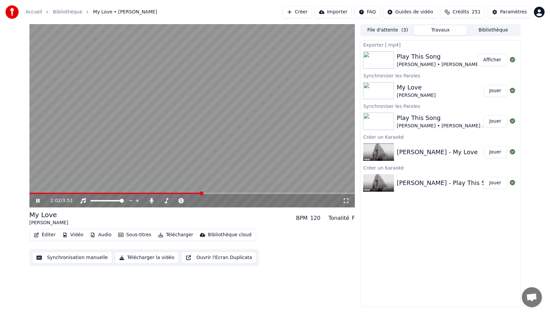
click at [105, 236] on button "Audio" at bounding box center [100, 234] width 27 height 9
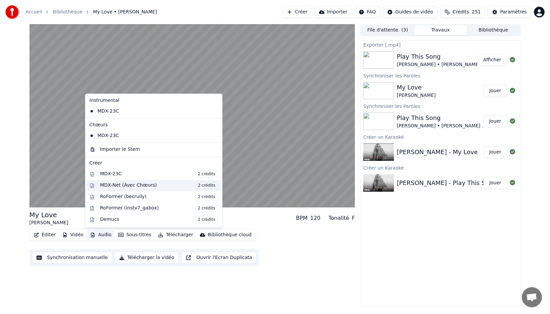
click at [152, 187] on div "MDX-Net (Avec Chœurs) 2 crédits" at bounding box center [159, 185] width 118 height 7
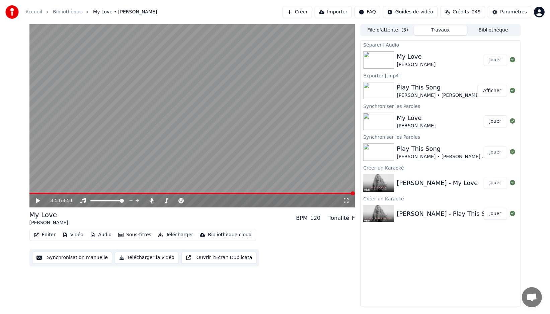
click at [35, 202] on icon at bounding box center [43, 200] width 16 height 5
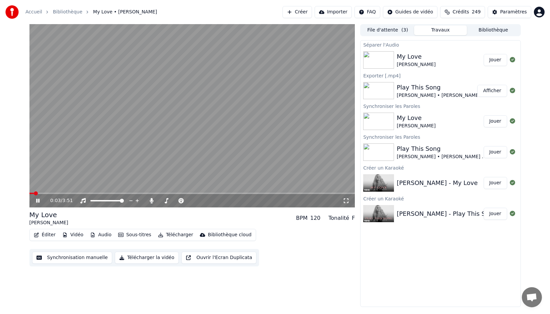
click at [55, 193] on span at bounding box center [192, 192] width 326 height 1
click at [159, 201] on div at bounding box center [182, 200] width 54 height 7
click at [159, 201] on span at bounding box center [159, 200] width 0 height 1
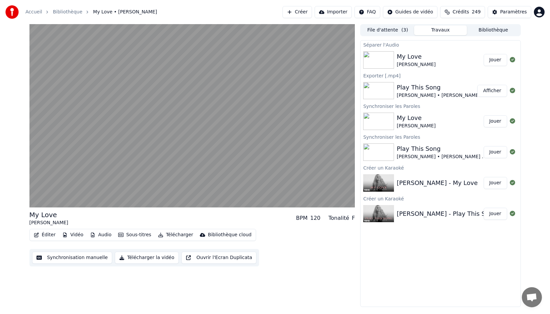
click at [491, 154] on button "Jouer" at bounding box center [495, 152] width 23 height 12
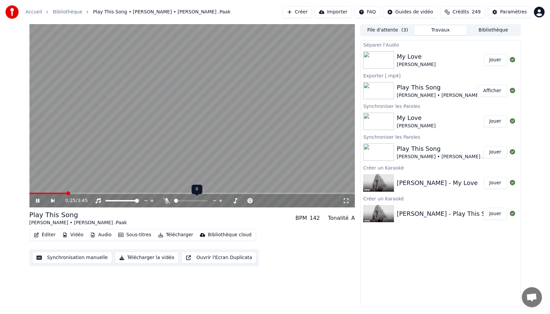
click at [174, 198] on span at bounding box center [176, 200] width 4 height 4
click at [183, 202] on icon at bounding box center [181, 200] width 7 height 5
click at [233, 201] on icon at bounding box center [235, 200] width 6 height 7
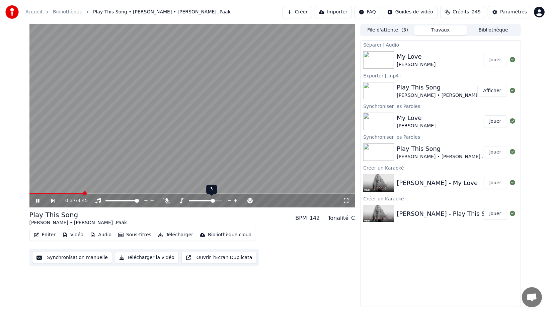
click at [233, 201] on icon at bounding box center [235, 200] width 6 height 7
click at [230, 200] on icon at bounding box center [229, 200] width 3 height 1
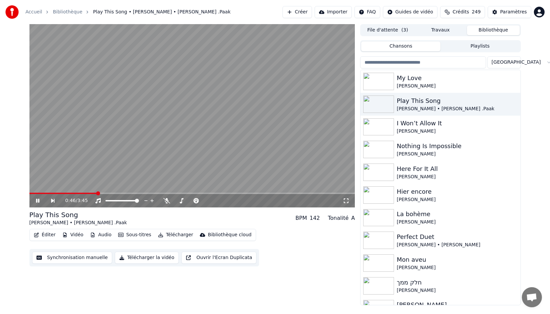
click at [481, 32] on button "Bibliothèque" at bounding box center [493, 30] width 53 height 10
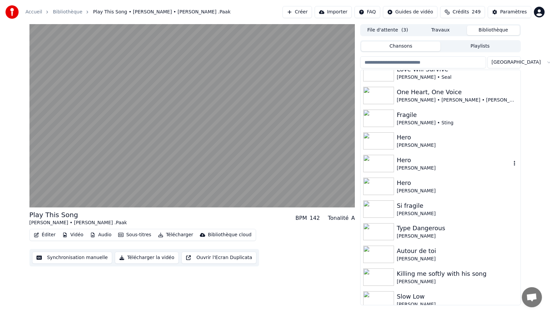
scroll to position [1003, 0]
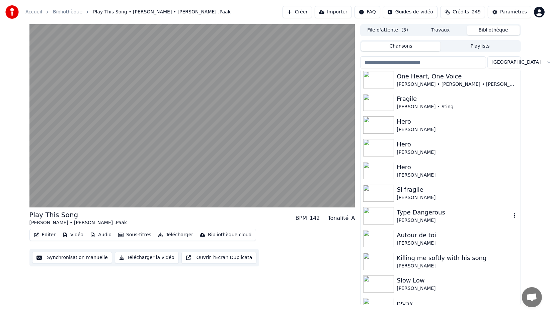
click at [458, 219] on div "[PERSON_NAME]" at bounding box center [454, 220] width 114 height 7
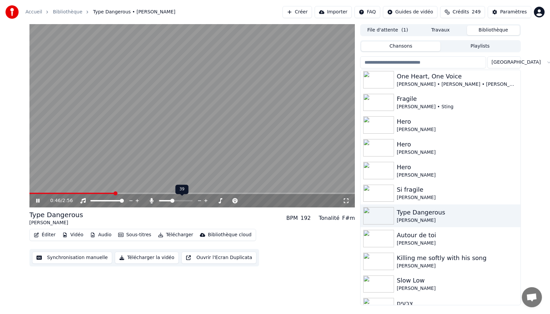
click at [172, 204] on div "0:46 / 2:56" at bounding box center [192, 200] width 326 height 13
click at [159, 200] on span at bounding box center [159, 200] width 0 height 1
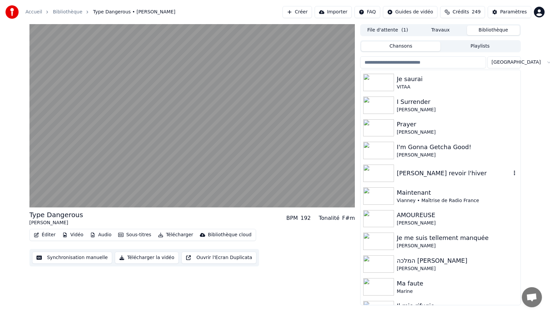
scroll to position [1569, 0]
click at [410, 154] on div "Shania Twain" at bounding box center [454, 154] width 114 height 7
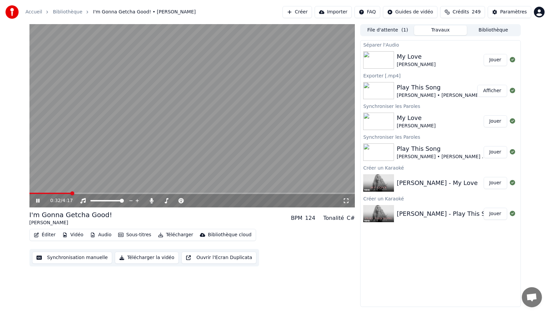
click at [431, 32] on button "Travaux" at bounding box center [440, 30] width 53 height 10
click at [262, 68] on video at bounding box center [192, 115] width 326 height 183
drag, startPoint x: 199, startPoint y: 17, endPoint x: 186, endPoint y: 18, distance: 13.1
drag, startPoint x: 186, startPoint y: 18, endPoint x: 175, endPoint y: 21, distance: 11.0
drag, startPoint x: 175, startPoint y: 21, endPoint x: 165, endPoint y: 20, distance: 10.4
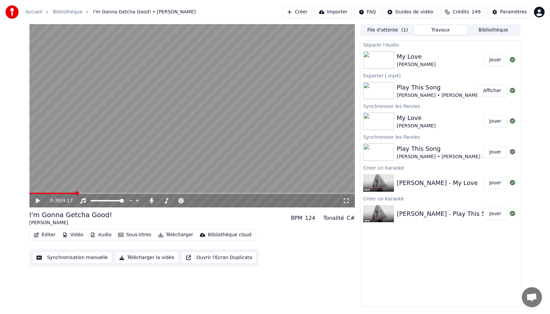
drag, startPoint x: 165, startPoint y: 20, endPoint x: 159, endPoint y: 20, distance: 6.0
click at [165, 20] on div "Accueil Bibliothèque I'm Gonna Getcha Good! • Shania Twain Créer Importer FAQ G…" at bounding box center [275, 12] width 550 height 24
click at [159, 20] on div "Accueil Bibliothèque I'm Gonna Getcha Good! • Shania Twain Créer Importer FAQ G…" at bounding box center [275, 12] width 550 height 24
drag, startPoint x: 363, startPoint y: 243, endPoint x: 347, endPoint y: 242, distance: 16.1
drag, startPoint x: 347, startPoint y: 242, endPoint x: 335, endPoint y: 243, distance: 11.7
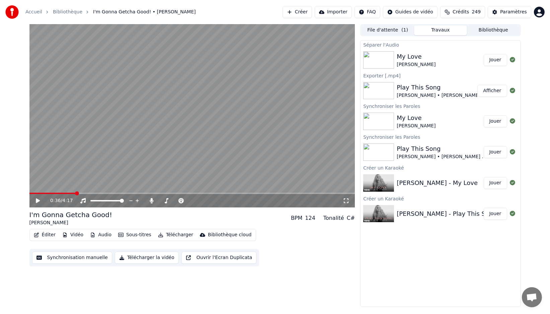
drag, startPoint x: 332, startPoint y: 243, endPoint x: 324, endPoint y: 243, distance: 7.7
click at [330, 243] on div "Éditer Vidéo Audio Sous-titres Télécharger Bibliothèque cloud Synchronisation m…" at bounding box center [192, 247] width 326 height 37
click at [323, 243] on div "Éditer Vidéo Audio Sous-titres Télécharger Bibliothèque cloud Synchronisation m…" at bounding box center [192, 247] width 326 height 37
drag, startPoint x: 322, startPoint y: 243, endPoint x: 309, endPoint y: 242, distance: 13.1
drag, startPoint x: 309, startPoint y: 242, endPoint x: 287, endPoint y: 240, distance: 21.5
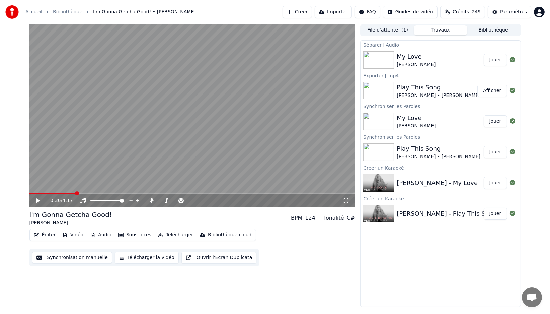
click at [307, 241] on div "Éditer Vidéo Audio Sous-titres Télécharger Bibliothèque cloud Synchronisation m…" at bounding box center [192, 247] width 326 height 37
click at [287, 240] on div "Éditer Vidéo Audio Sous-titres Télécharger Bibliothèque cloud Synchronisation m…" at bounding box center [192, 247] width 326 height 37
drag, startPoint x: 295, startPoint y: 247, endPoint x: 284, endPoint y: 242, distance: 11.4
click at [284, 242] on div "Éditer Vidéo Audio Sous-titres Télécharger Bibliothèque cloud Synchronisation m…" at bounding box center [192, 247] width 326 height 37
drag, startPoint x: 285, startPoint y: 242, endPoint x: 362, endPoint y: 173, distance: 102.9
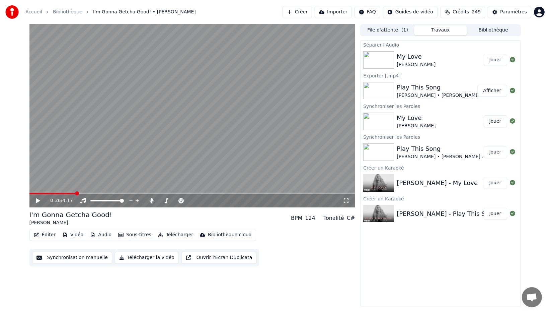
click at [285, 242] on div "Éditer Vidéo Audio Sous-titres Télécharger Bibliothèque cloud Synchronisation m…" at bounding box center [192, 247] width 326 height 37
click at [500, 61] on button "Jouer" at bounding box center [495, 60] width 23 height 12
click at [95, 192] on span at bounding box center [192, 192] width 326 height 1
click at [122, 193] on span at bounding box center [120, 193] width 4 height 4
click at [133, 193] on span at bounding box center [192, 192] width 326 height 1
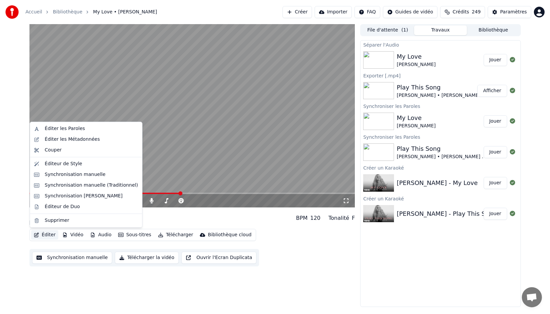
click at [47, 232] on button "Éditer" at bounding box center [44, 234] width 27 height 9
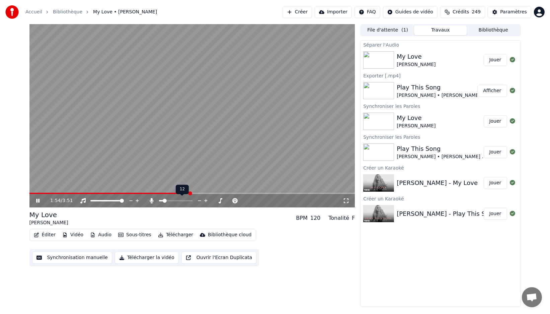
click at [163, 201] on span at bounding box center [165, 200] width 4 height 4
click at [160, 201] on span at bounding box center [162, 200] width 4 height 4
click at [166, 238] on button "Télécharger" at bounding box center [175, 234] width 40 height 9
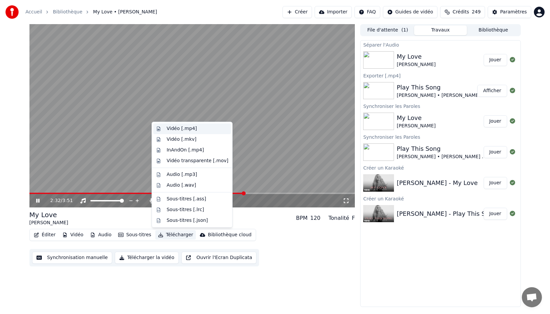
click at [192, 128] on div "Vidéo [.mp4]" at bounding box center [182, 128] width 30 height 7
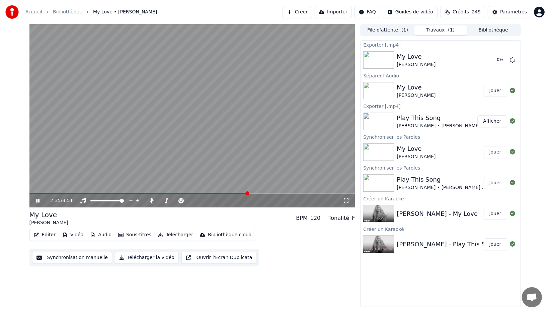
click at [292, 261] on div "Éditer Vidéo Audio Sous-titres Télécharger Bibliothèque cloud Synchronisation m…" at bounding box center [192, 247] width 326 height 37
click at [283, 253] on div "Éditer Vidéo Audio Sous-titres Télécharger Bibliothèque cloud Synchronisation m…" at bounding box center [192, 247] width 326 height 37
click at [133, 121] on video at bounding box center [192, 115] width 326 height 183
click at [487, 61] on button "Afficher" at bounding box center [491, 60] width 29 height 12
